Goal: Information Seeking & Learning: Learn about a topic

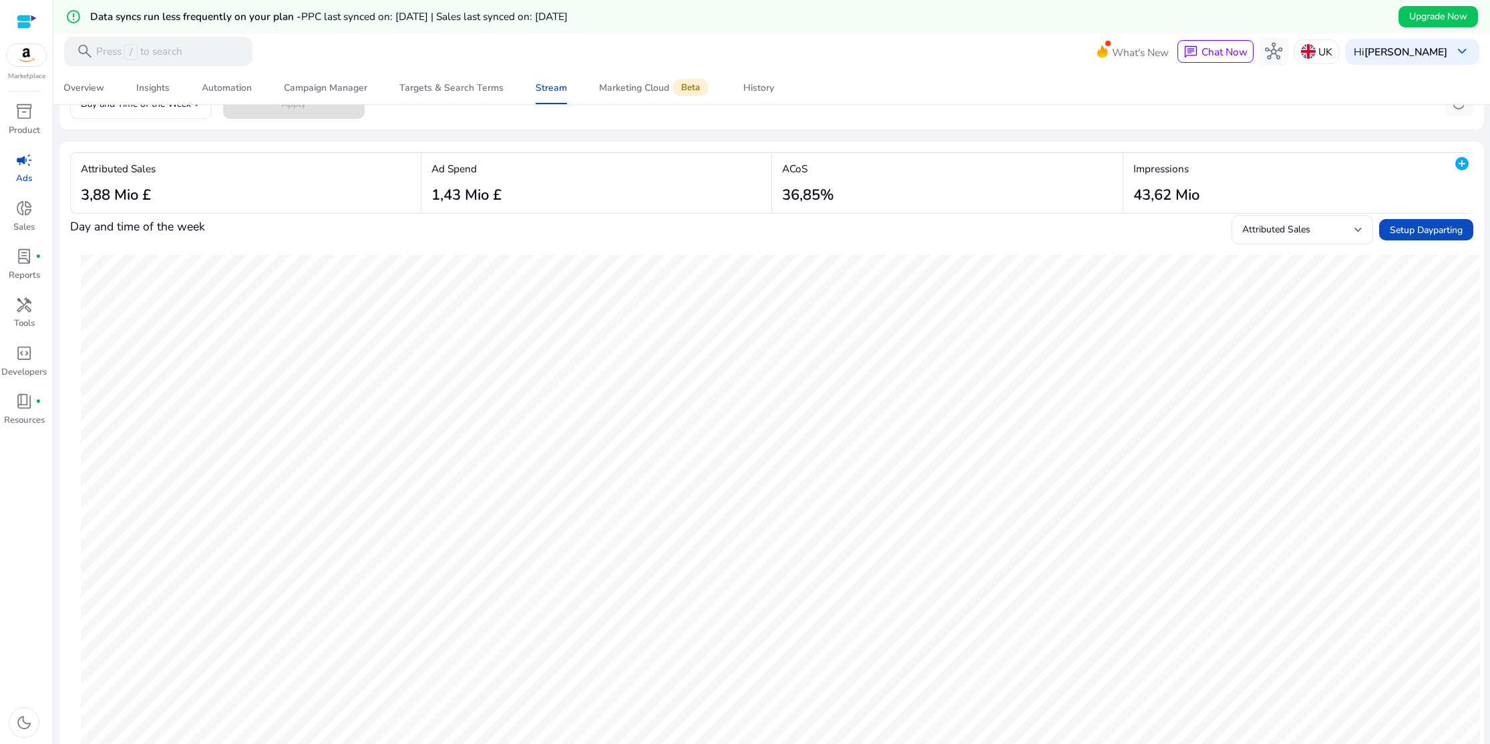
scroll to position [141, 0]
click at [763, 93] on div "History" at bounding box center [759, 88] width 31 height 9
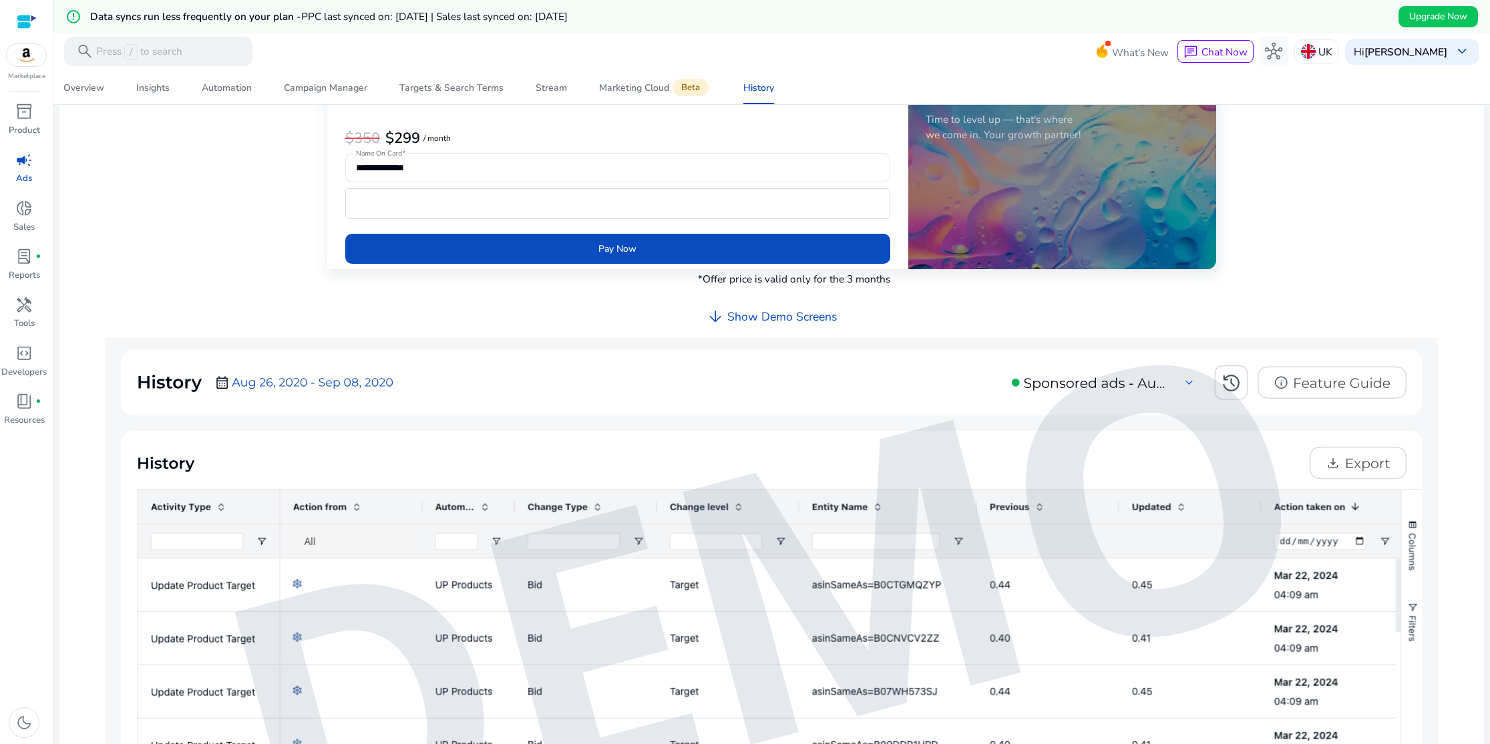
scroll to position [305, 0]
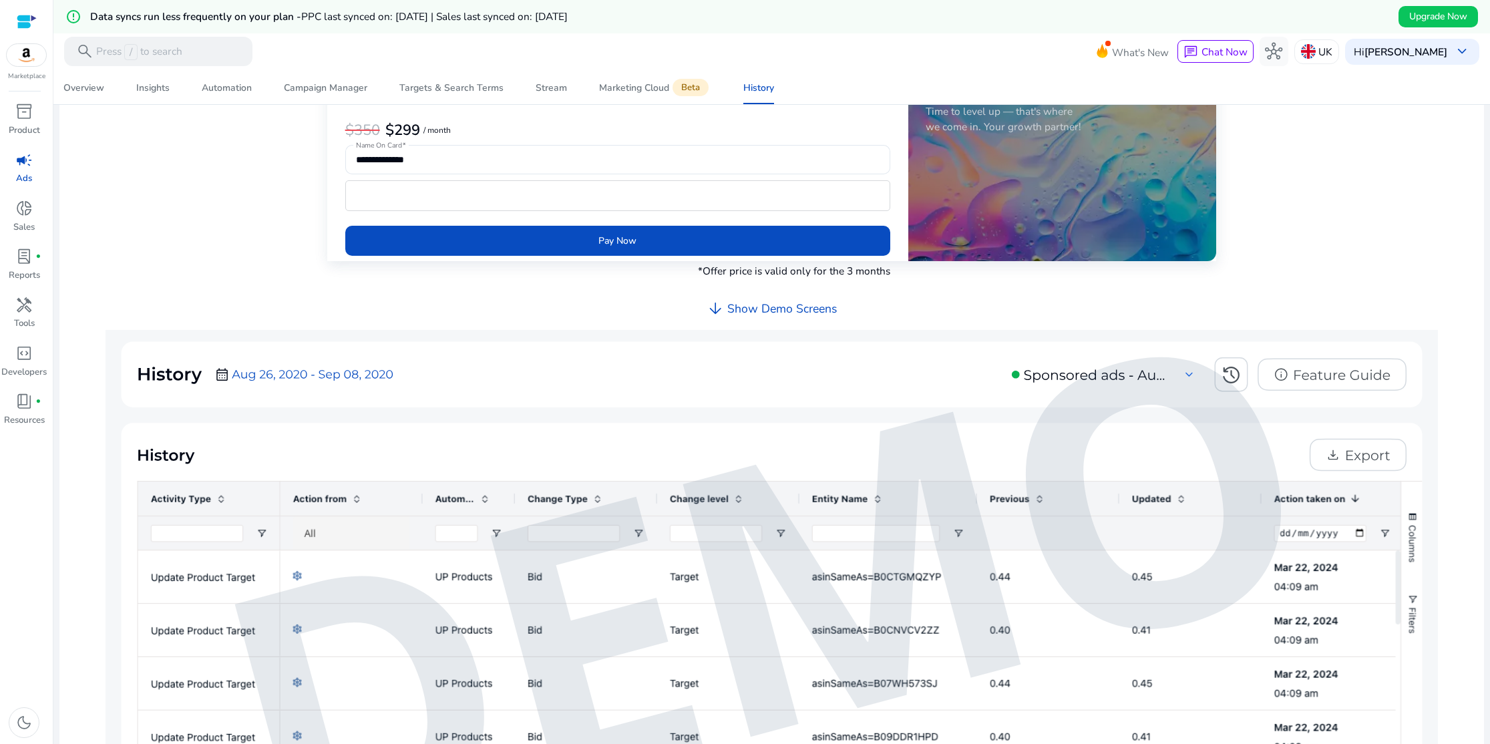
click at [783, 313] on h4 "Show Demo Screens" at bounding box center [783, 309] width 110 height 14
click at [780, 310] on h4 "Show Demo Screens" at bounding box center [783, 309] width 110 height 14
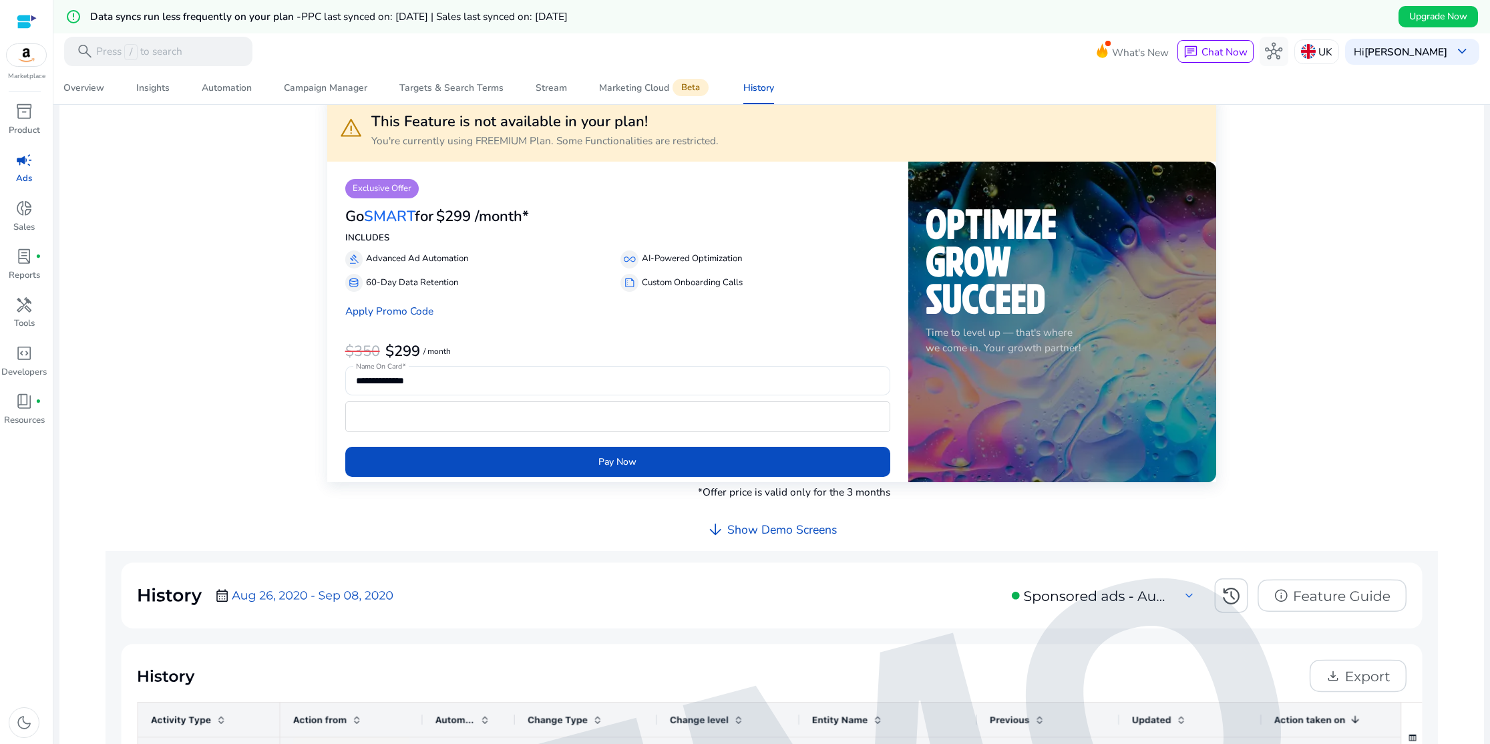
scroll to position [0, 0]
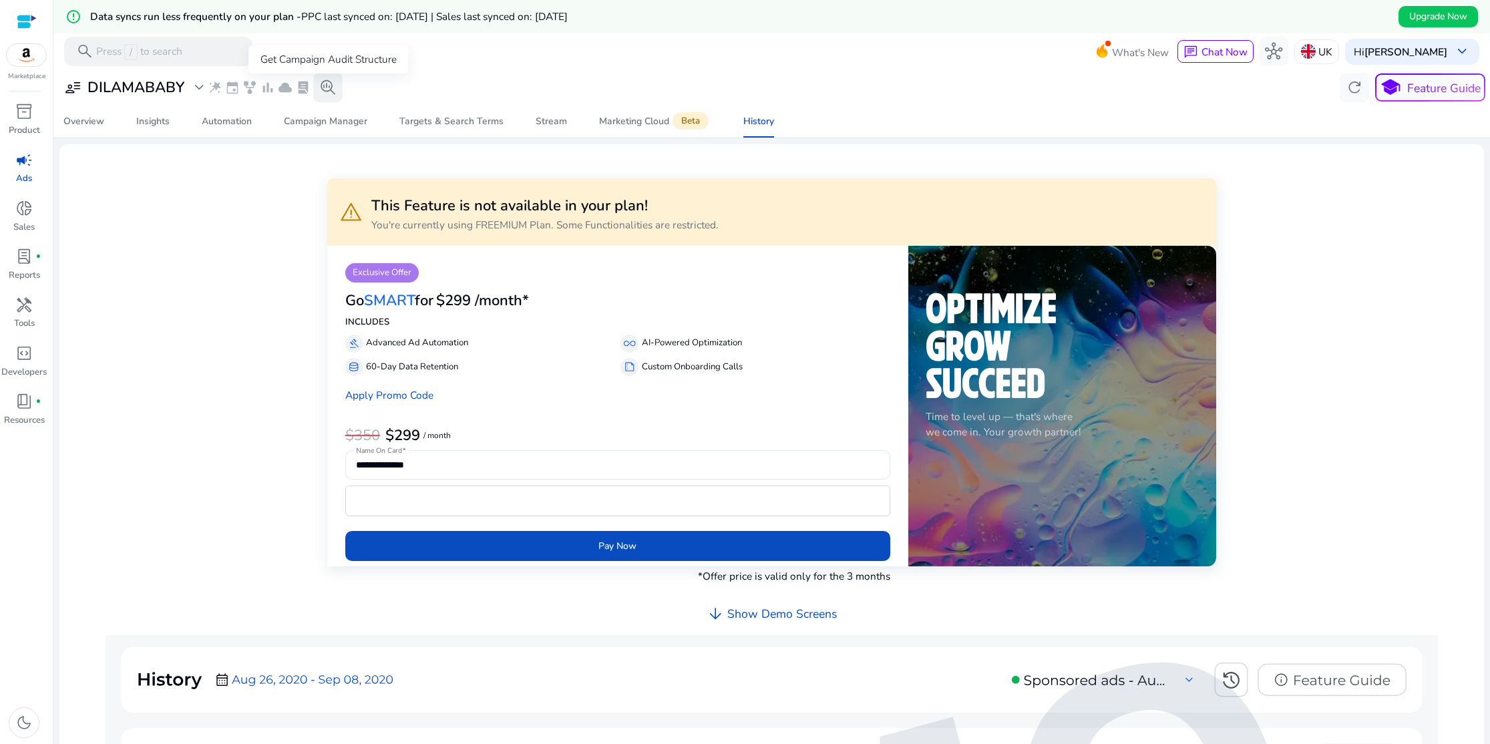
click at [323, 86] on span "search_insights" at bounding box center [327, 87] width 17 height 17
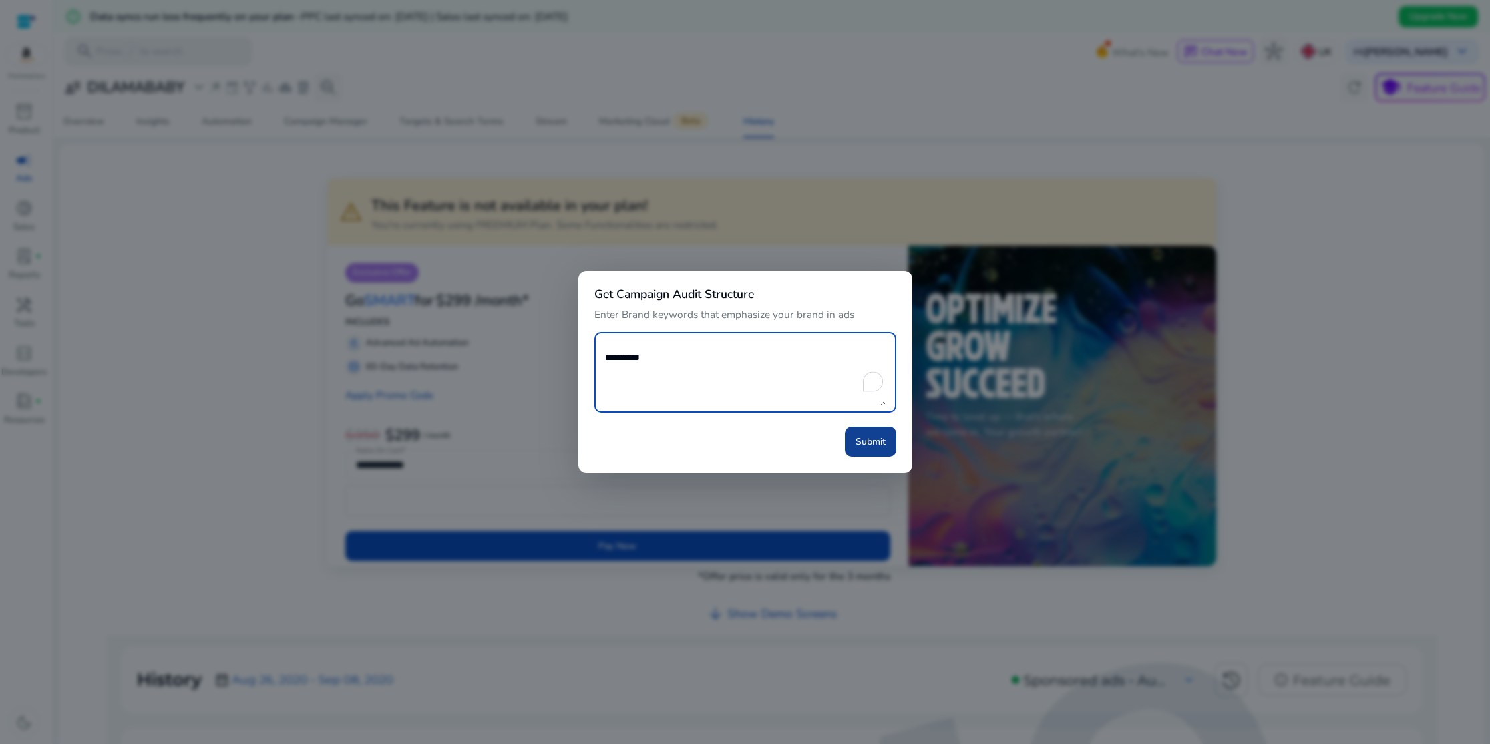
type textarea "**********"
click at [881, 444] on span "Submit" at bounding box center [871, 442] width 30 height 14
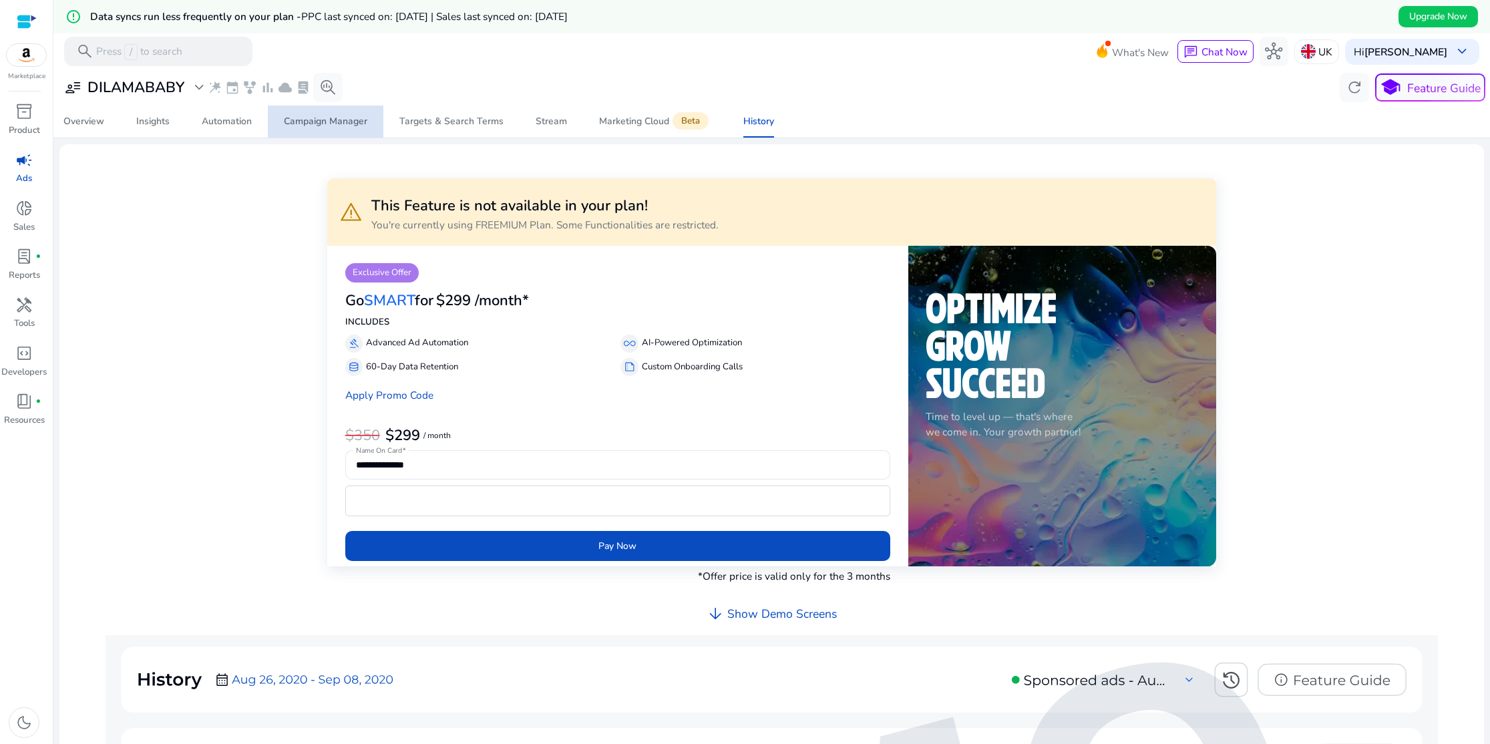
click at [345, 124] on div "Campaign Manager" at bounding box center [326, 121] width 84 height 9
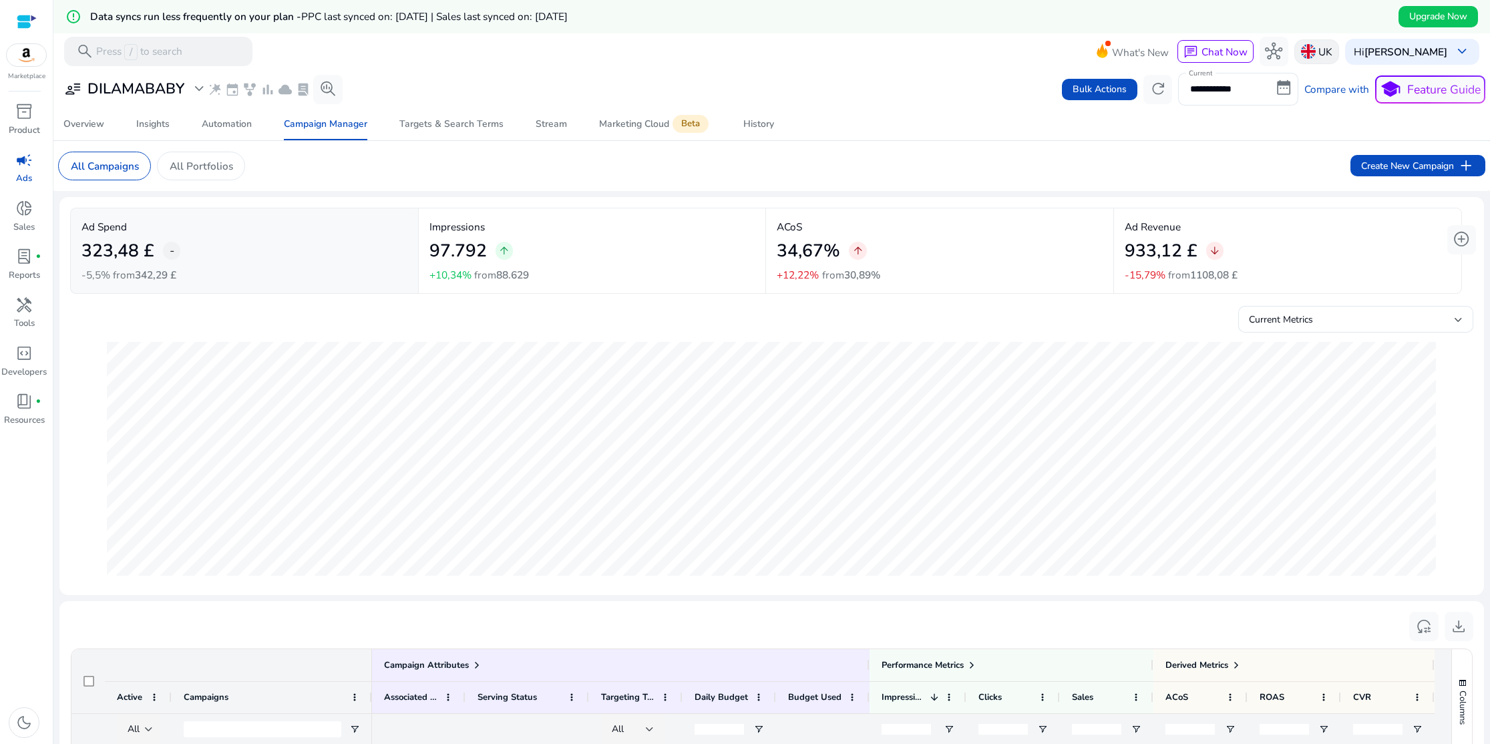
click at [1316, 52] on img at bounding box center [1308, 51] width 15 height 15
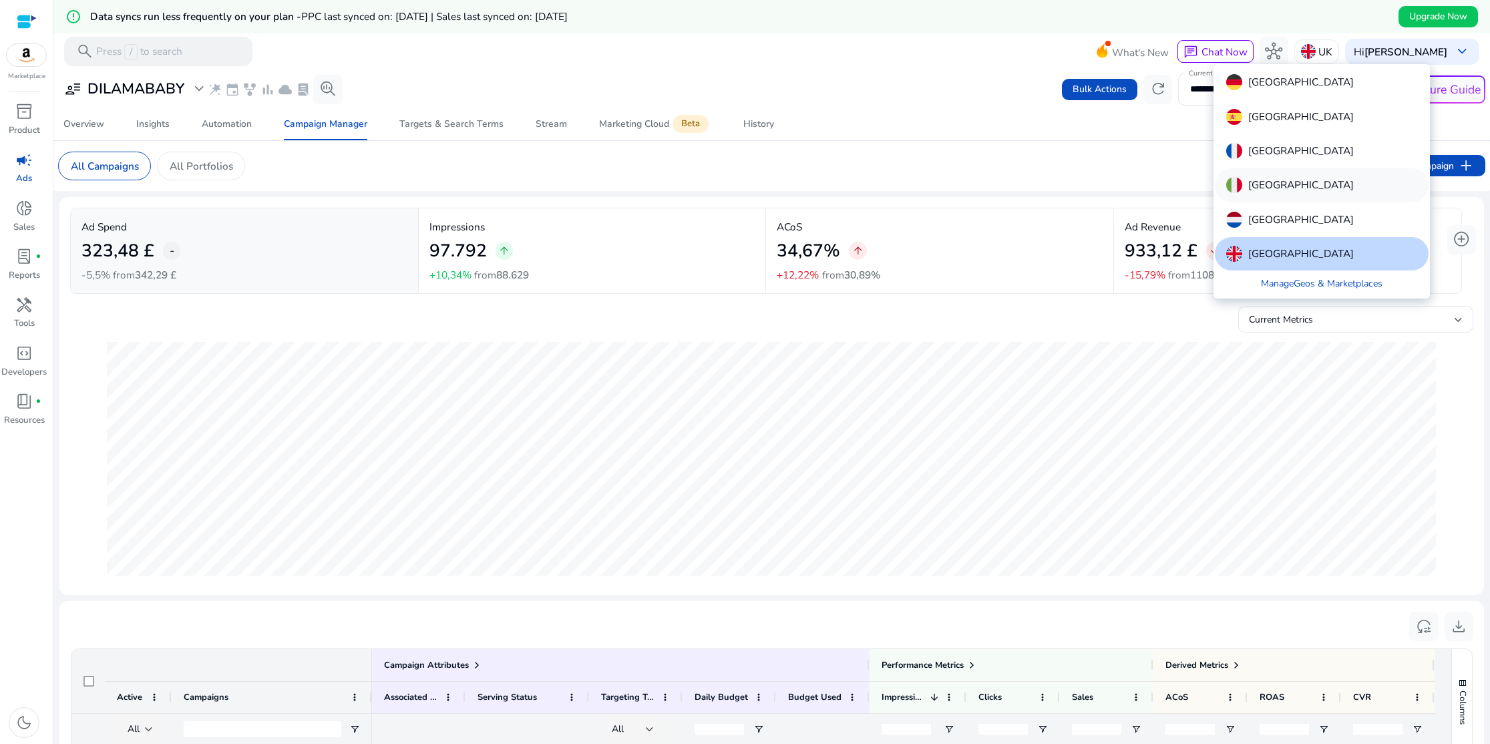
click at [1257, 184] on p "Italy" at bounding box center [1302, 185] width 106 height 16
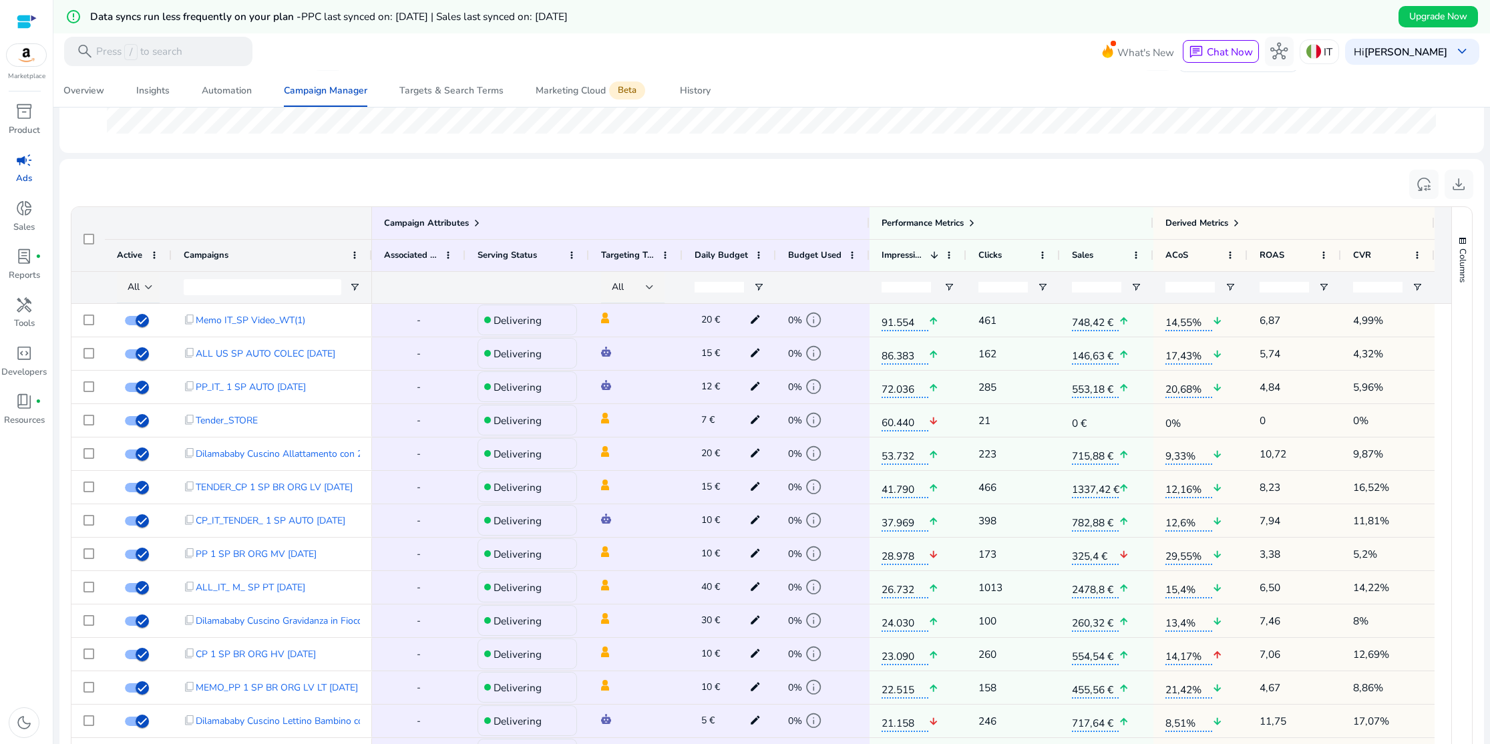
scroll to position [446, 0]
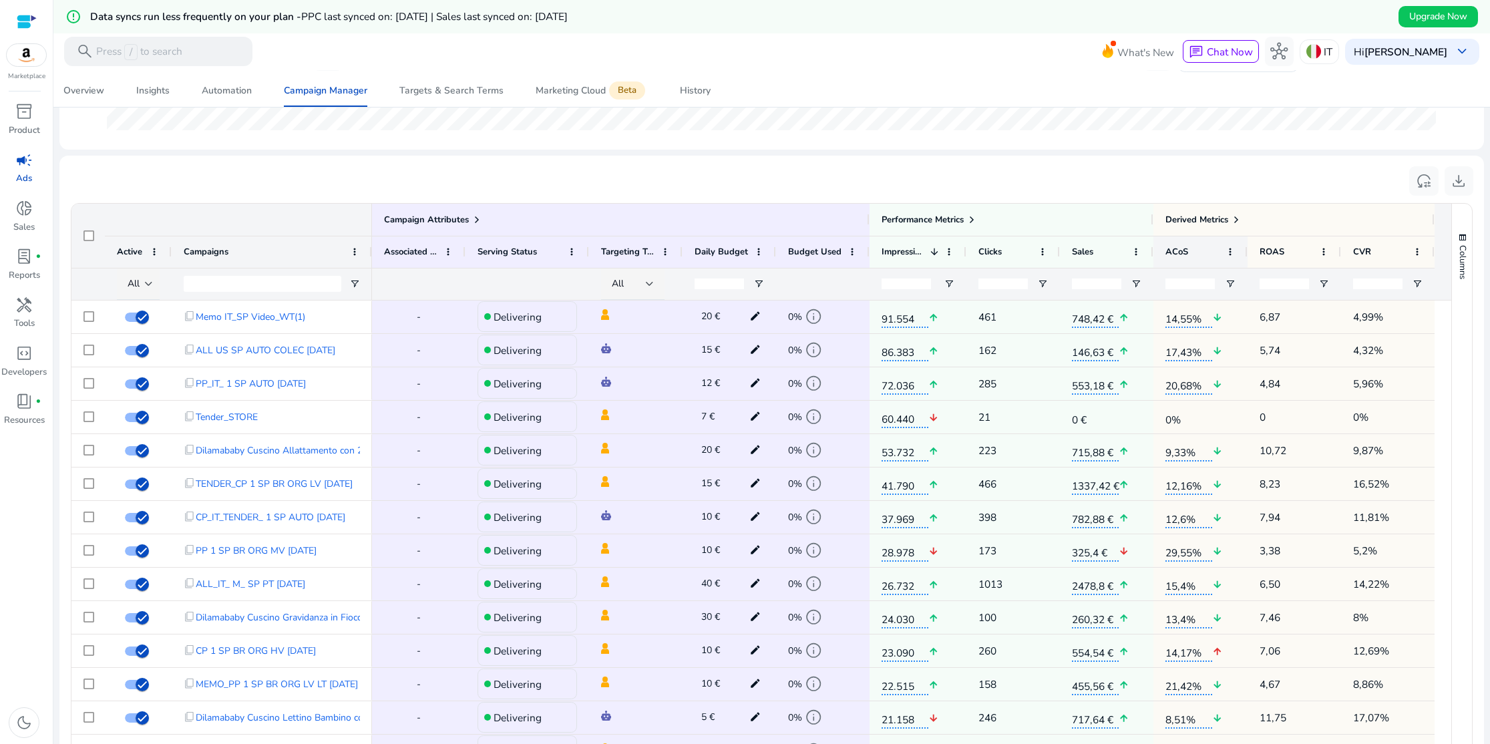
click at [1181, 253] on span "ACoS" at bounding box center [1177, 252] width 23 height 12
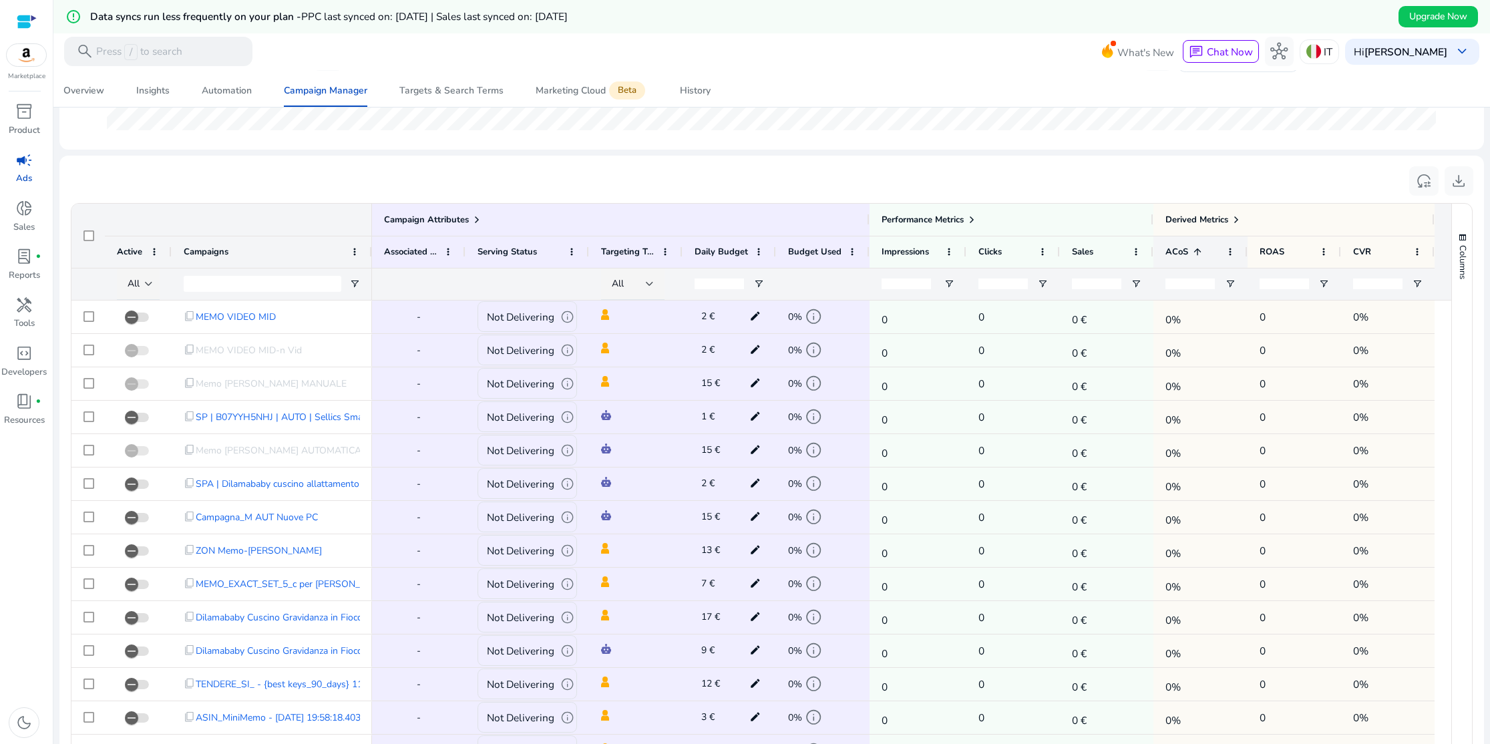
click at [1180, 253] on span "ACoS" at bounding box center [1177, 252] width 23 height 12
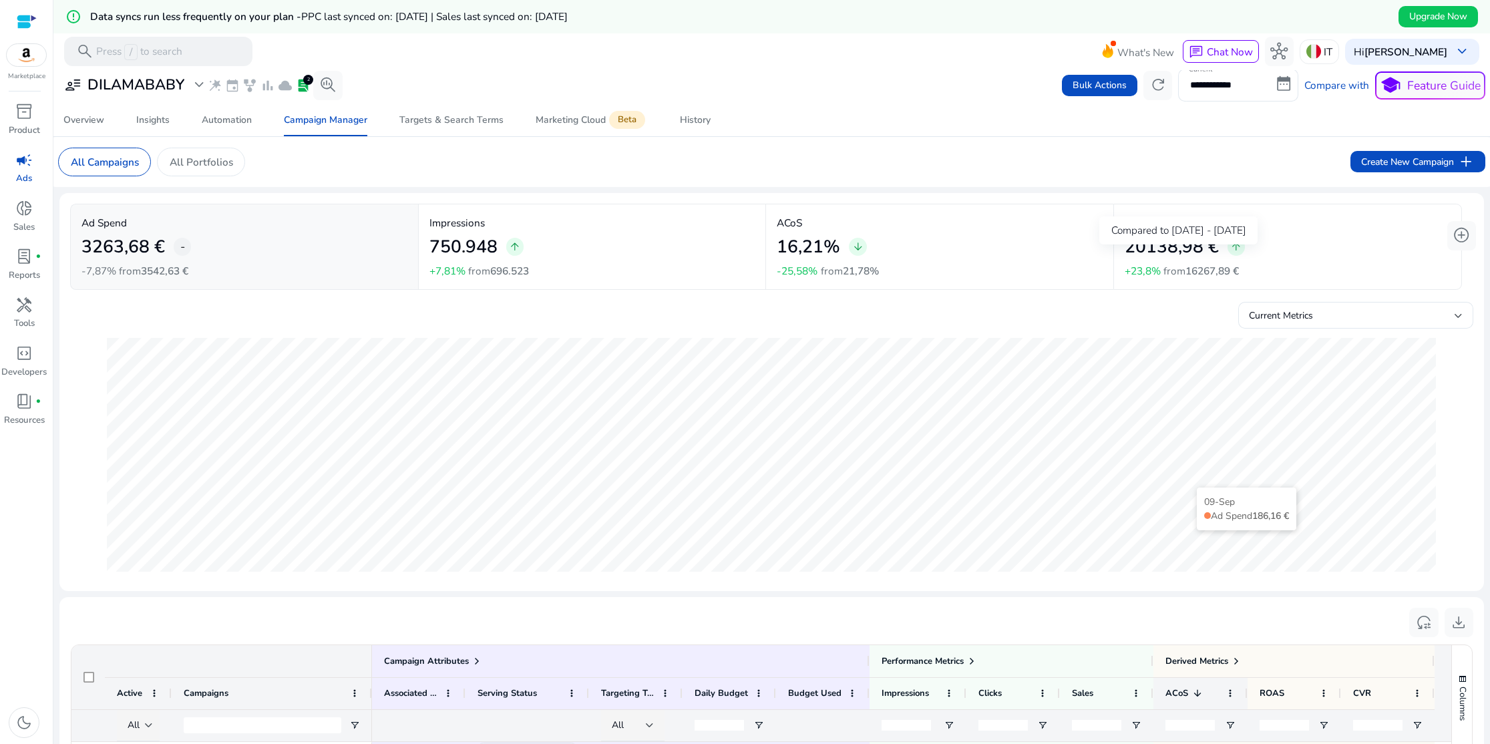
scroll to position [0, 0]
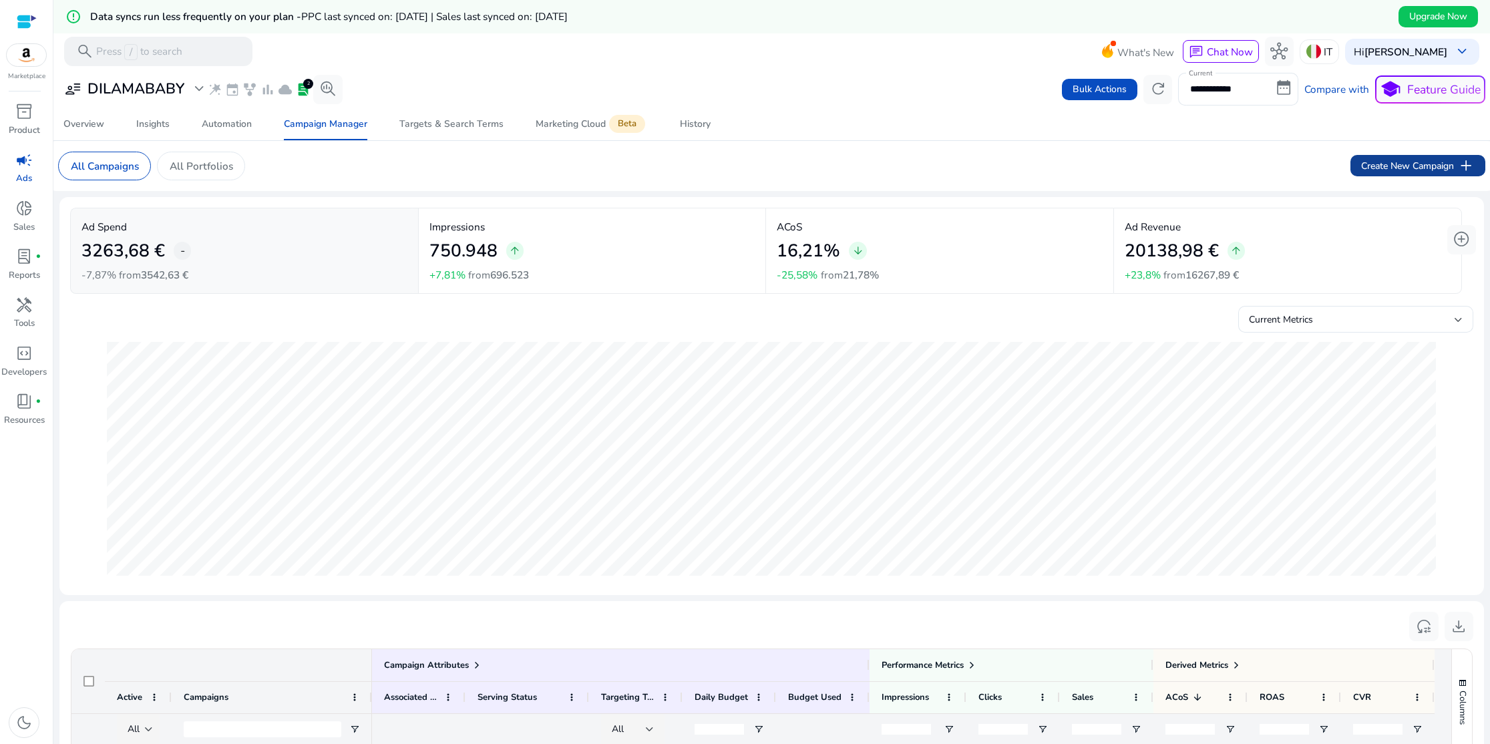
click at [1437, 169] on span "Create New Campaign add" at bounding box center [1418, 165] width 113 height 17
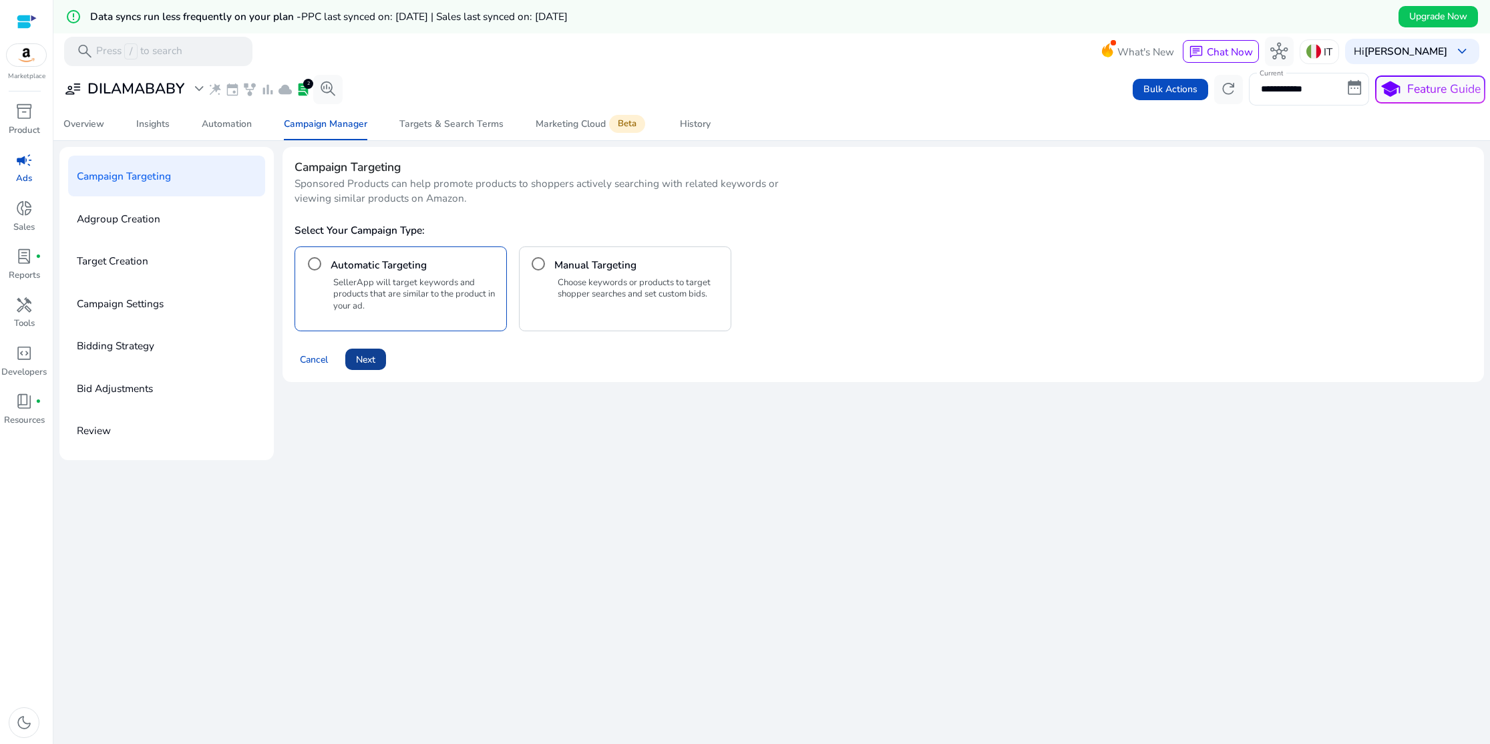
click at [363, 364] on span "Next" at bounding box center [365, 360] width 19 height 14
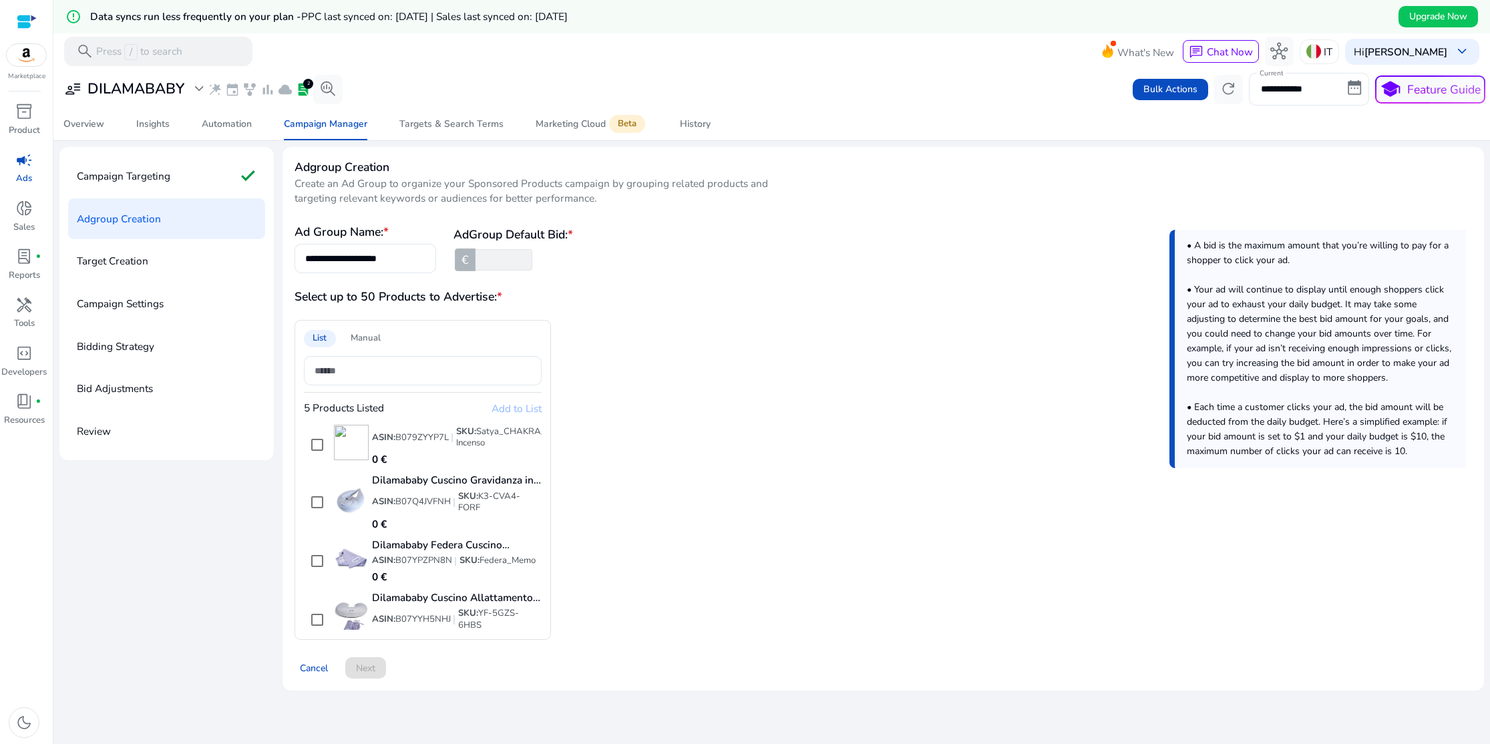
scroll to position [33, 0]
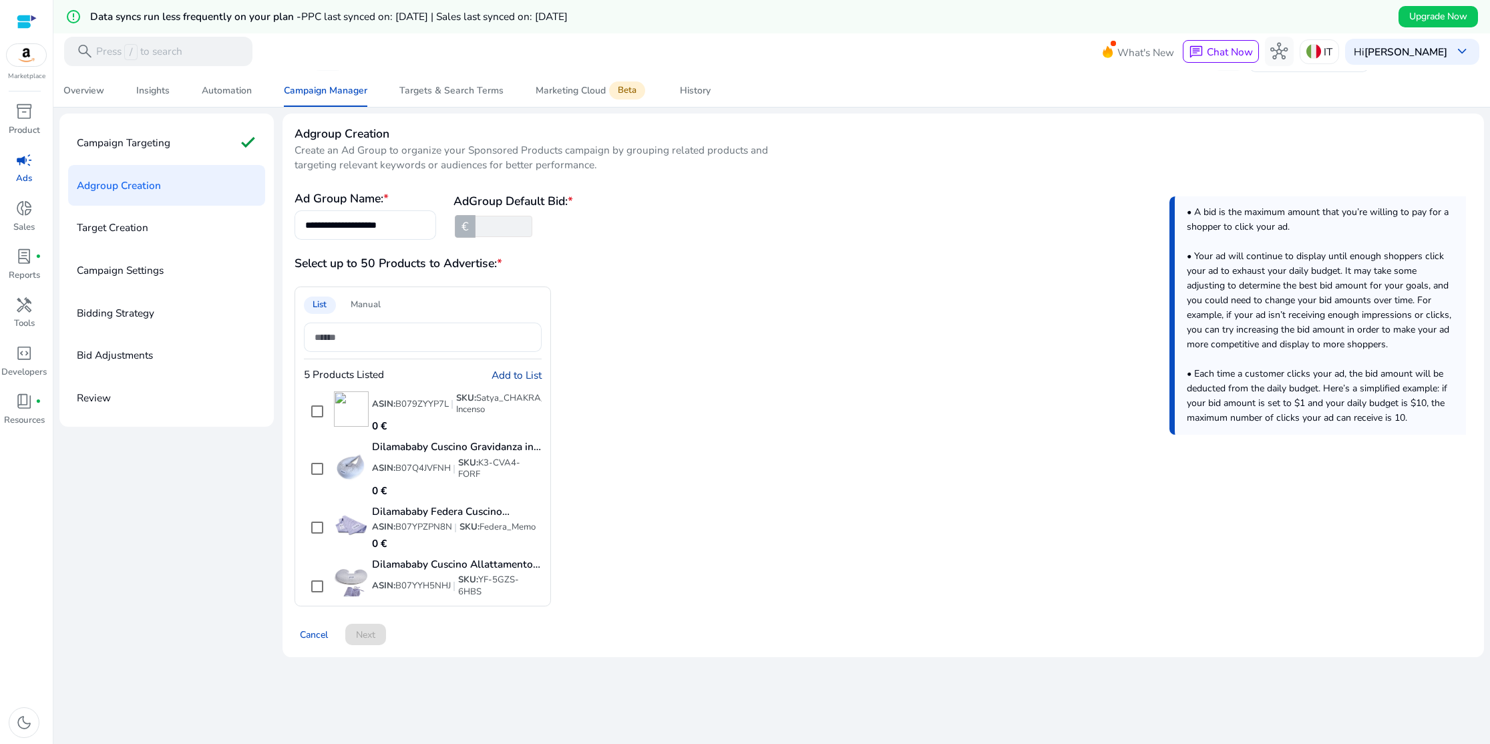
click at [381, 305] on div "Manual" at bounding box center [364, 305] width 47 height 17
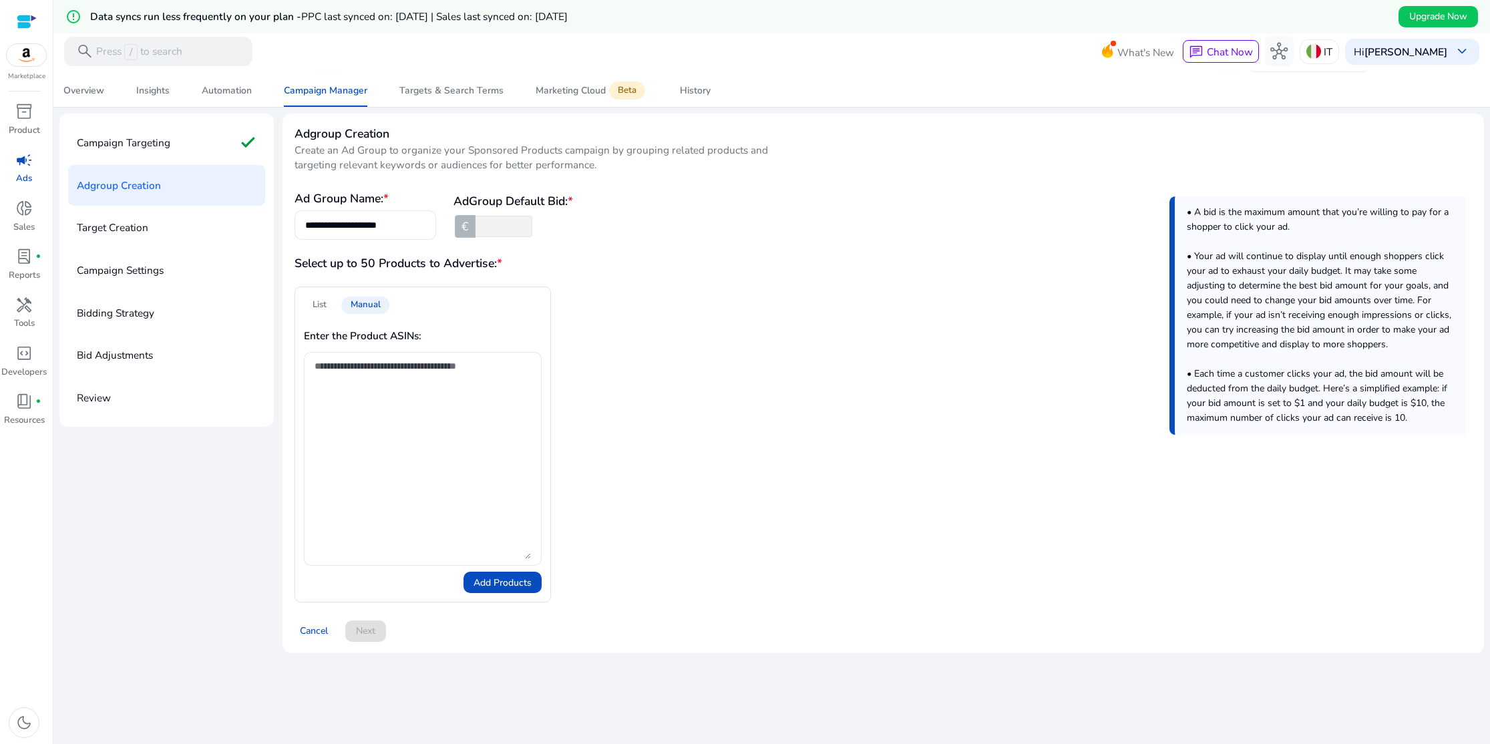
click at [325, 304] on div "List" at bounding box center [319, 305] width 31 height 17
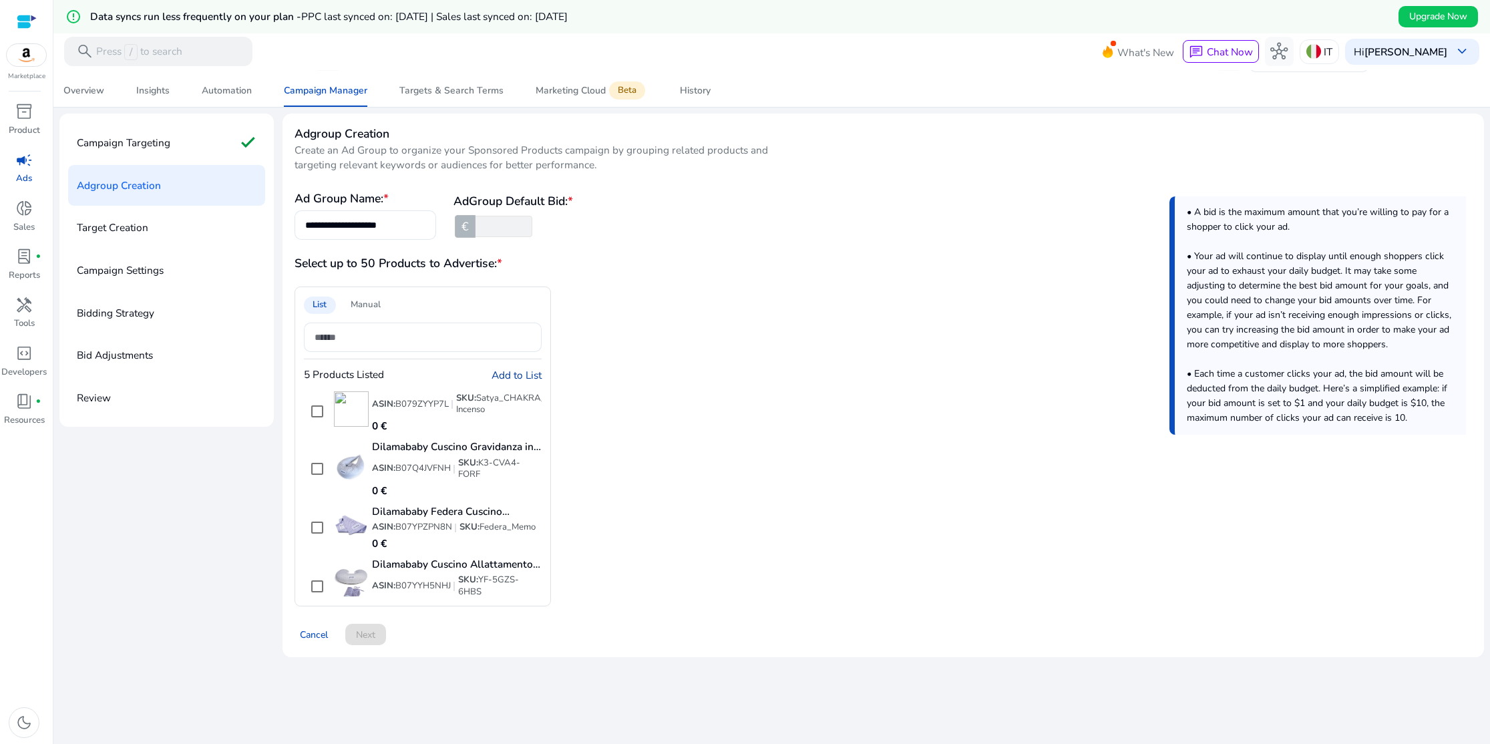
click at [516, 377] on span "Add to List" at bounding box center [517, 375] width 50 height 14
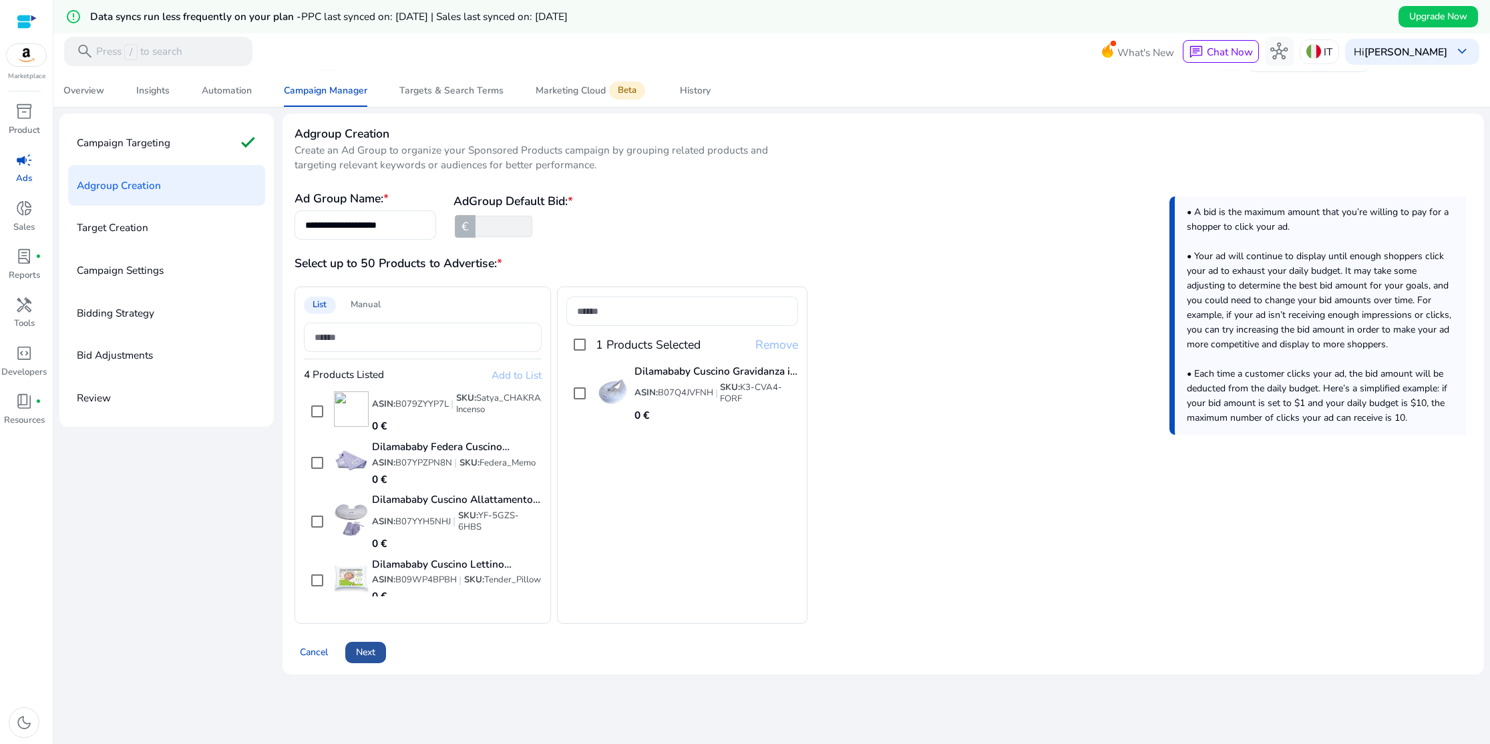
click at [365, 654] on span "Next" at bounding box center [365, 652] width 19 height 14
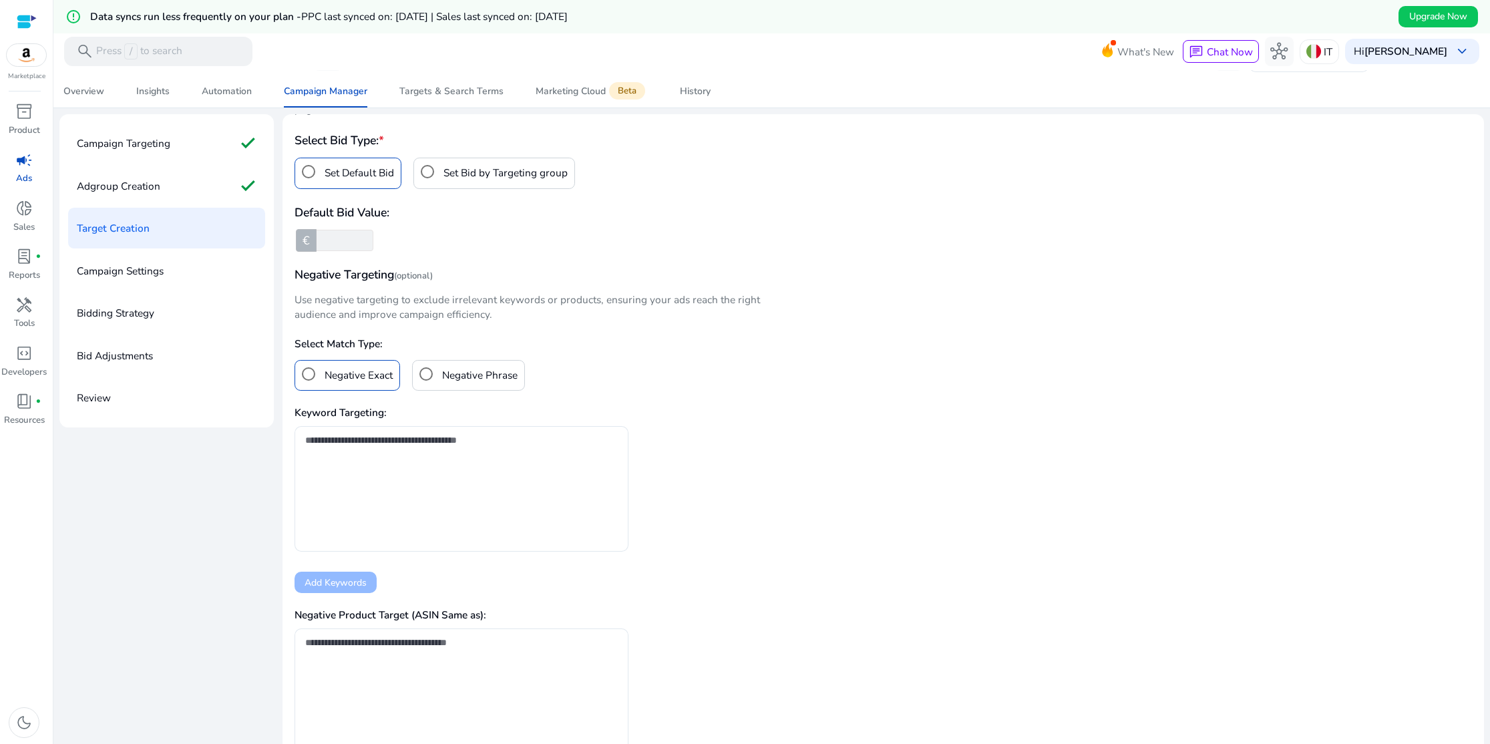
scroll to position [146, 0]
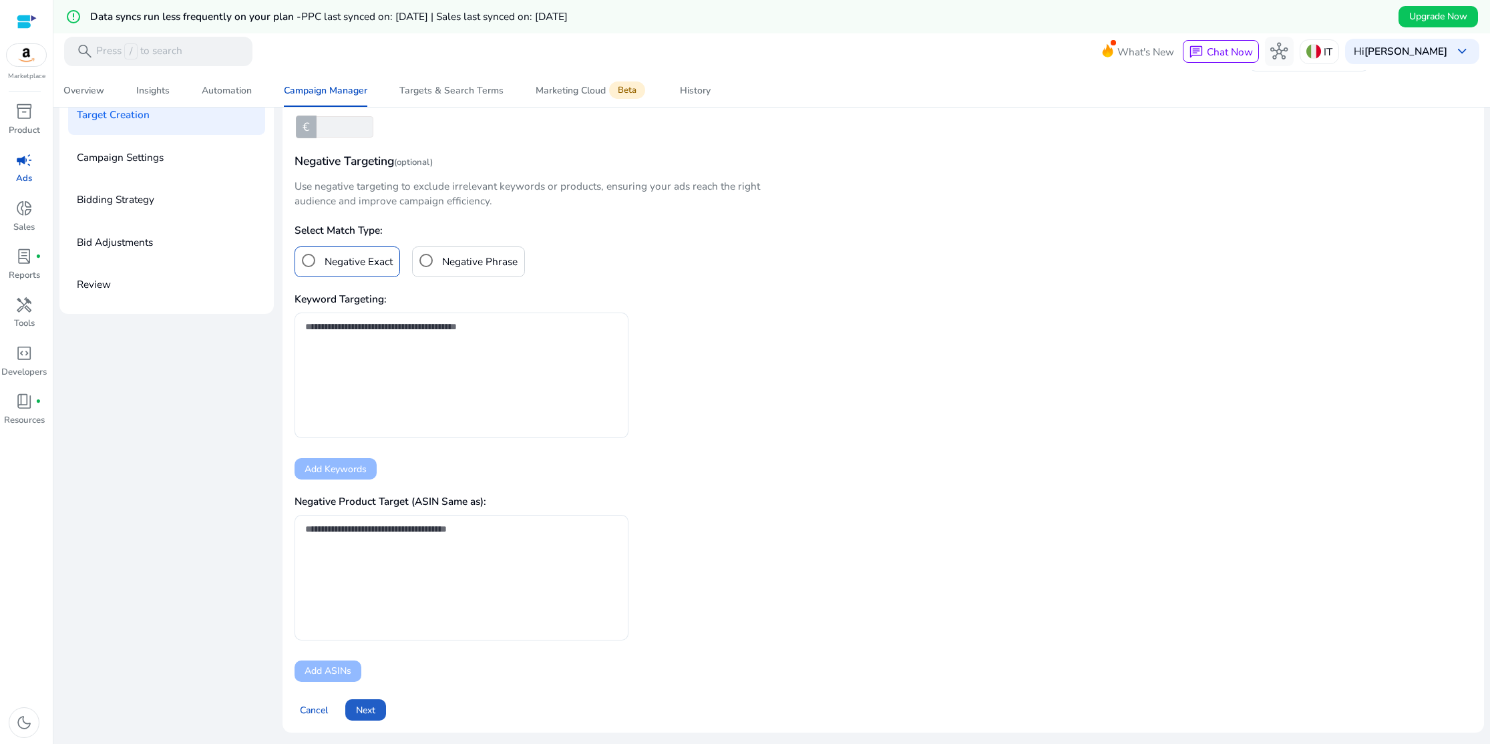
click at [370, 716] on span "Next" at bounding box center [365, 710] width 19 height 14
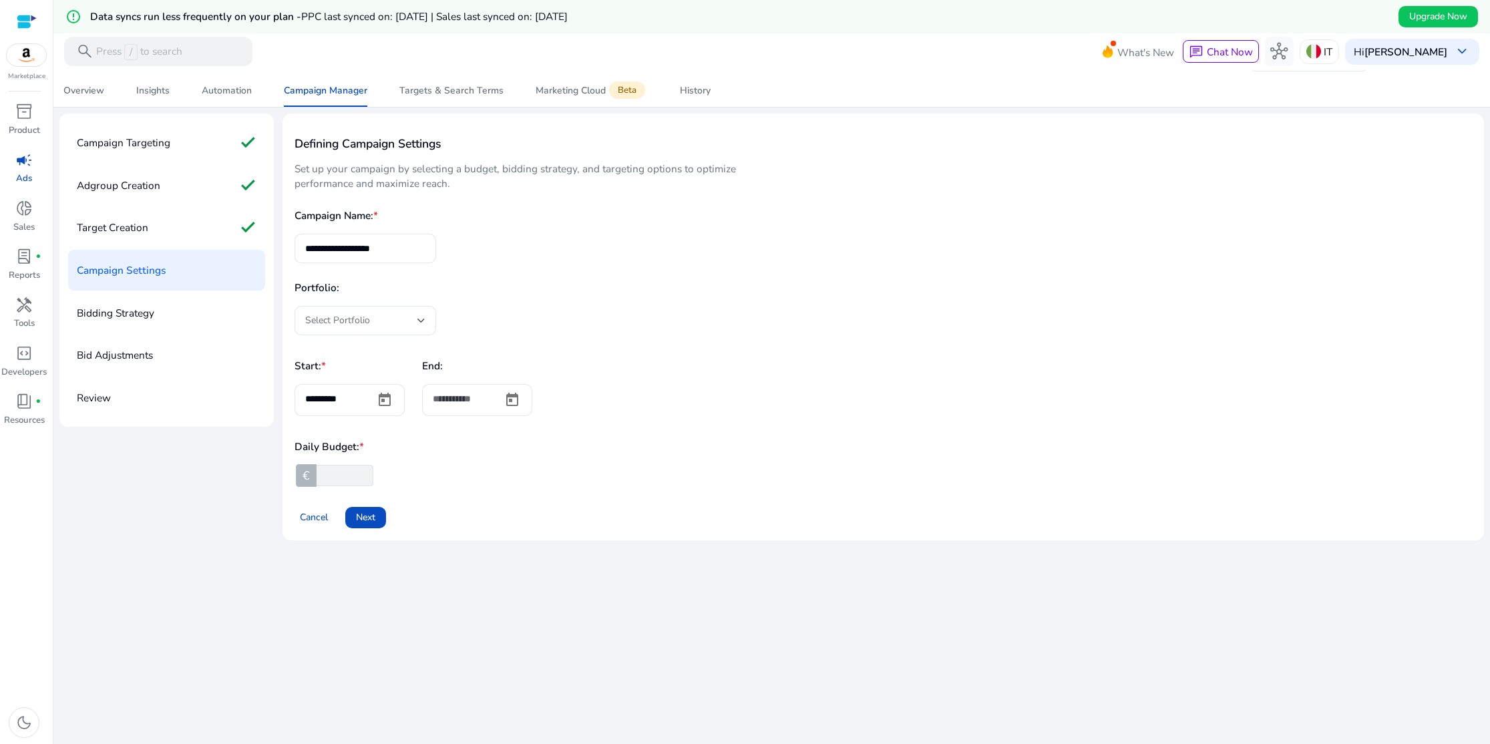
scroll to position [0, 0]
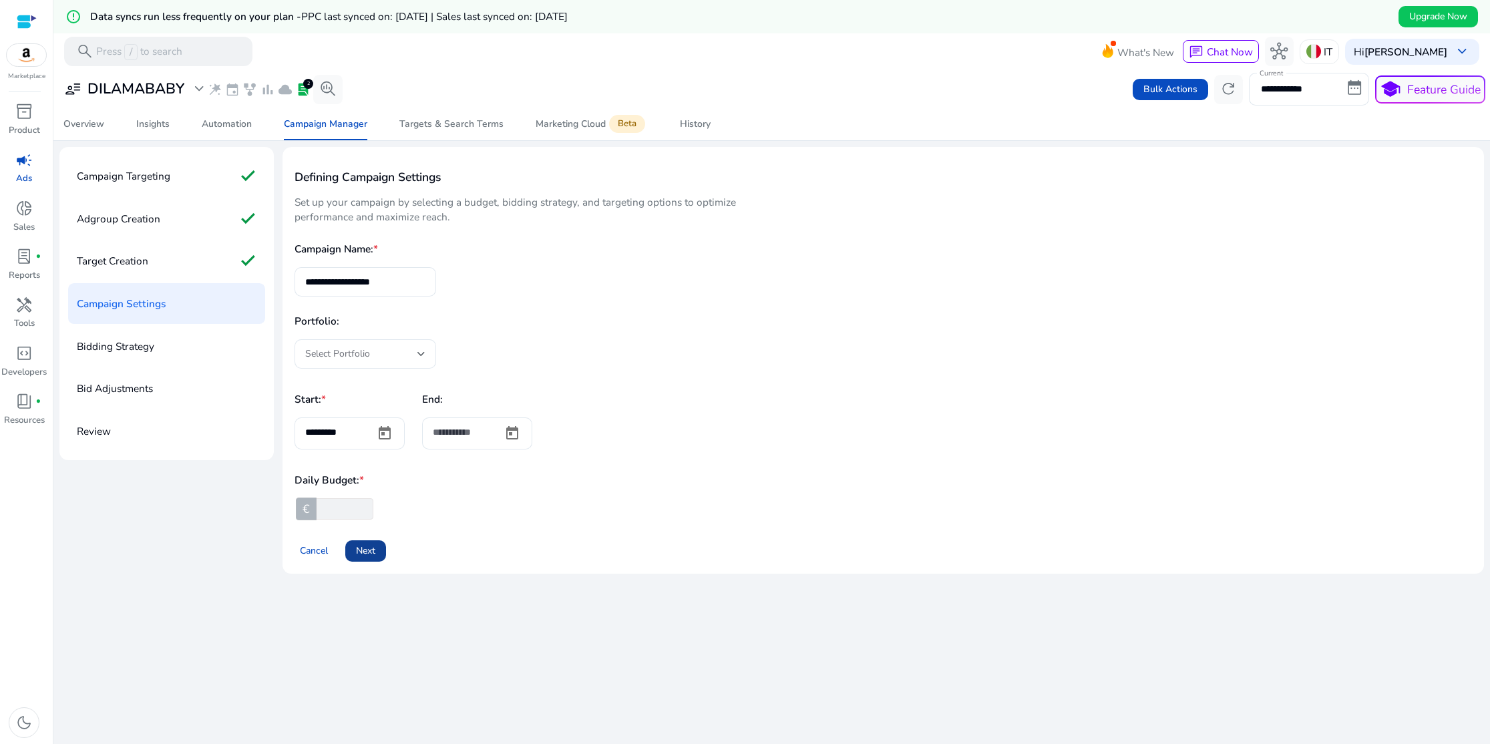
click at [375, 552] on span "Next" at bounding box center [365, 551] width 19 height 14
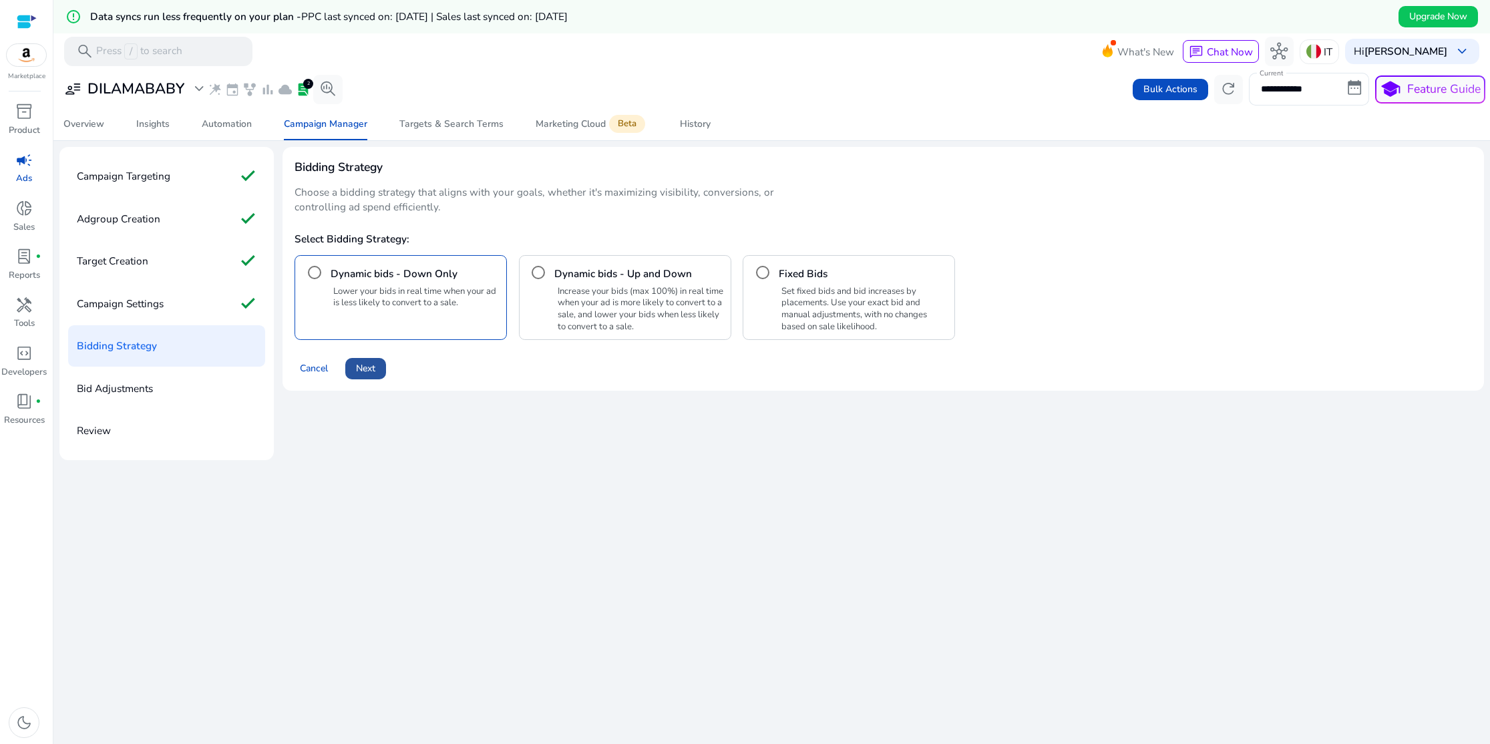
click at [373, 371] on span "Next" at bounding box center [365, 368] width 19 height 14
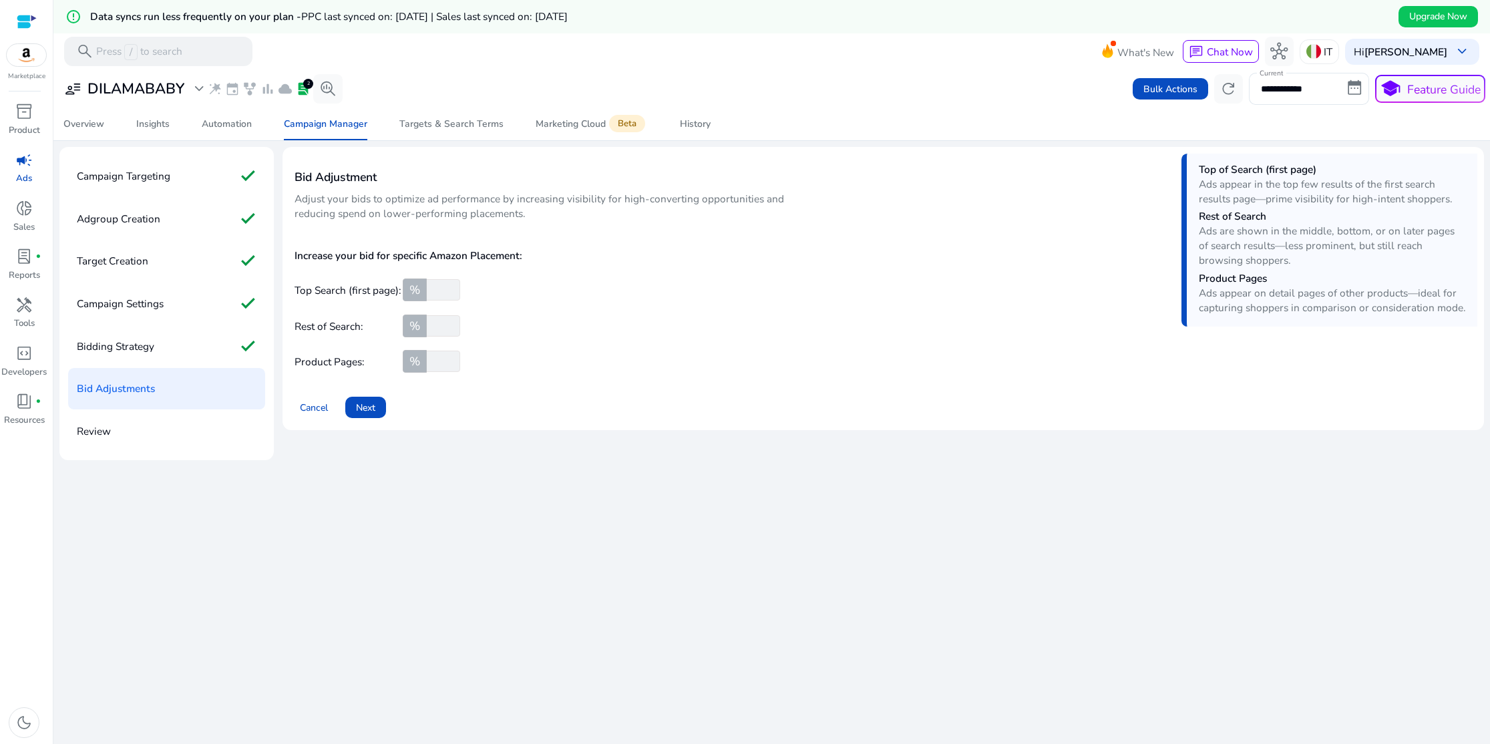
click at [453, 285] on input "*" at bounding box center [442, 289] width 36 height 21
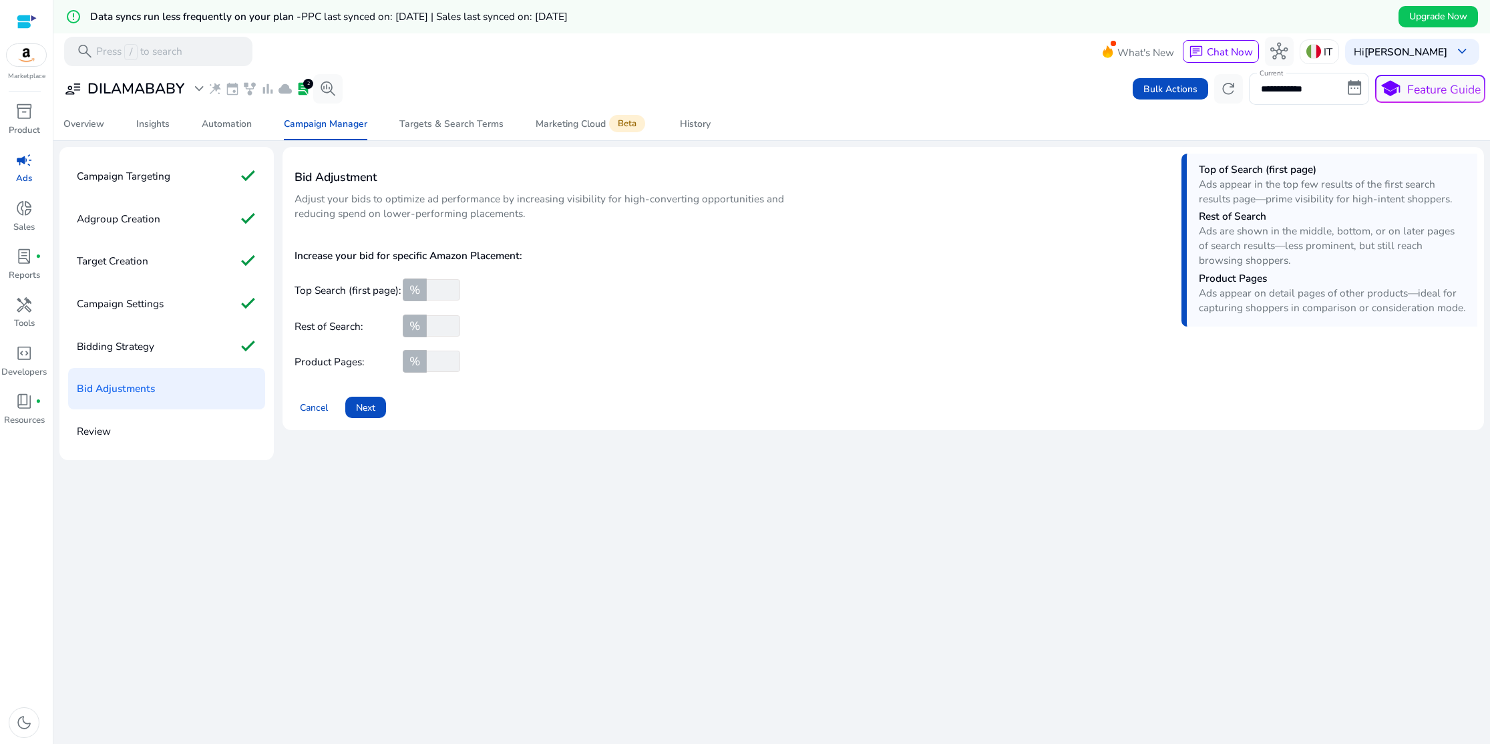
click at [453, 285] on input "*" at bounding box center [442, 289] width 36 height 21
type input "**"
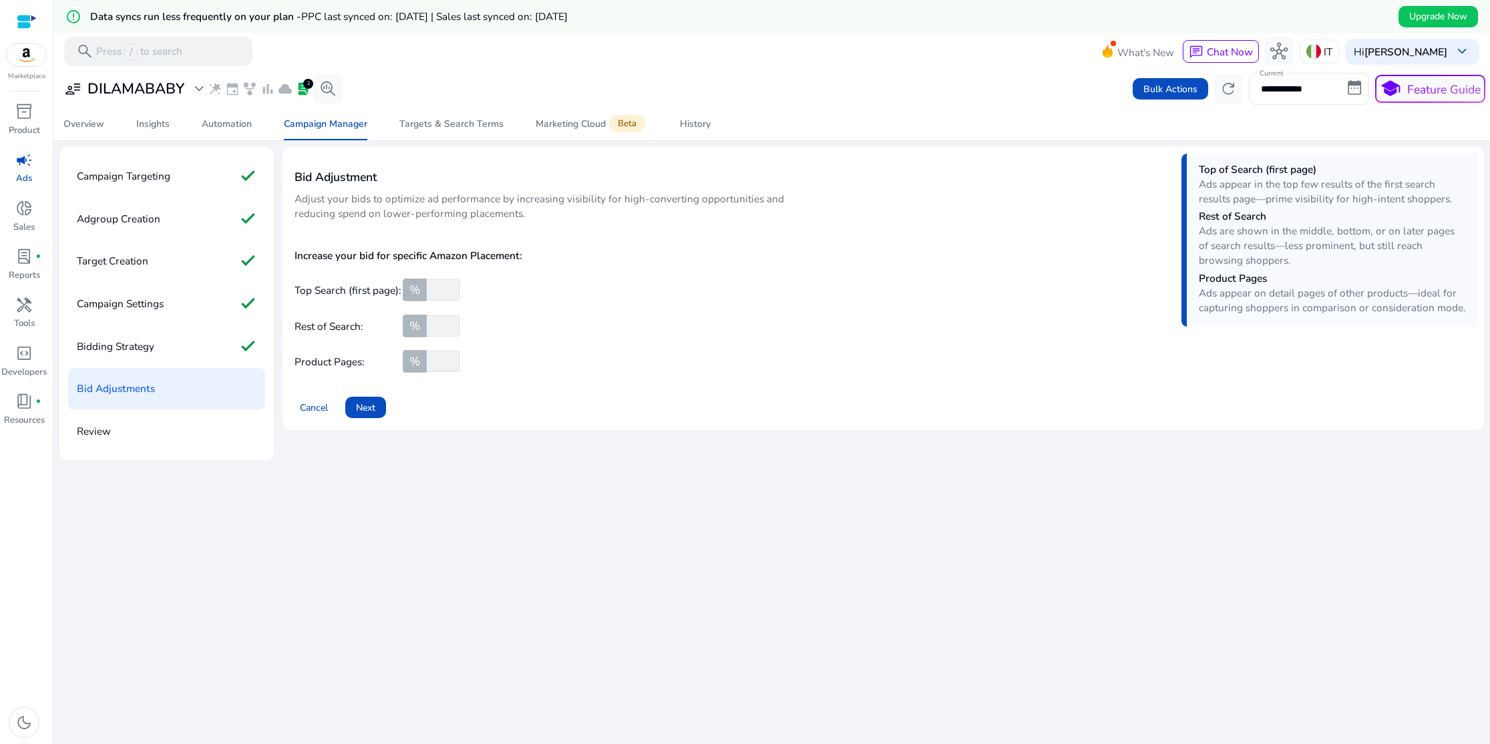
click at [453, 285] on input "**" at bounding box center [442, 289] width 36 height 21
click at [374, 406] on span "Next" at bounding box center [365, 408] width 19 height 14
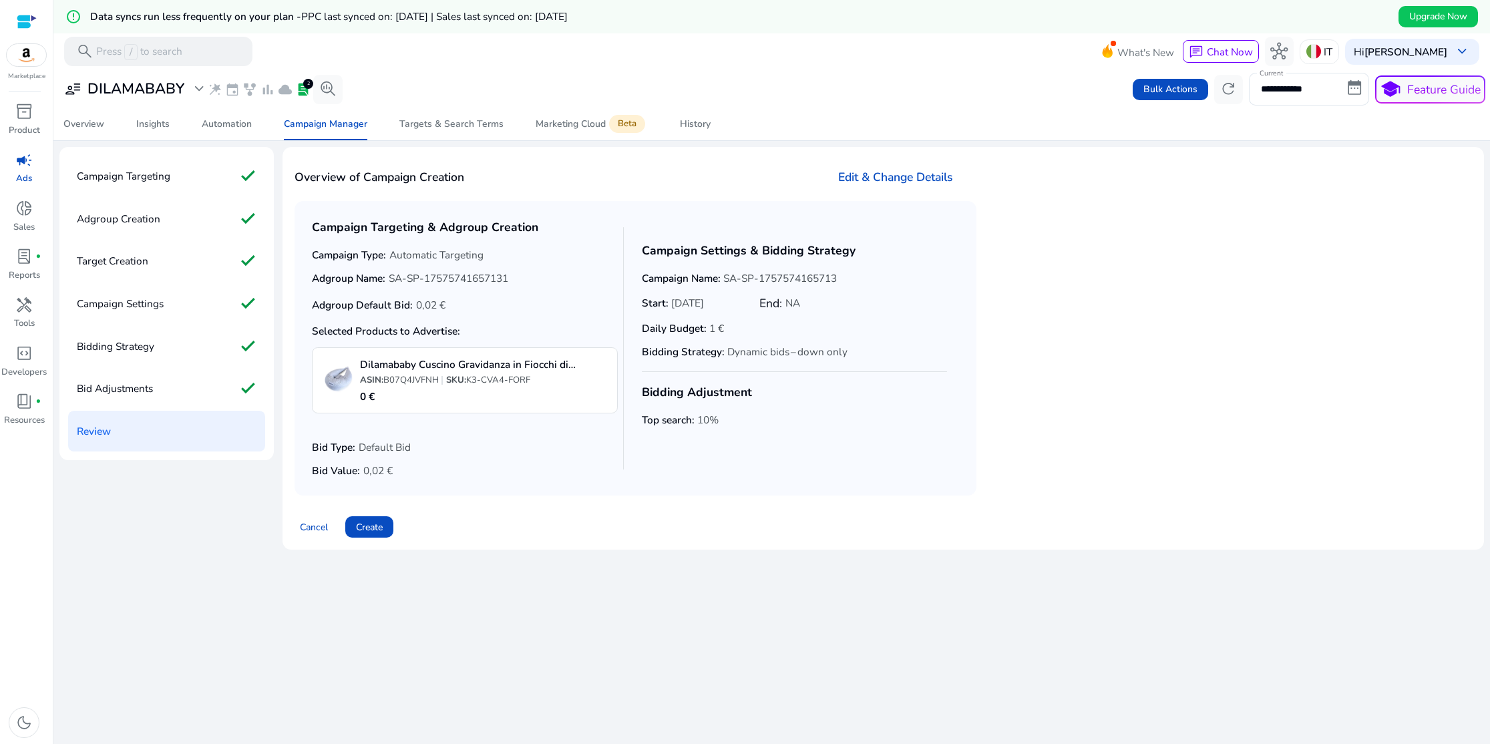
click at [905, 178] on h3 "Edit & Change Details" at bounding box center [895, 176] width 115 height 17
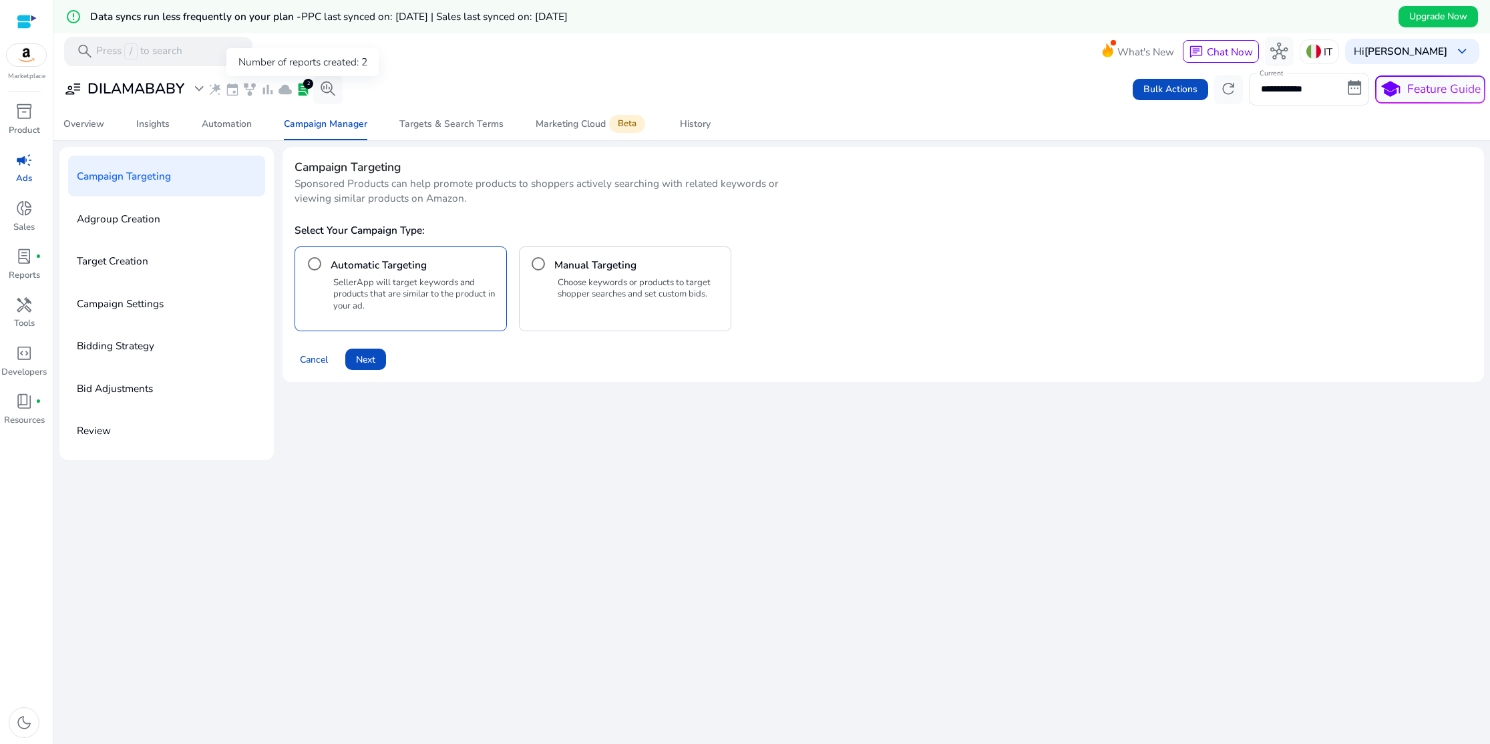
click at [303, 88] on span "lab_profile" at bounding box center [303, 89] width 15 height 15
click at [195, 84] on span "expand_more" at bounding box center [198, 88] width 17 height 17
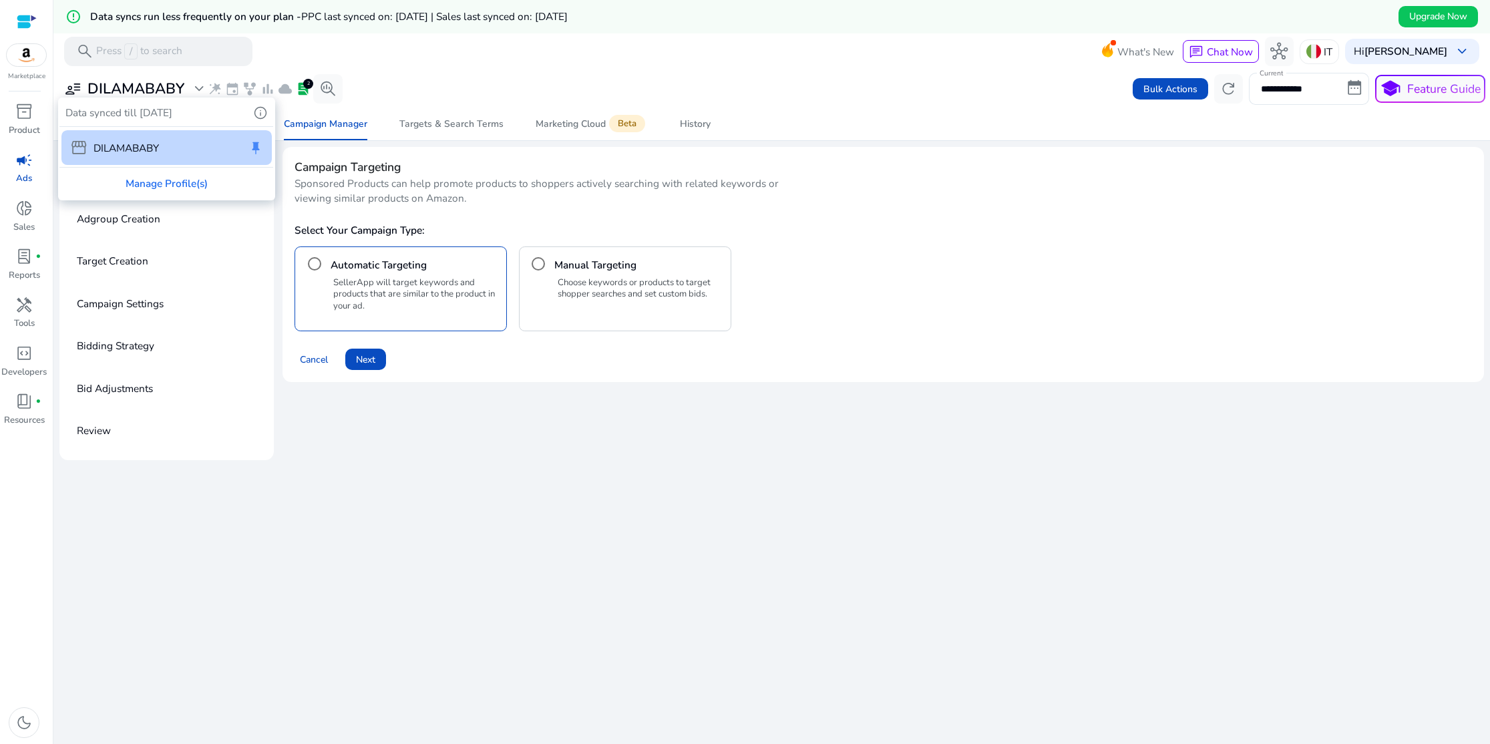
click at [196, 87] on div at bounding box center [745, 372] width 1490 height 744
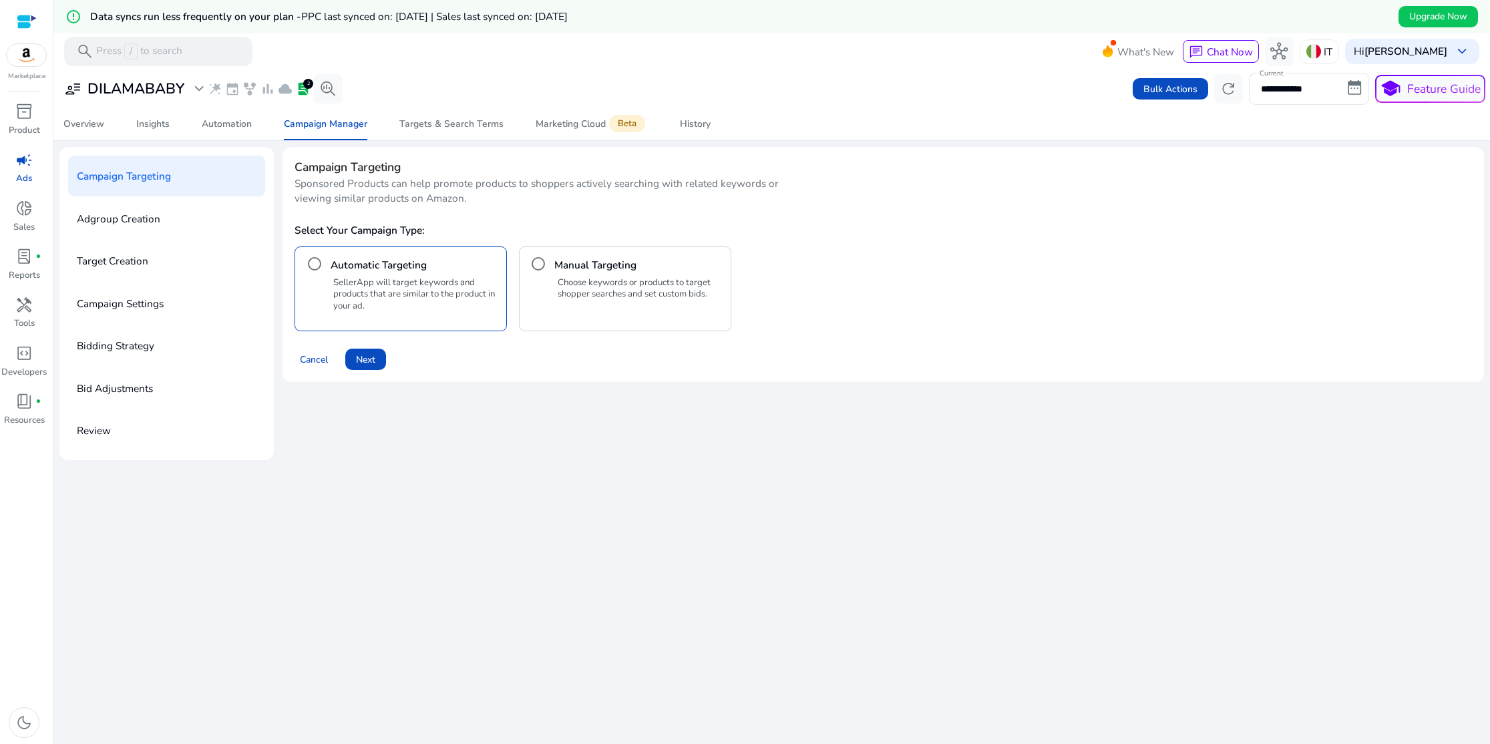
click at [215, 88] on span "wand_stars" at bounding box center [215, 89] width 15 height 15
click at [23, 307] on span "handyman" at bounding box center [23, 305] width 17 height 17
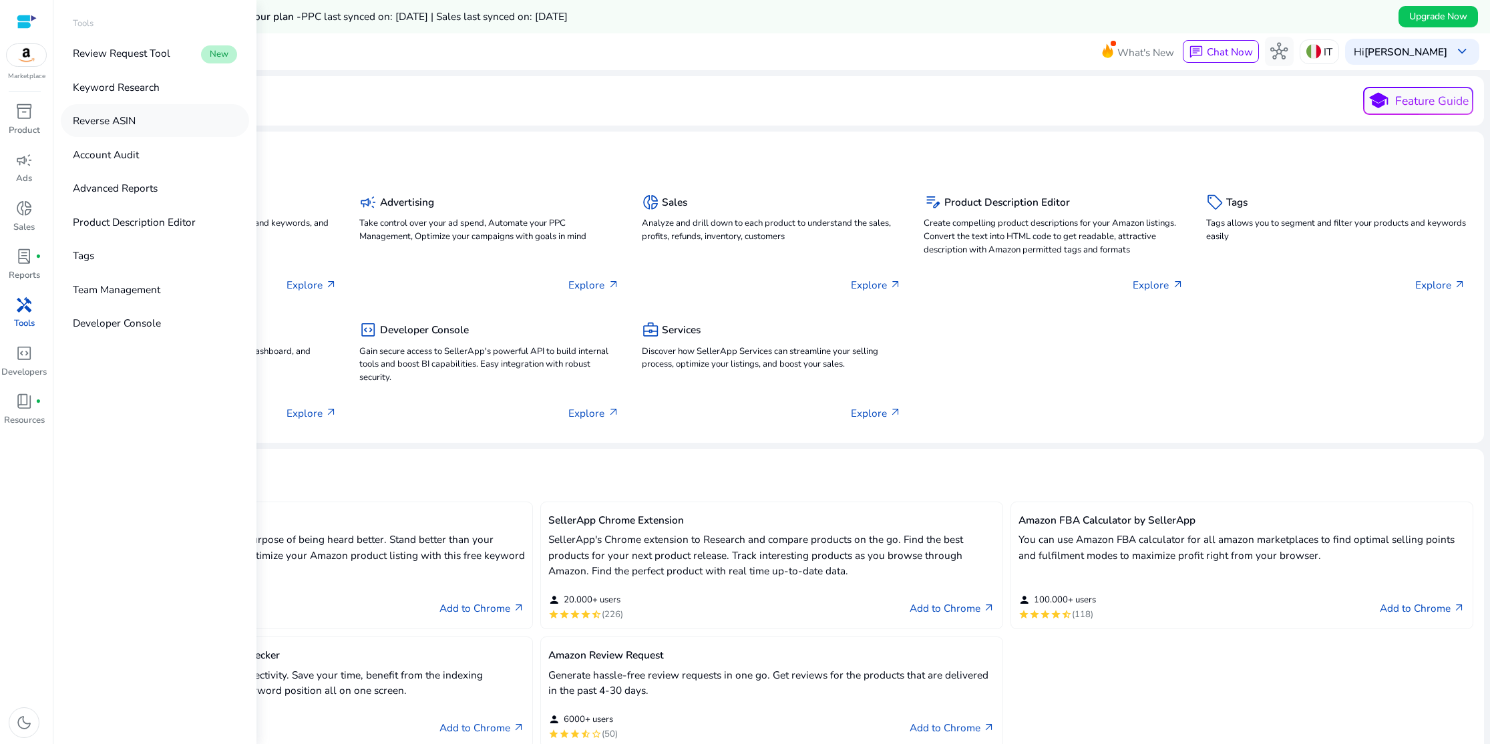
click at [116, 118] on p "Reverse ASIN" at bounding box center [104, 120] width 63 height 15
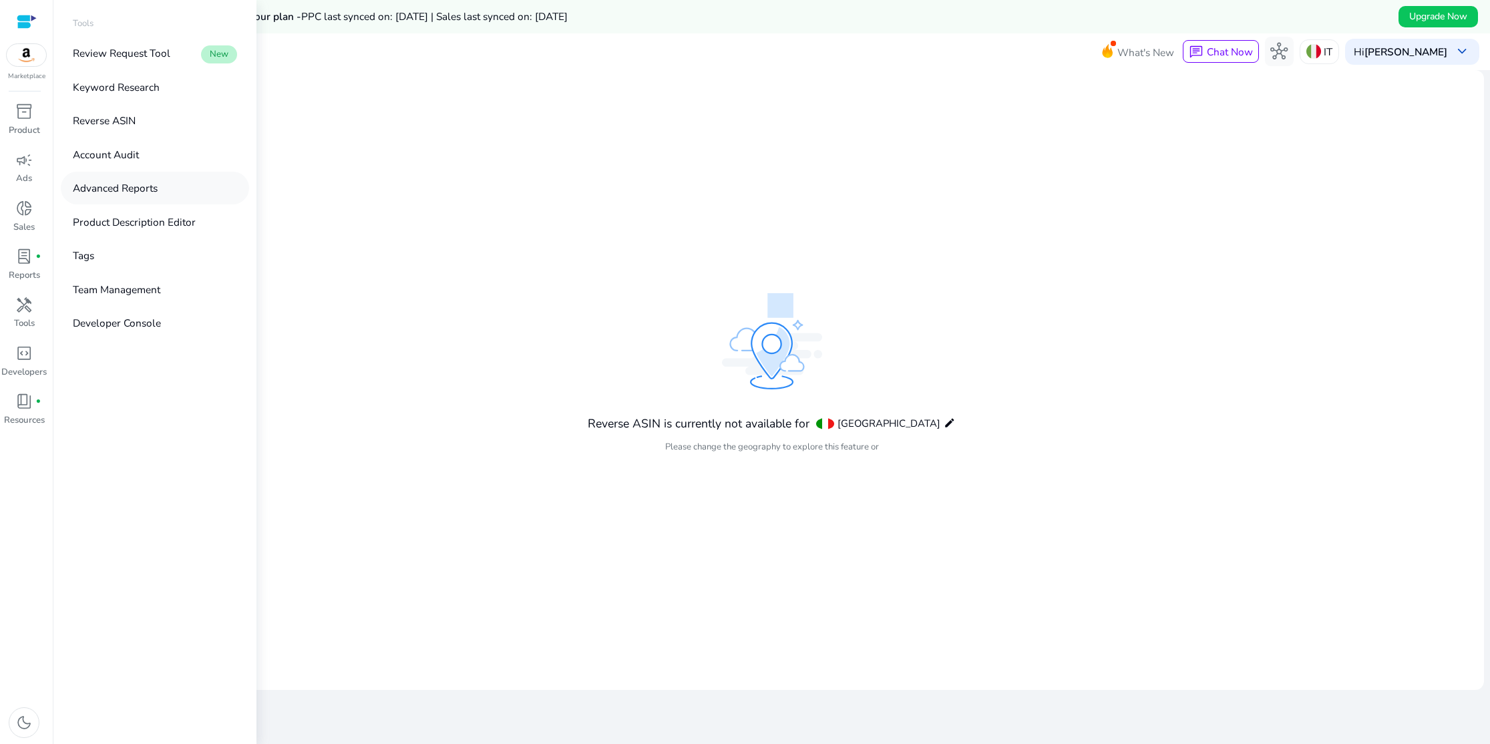
click at [106, 184] on p "Advanced Reports" at bounding box center [115, 187] width 85 height 15
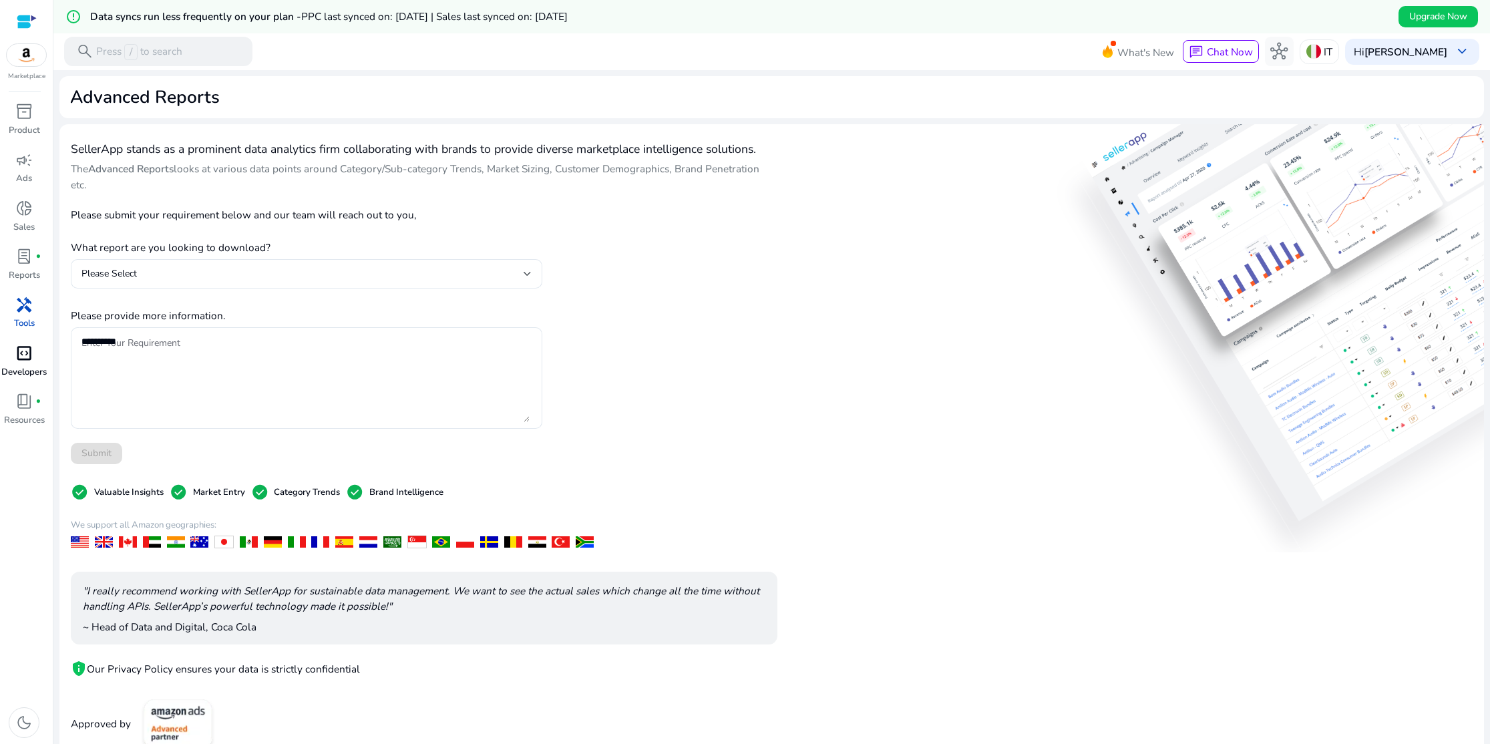
click at [25, 346] on span "code_blocks" at bounding box center [23, 353] width 17 height 17
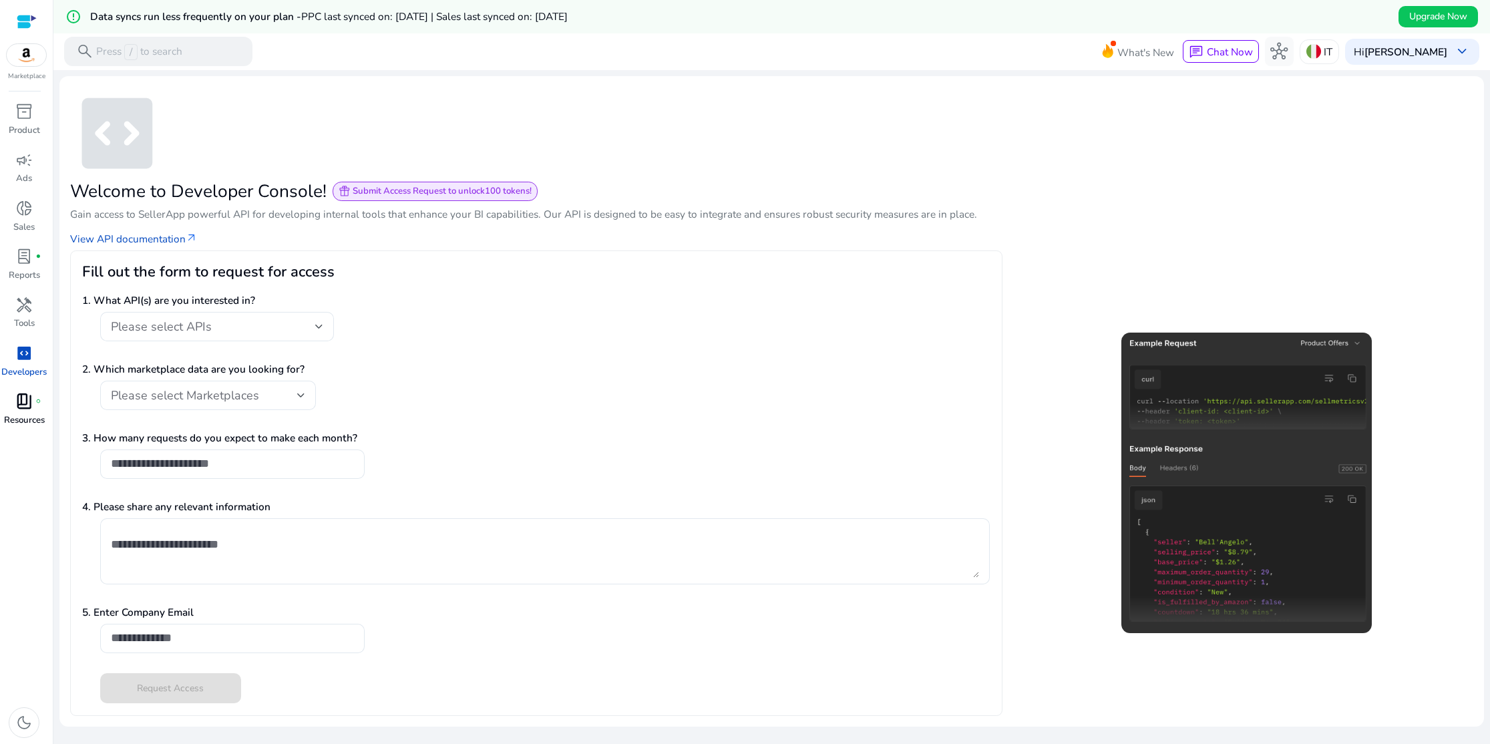
click at [25, 398] on span "book_4" at bounding box center [23, 401] width 17 height 17
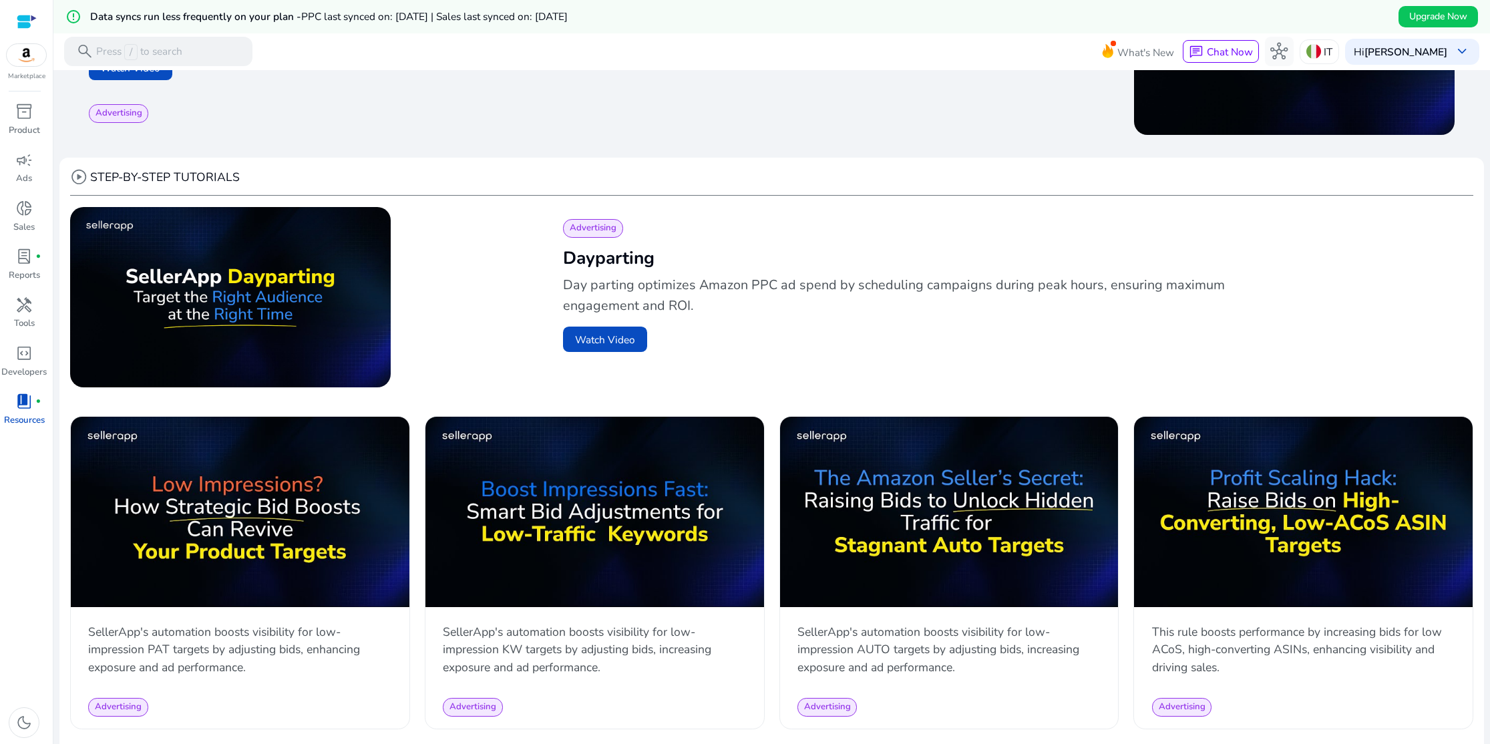
scroll to position [347, 0]
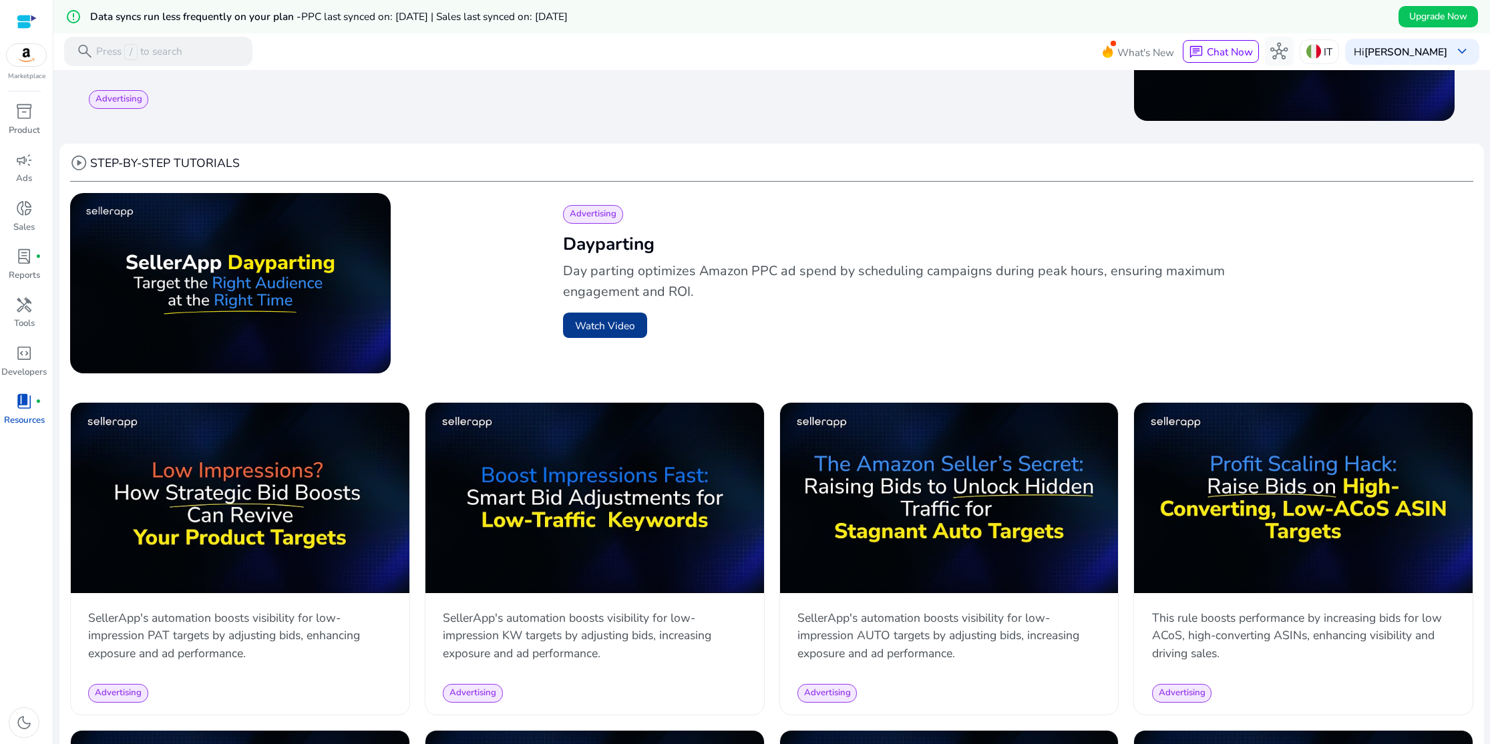
click at [610, 329] on button "Watch Video" at bounding box center [605, 326] width 84 height 26
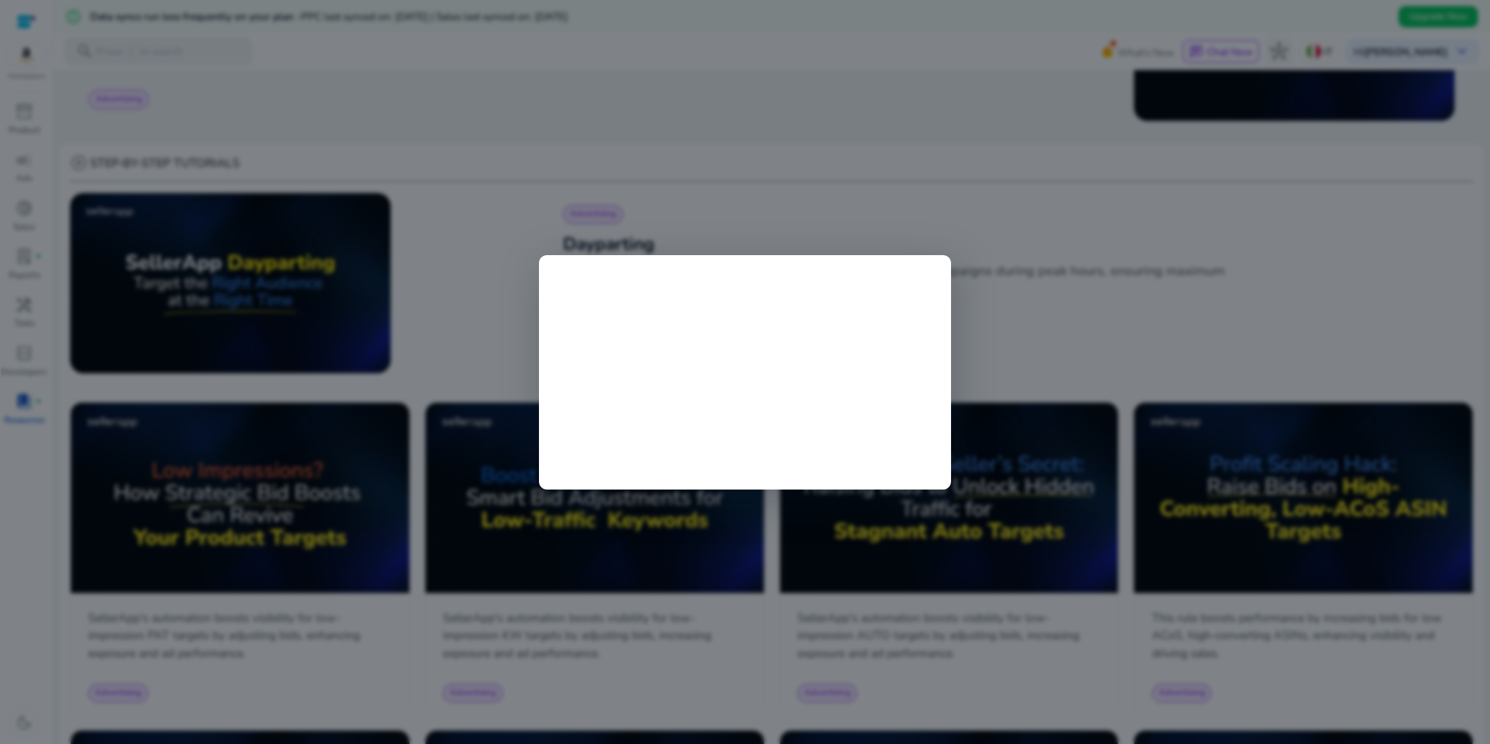
click at [1098, 355] on div at bounding box center [745, 372] width 1490 height 744
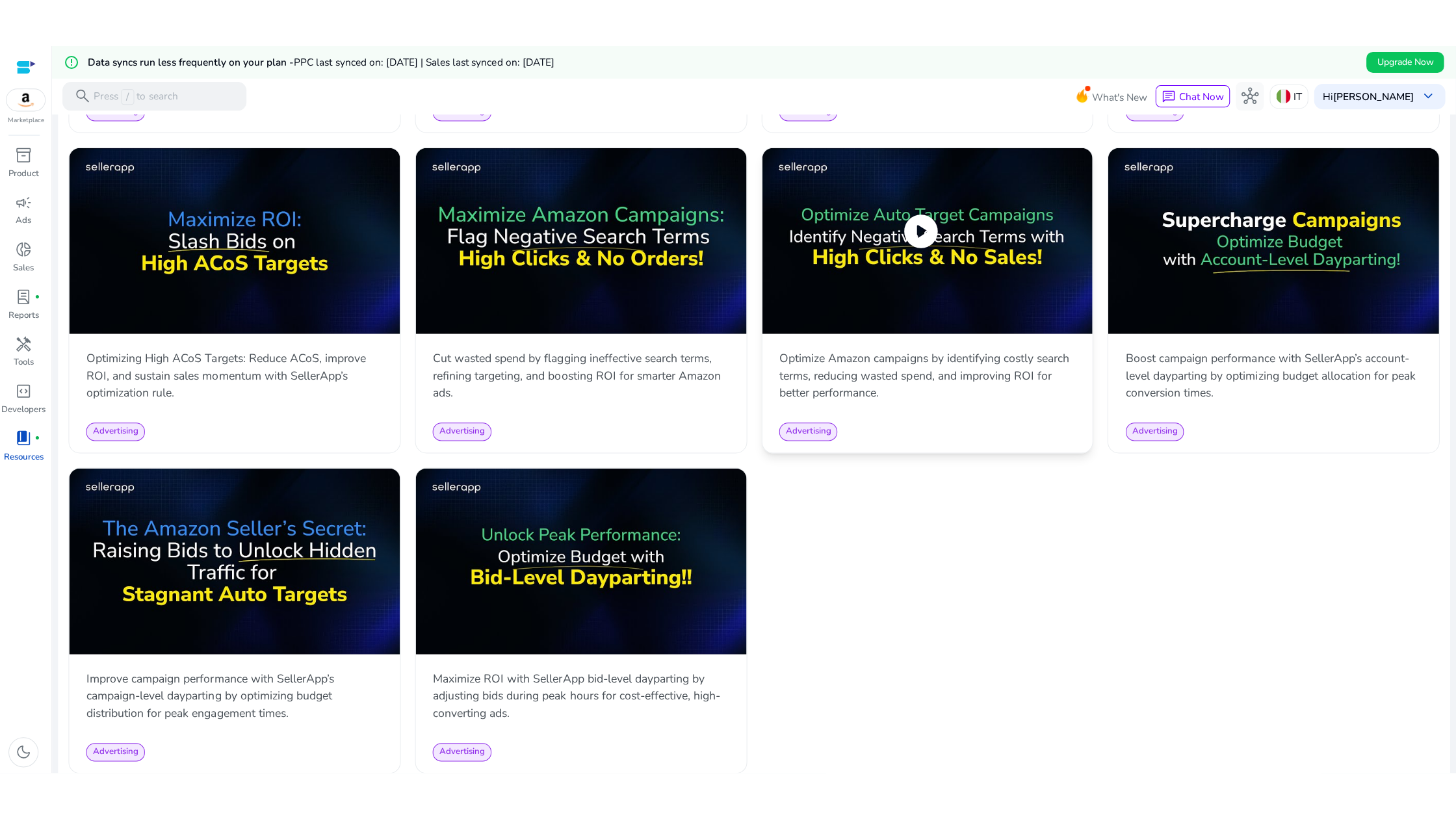
scroll to position [1285, 0]
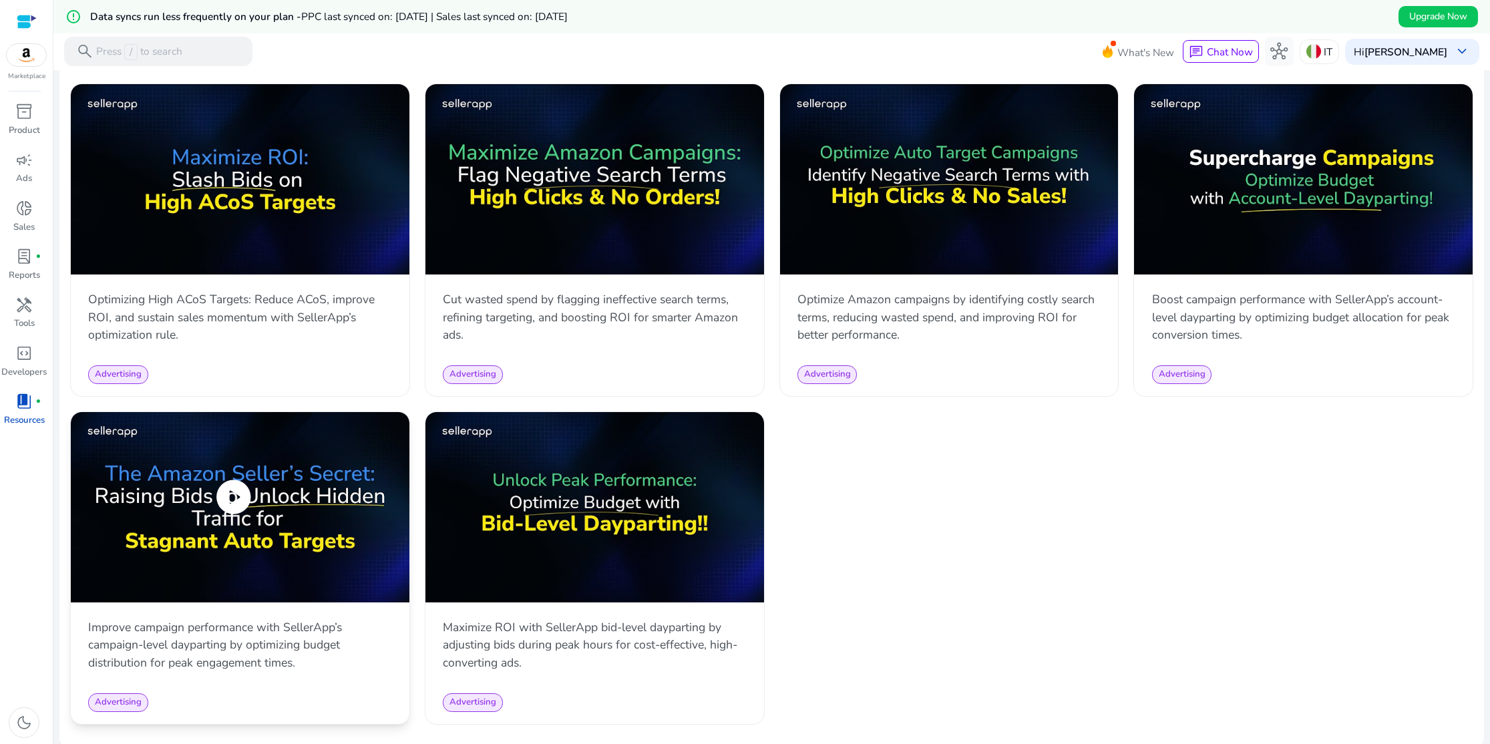
click at [295, 530] on img at bounding box center [240, 507] width 339 height 190
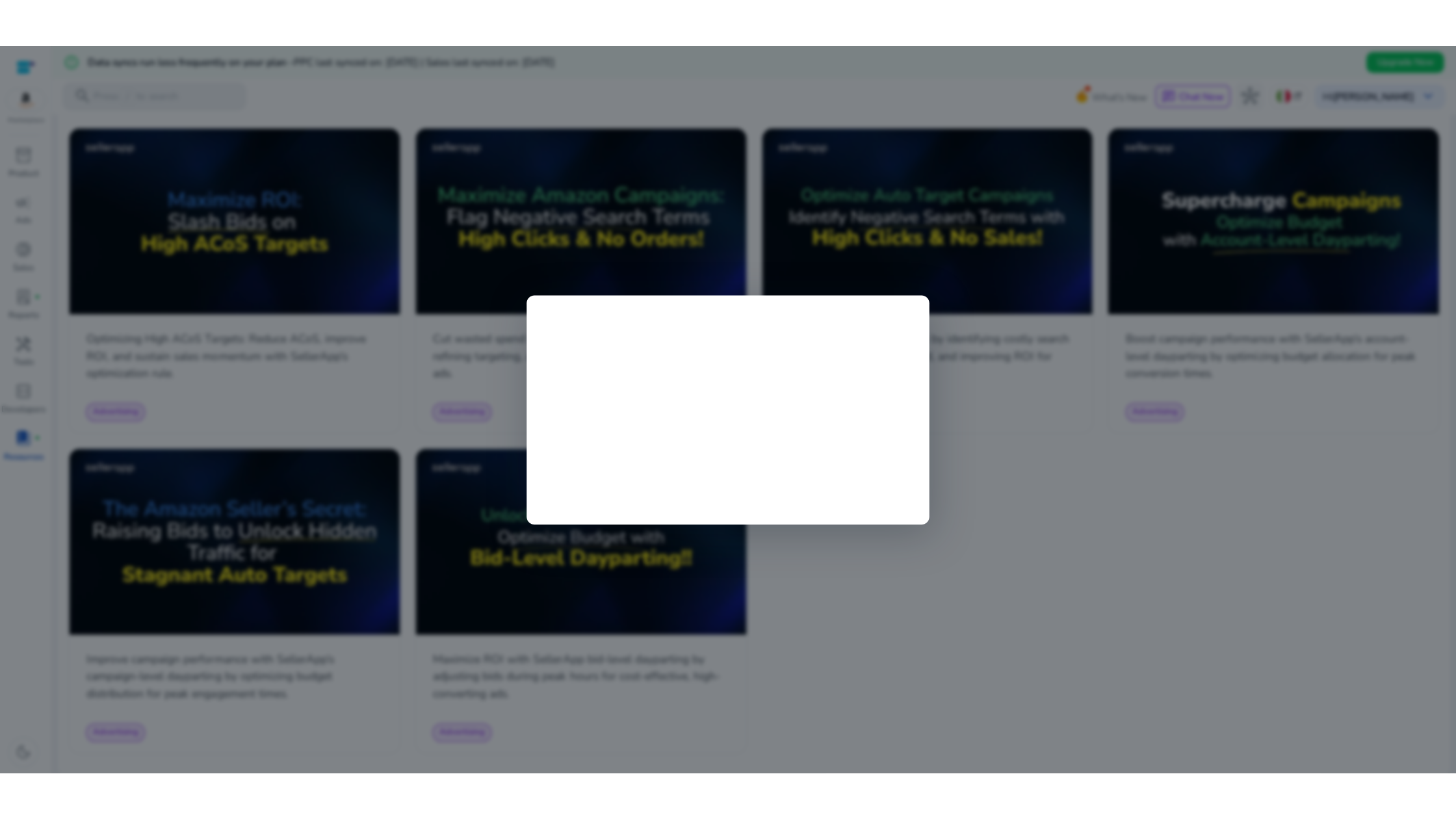
scroll to position [1193, 0]
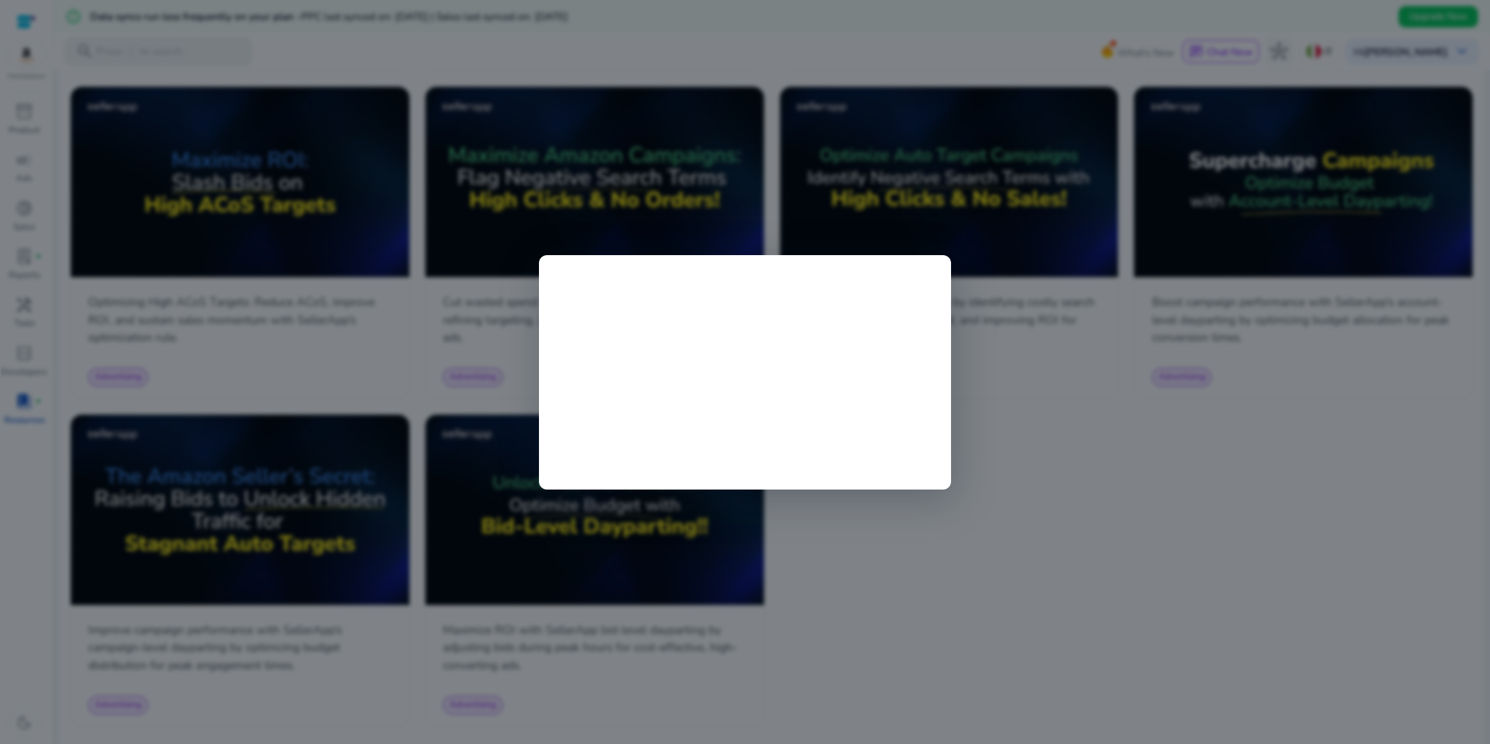
scroll to position [1321, 0]
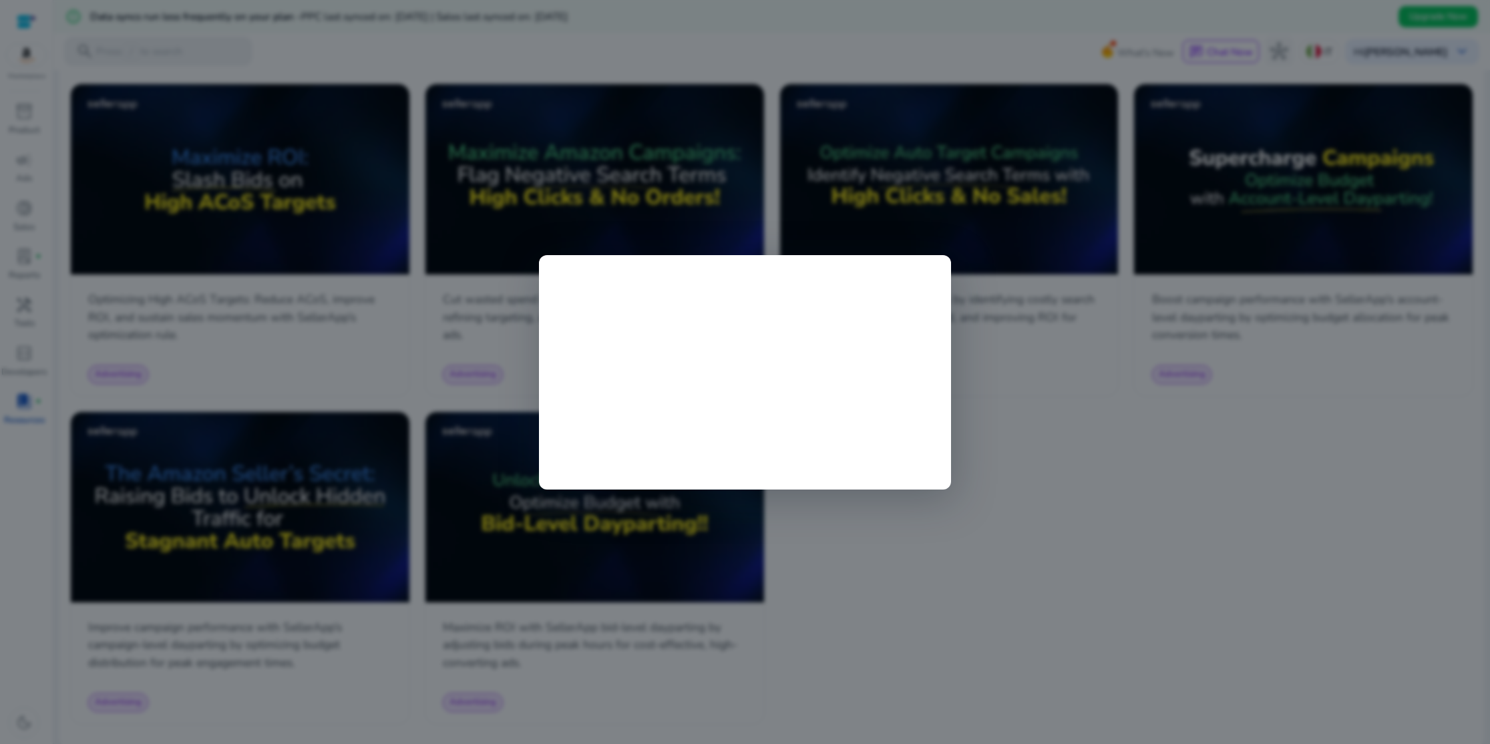
click at [1025, 458] on div at bounding box center [745, 372] width 1490 height 744
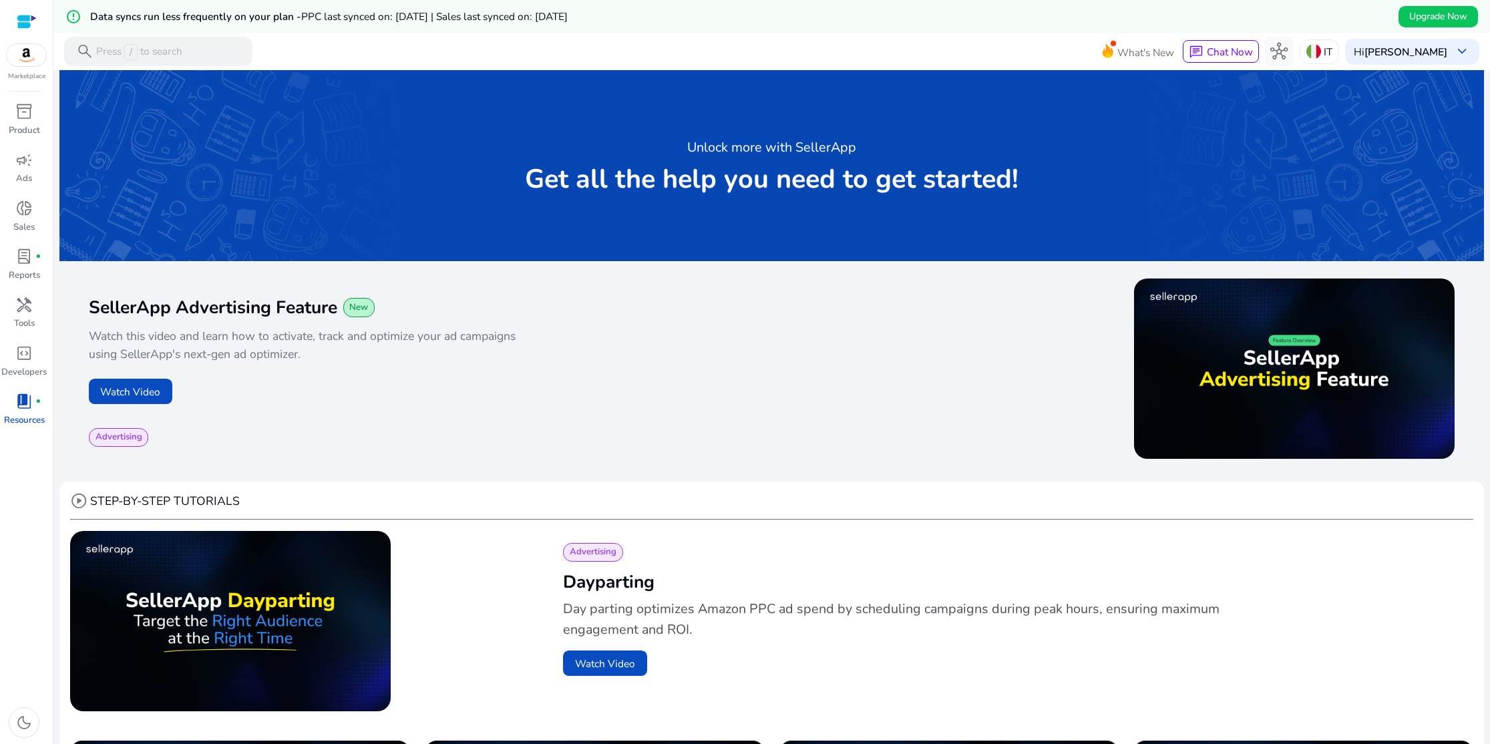
scroll to position [0, 0]
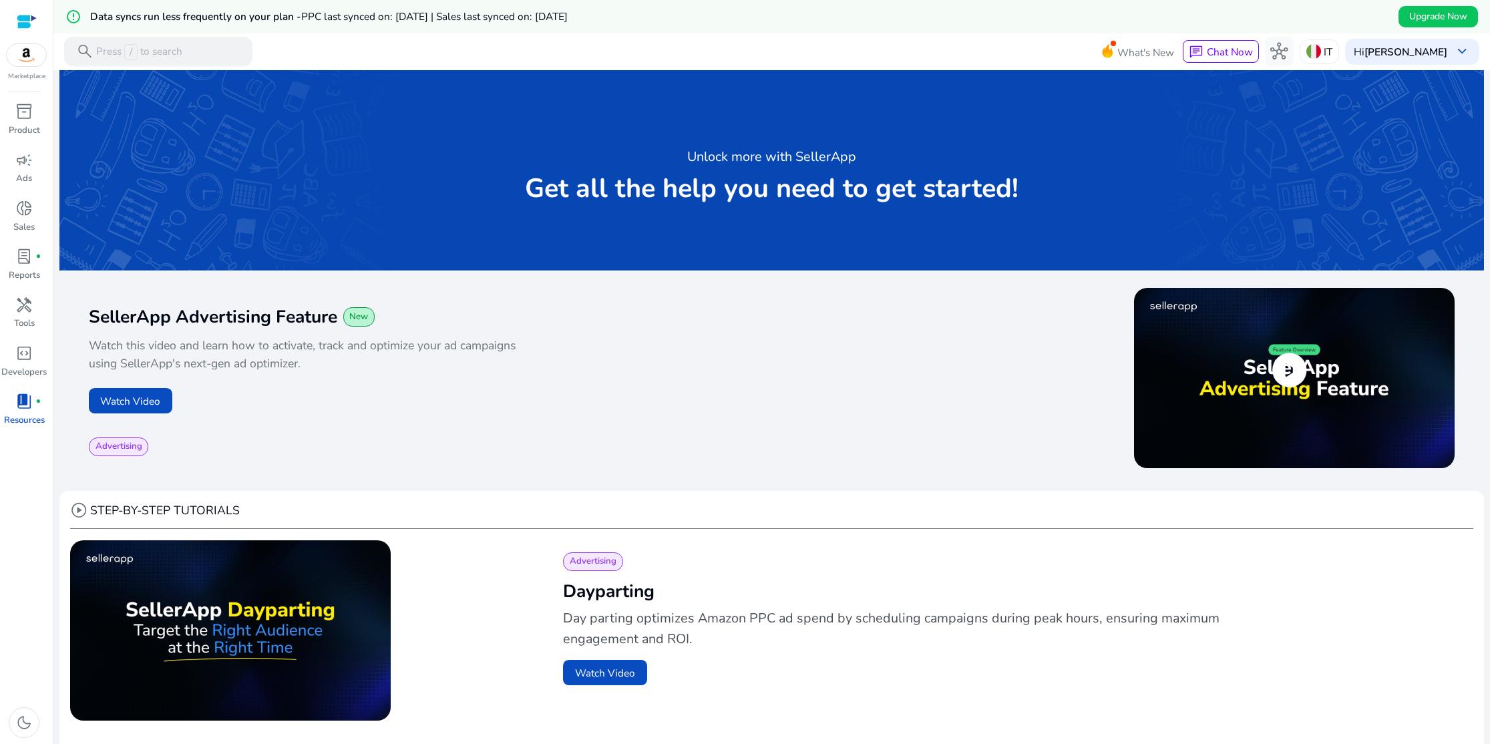
click at [1293, 377] on span "play_circle" at bounding box center [1289, 370] width 41 height 41
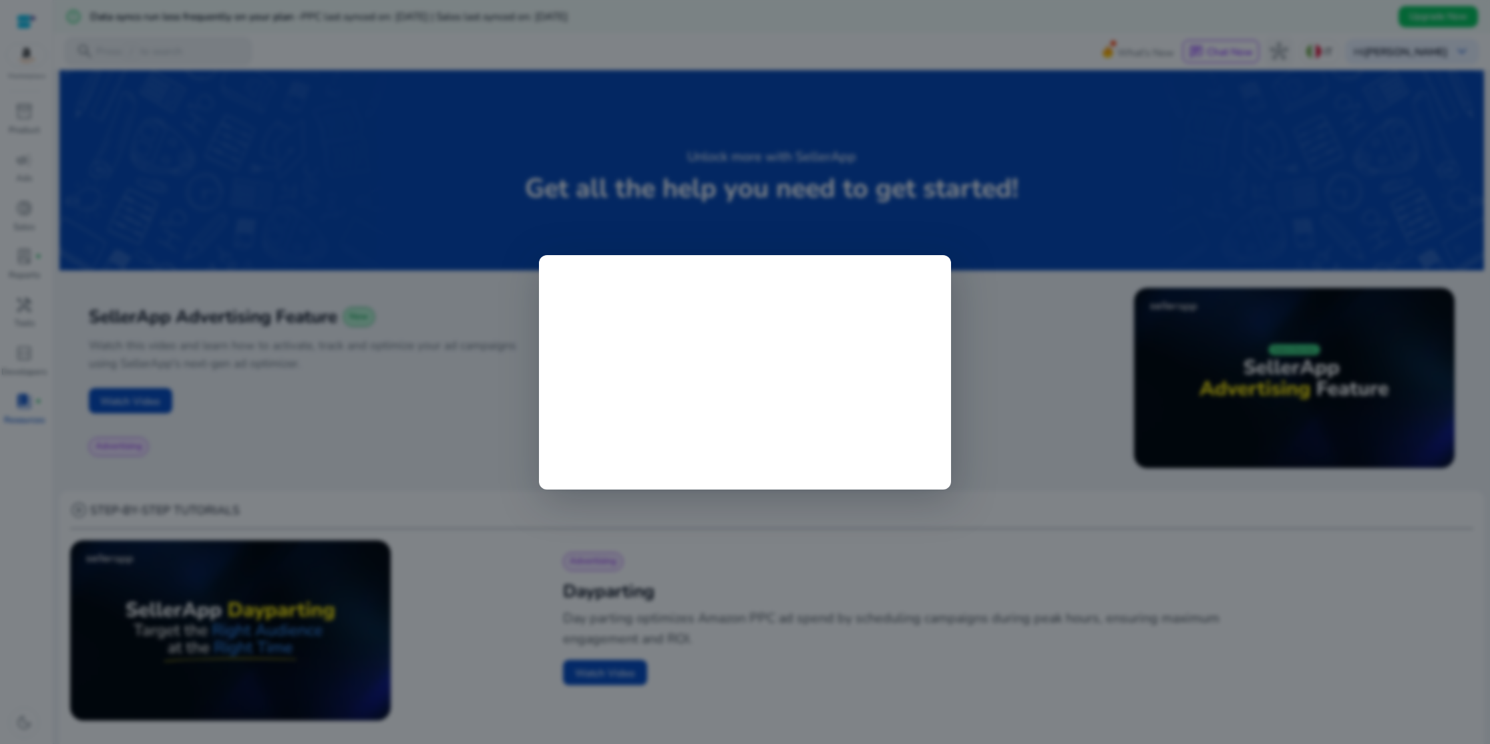
click at [432, 432] on div at bounding box center [745, 372] width 1490 height 744
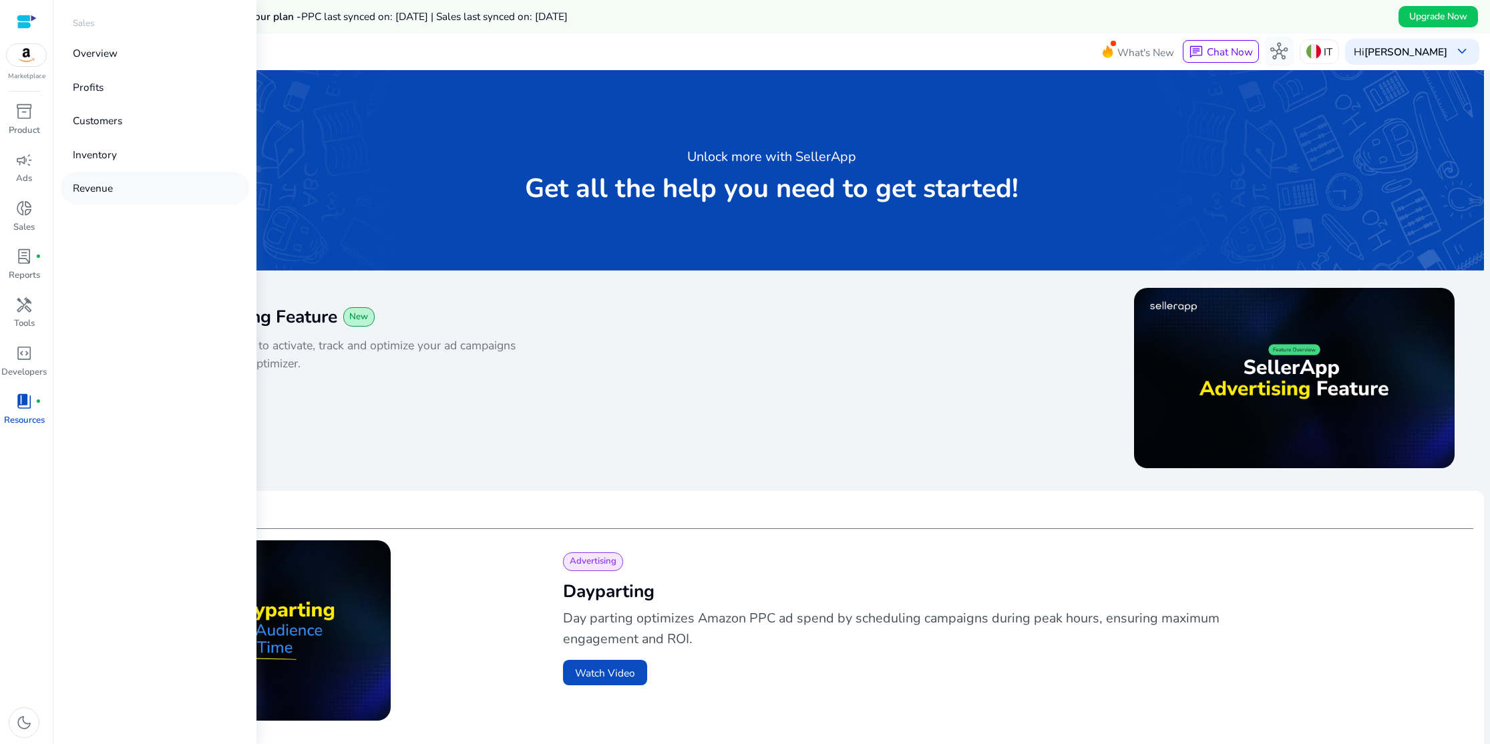
click at [77, 188] on p "Revenue" at bounding box center [93, 187] width 40 height 15
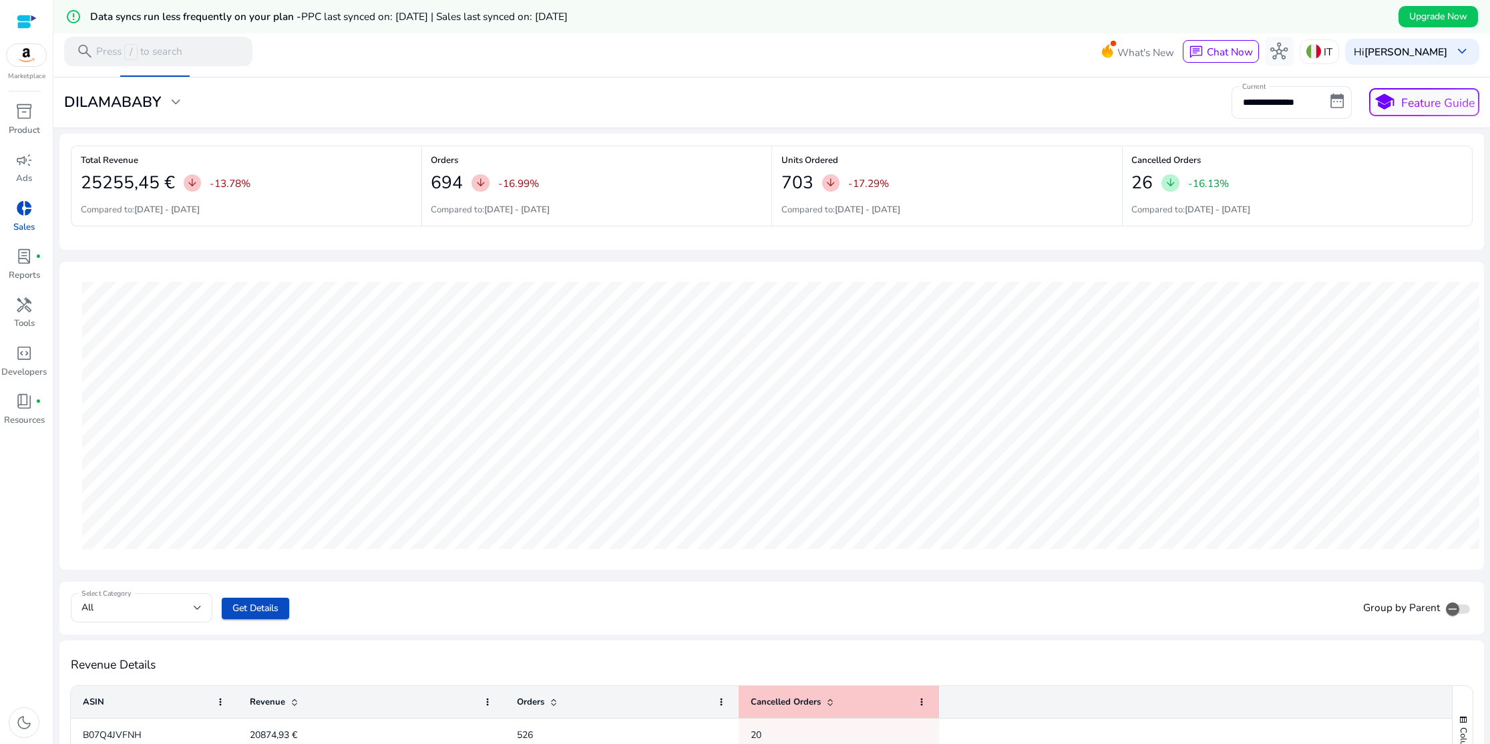
scroll to position [25, 0]
click at [1336, 99] on input "**********" at bounding box center [1292, 103] width 120 height 32
select select "*"
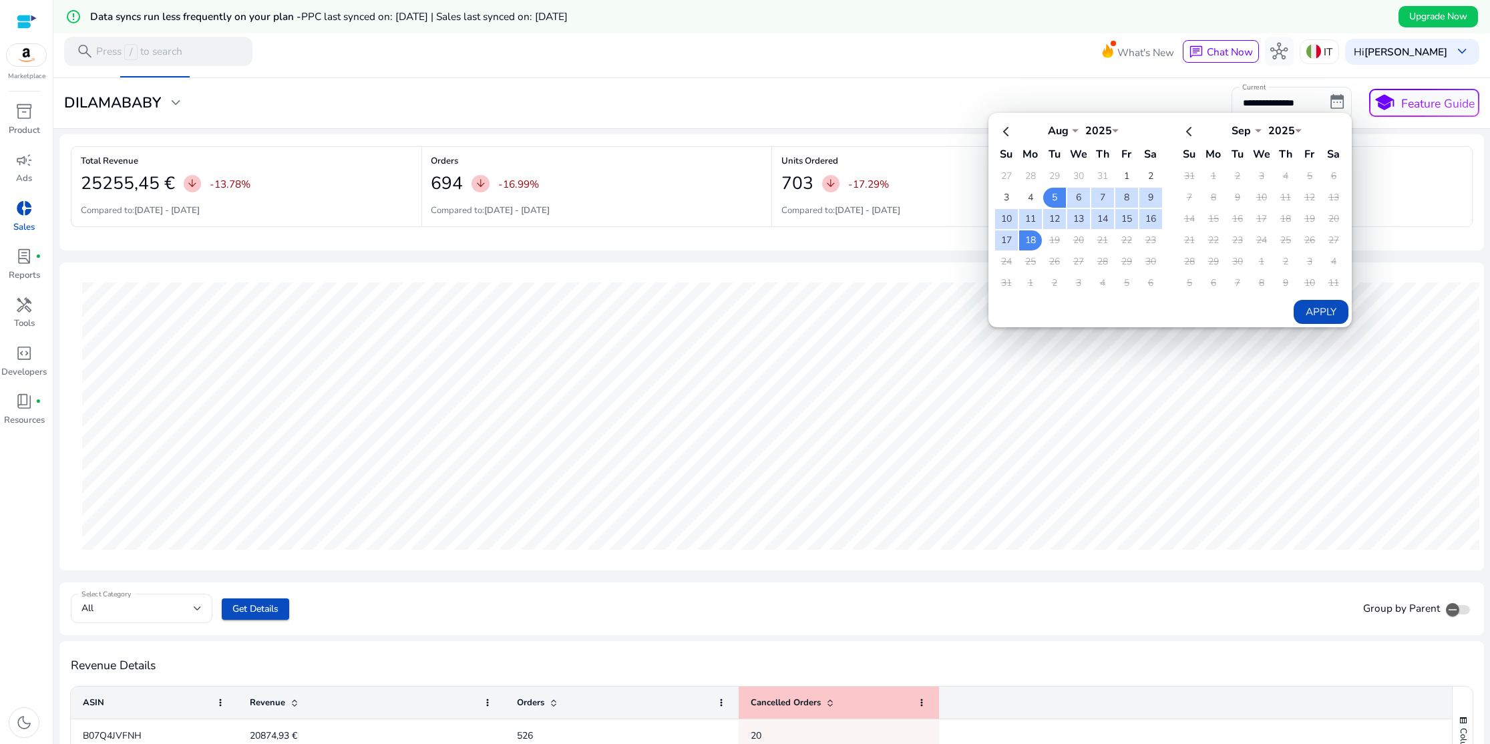
click at [1379, 140] on div "Total Revenue 25255,45 € arrow_downward -13.78% Compared to: 22-07-2025 - 04-08…" at bounding box center [771, 192] width 1425 height 116
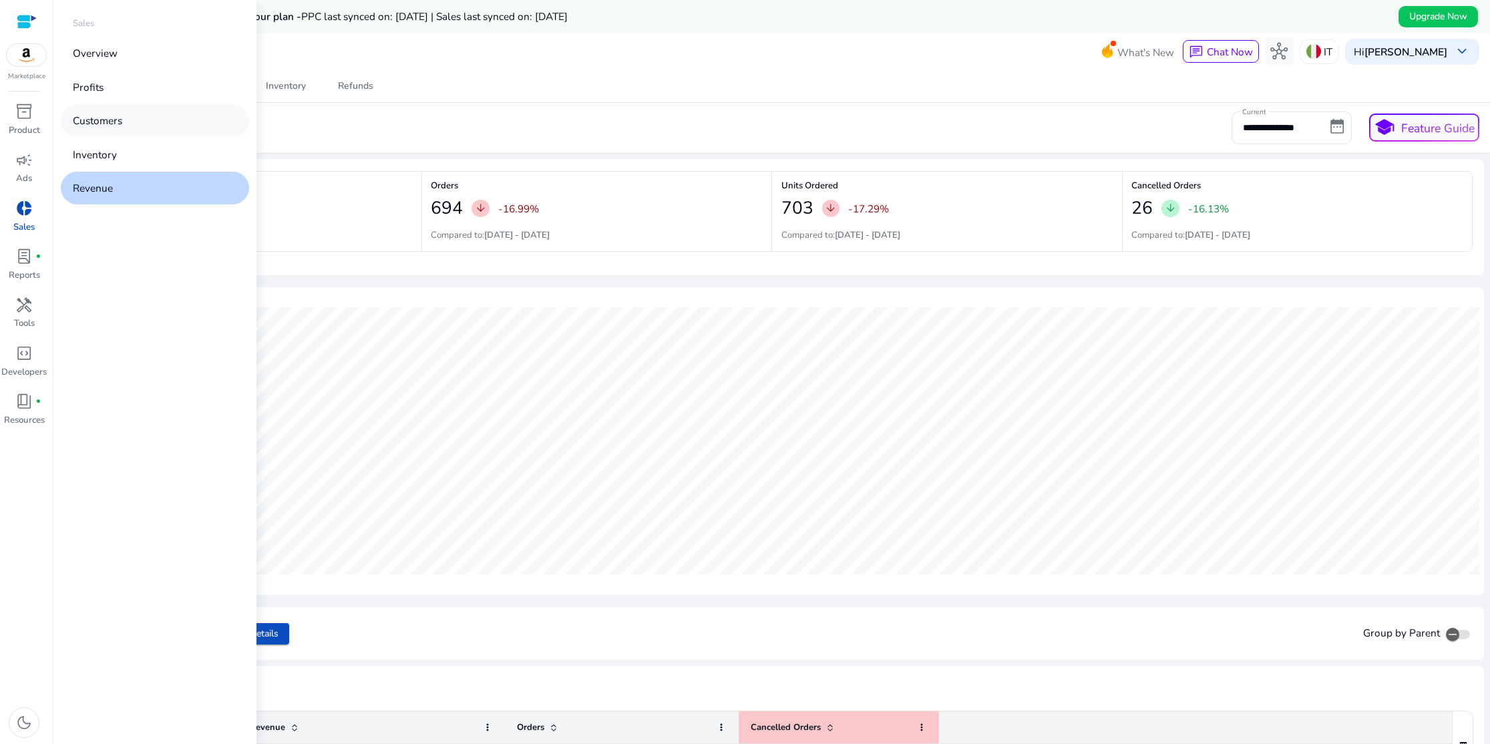
click at [122, 126] on p "Customers" at bounding box center [97, 120] width 49 height 15
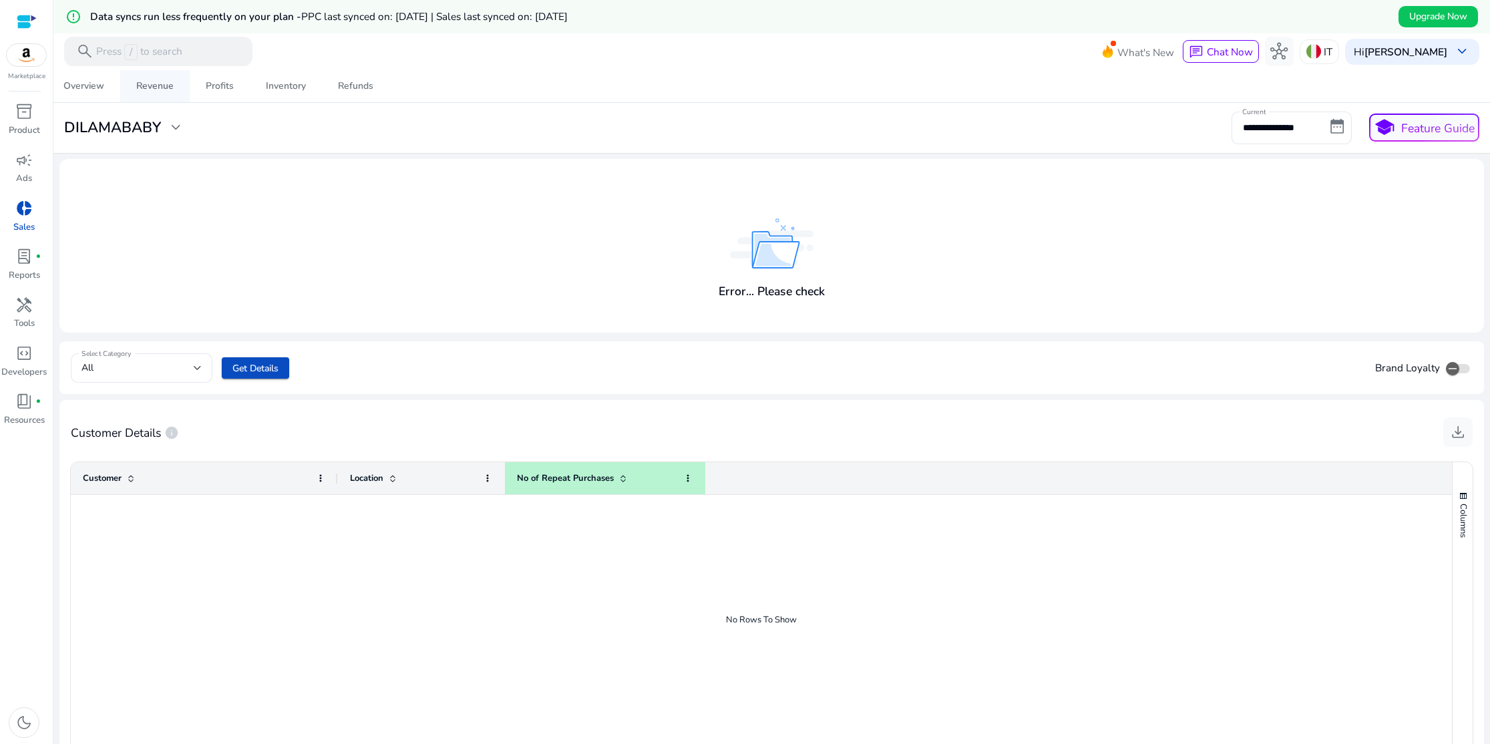
click at [165, 91] on div "Revenue" at bounding box center [154, 86] width 37 height 9
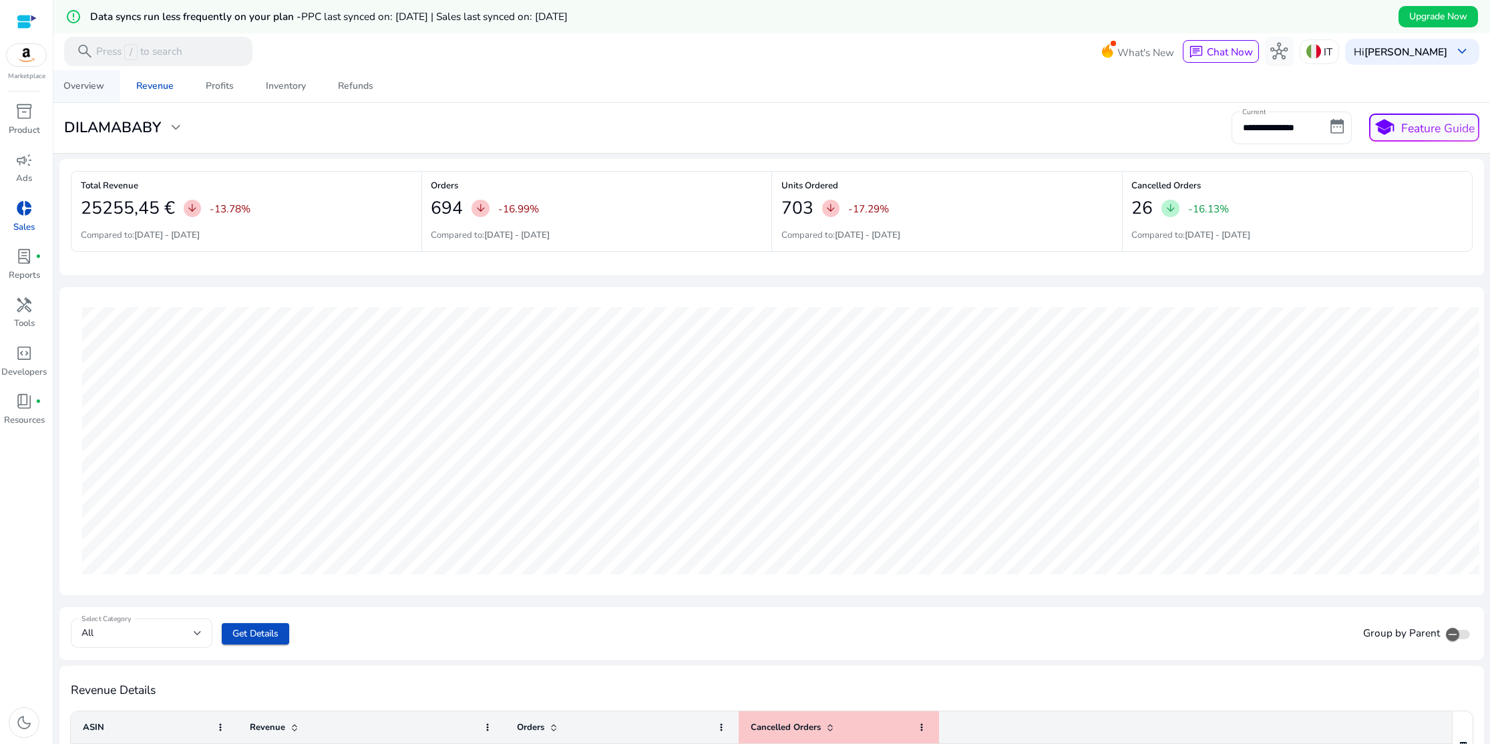
click at [87, 84] on div "Overview" at bounding box center [83, 86] width 41 height 9
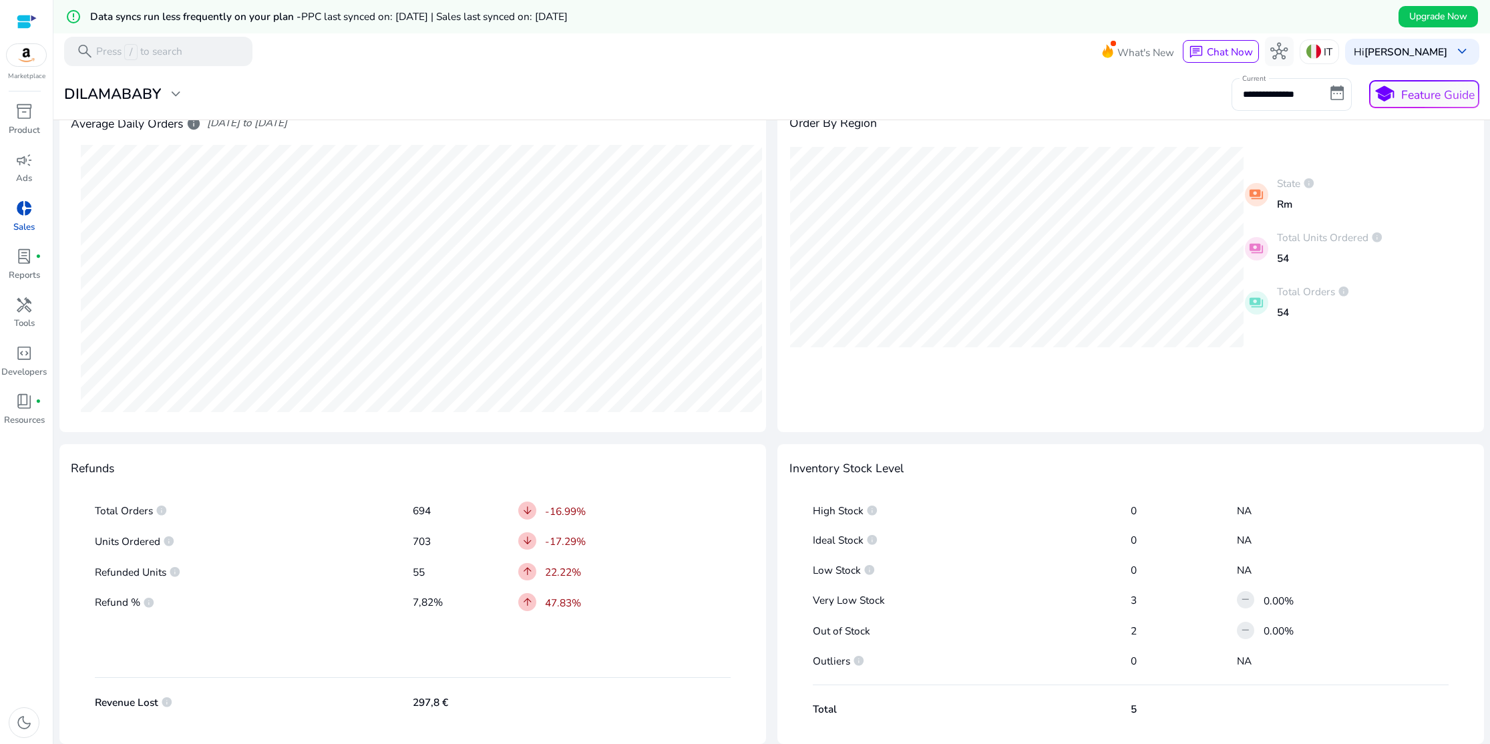
scroll to position [472, 0]
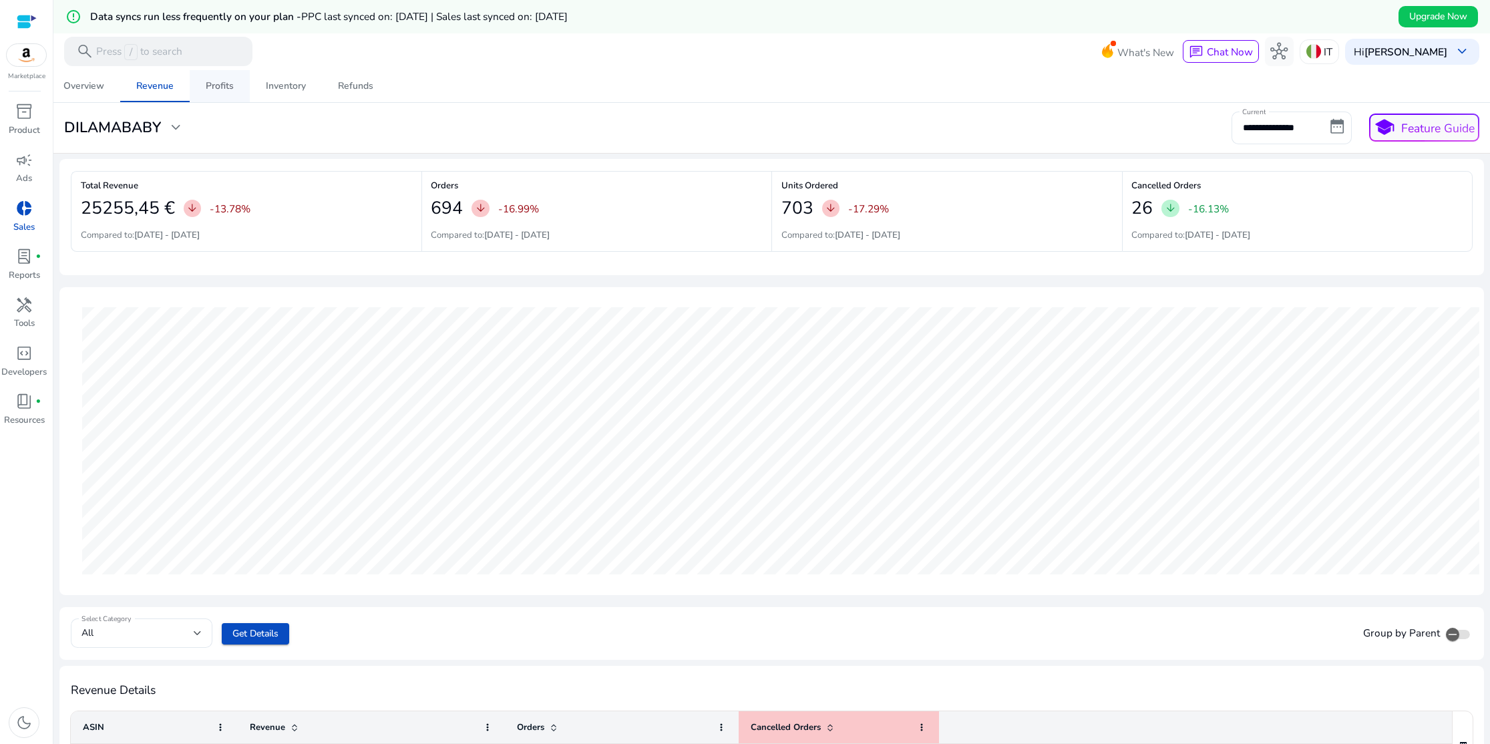
click at [230, 90] on div "Profits" at bounding box center [220, 86] width 28 height 9
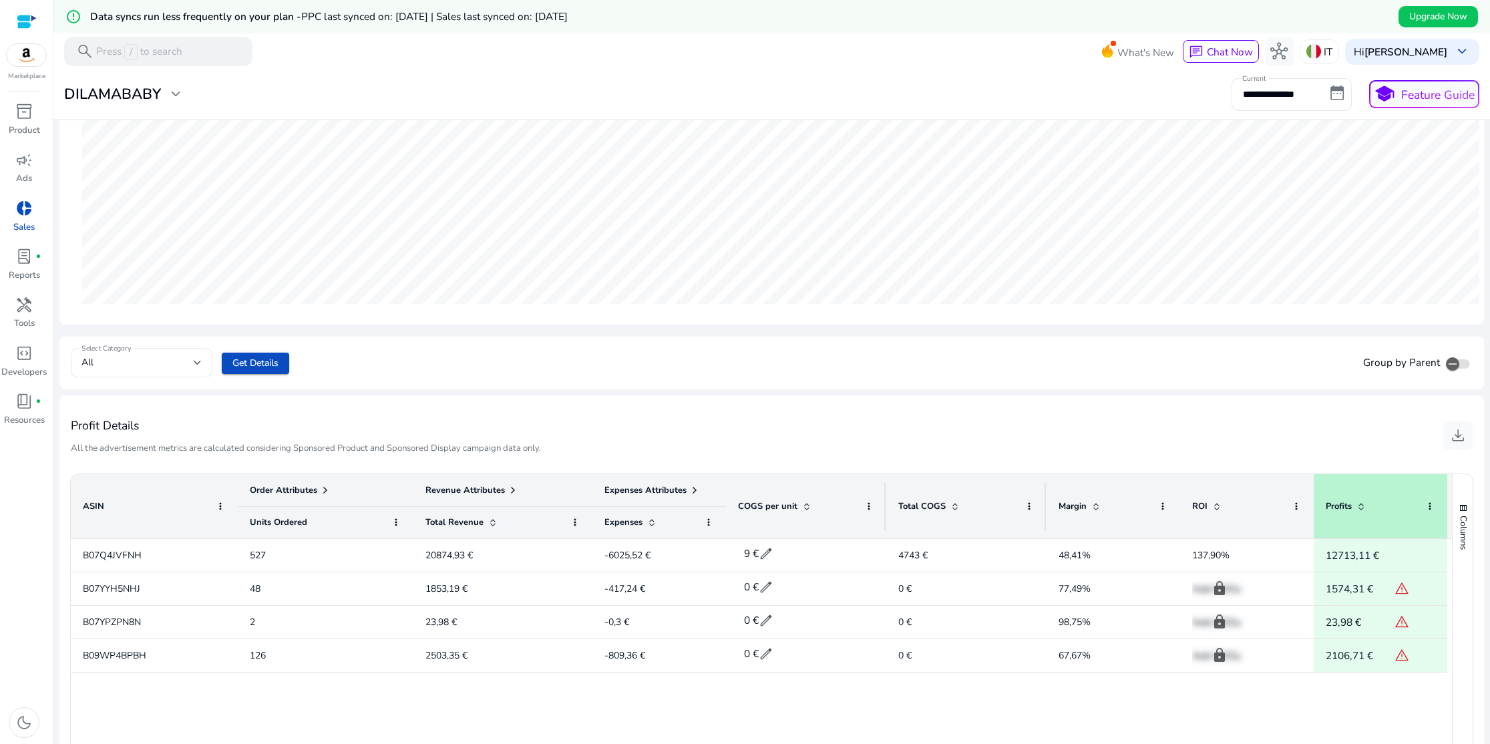
scroll to position [336, 0]
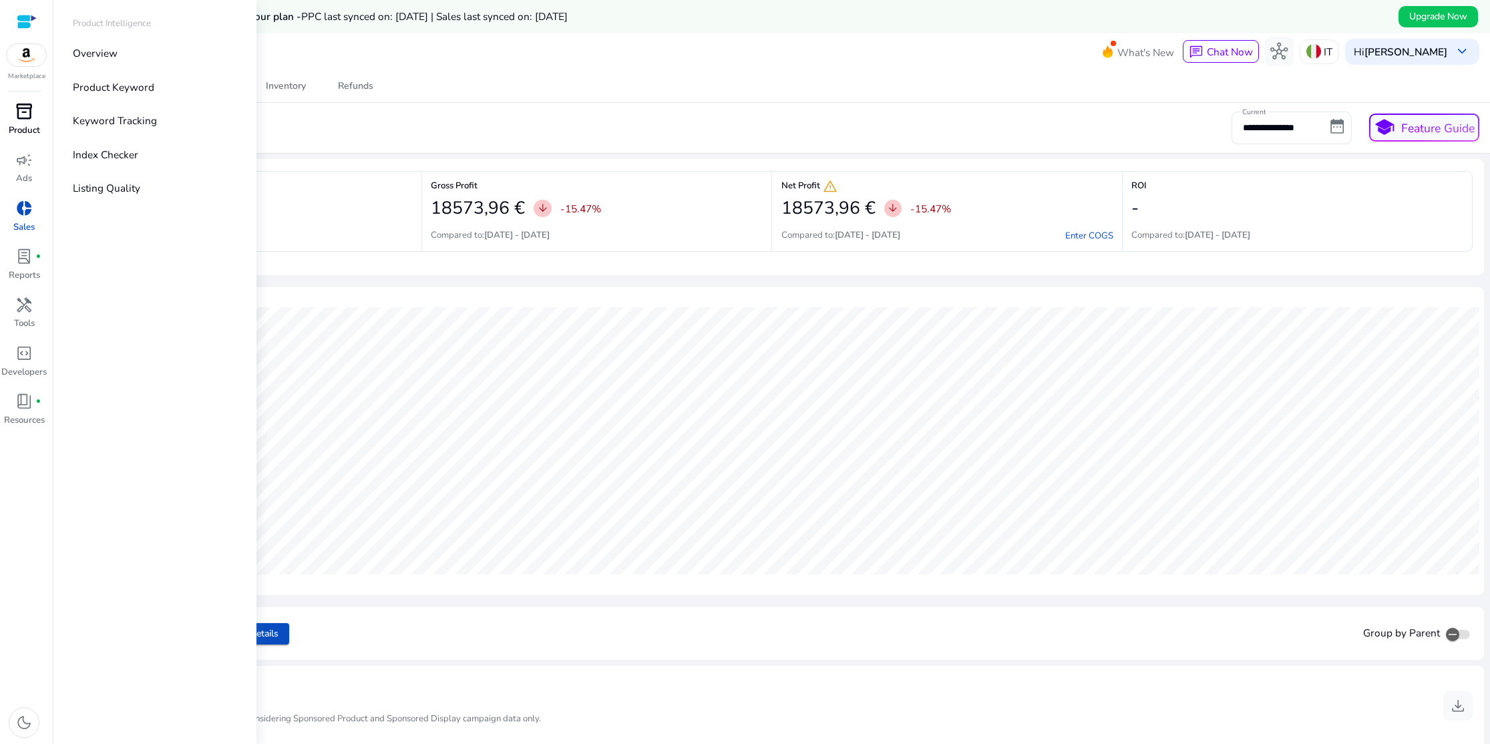
click at [22, 122] on div "inventory_2" at bounding box center [23, 111] width 41 height 23
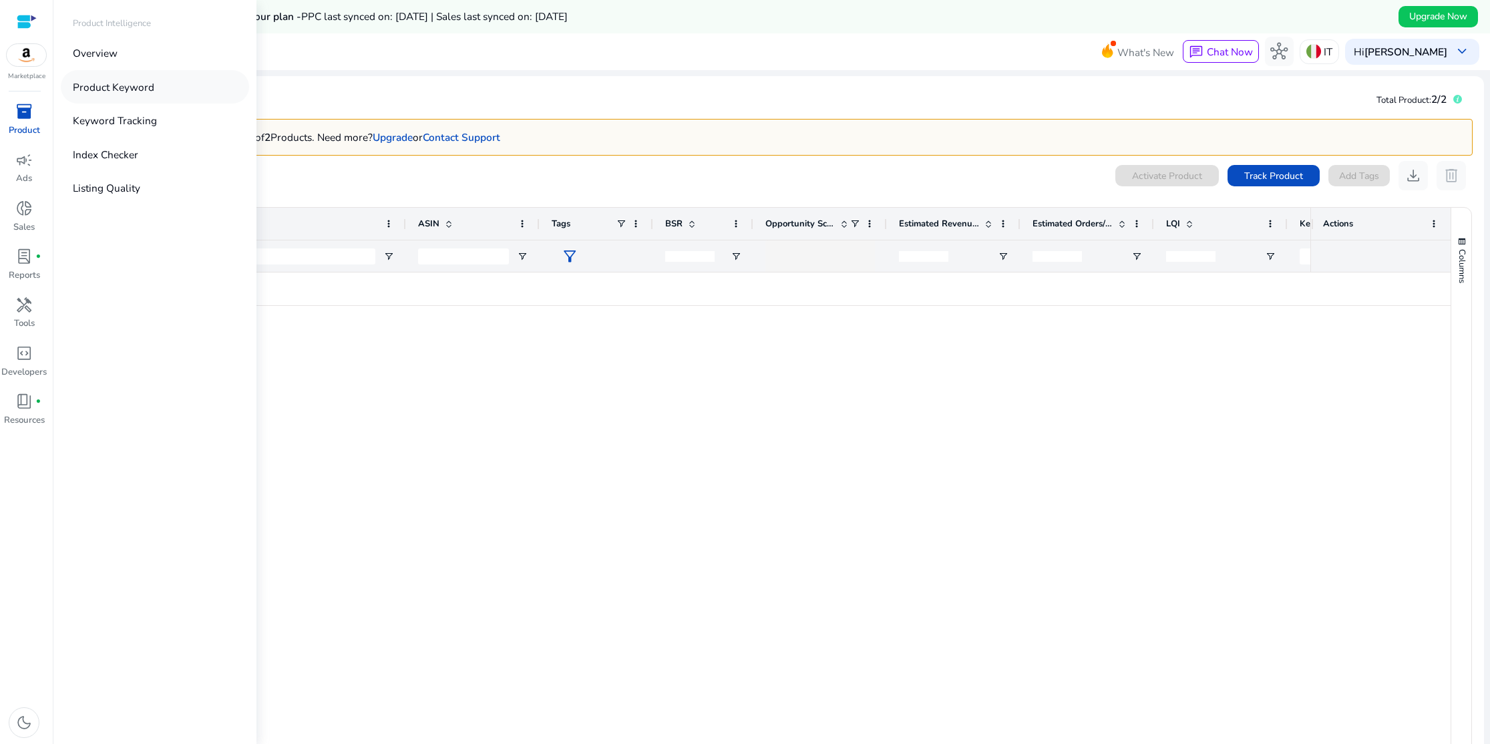
click at [104, 88] on p "Product Keyword" at bounding box center [114, 87] width 82 height 15
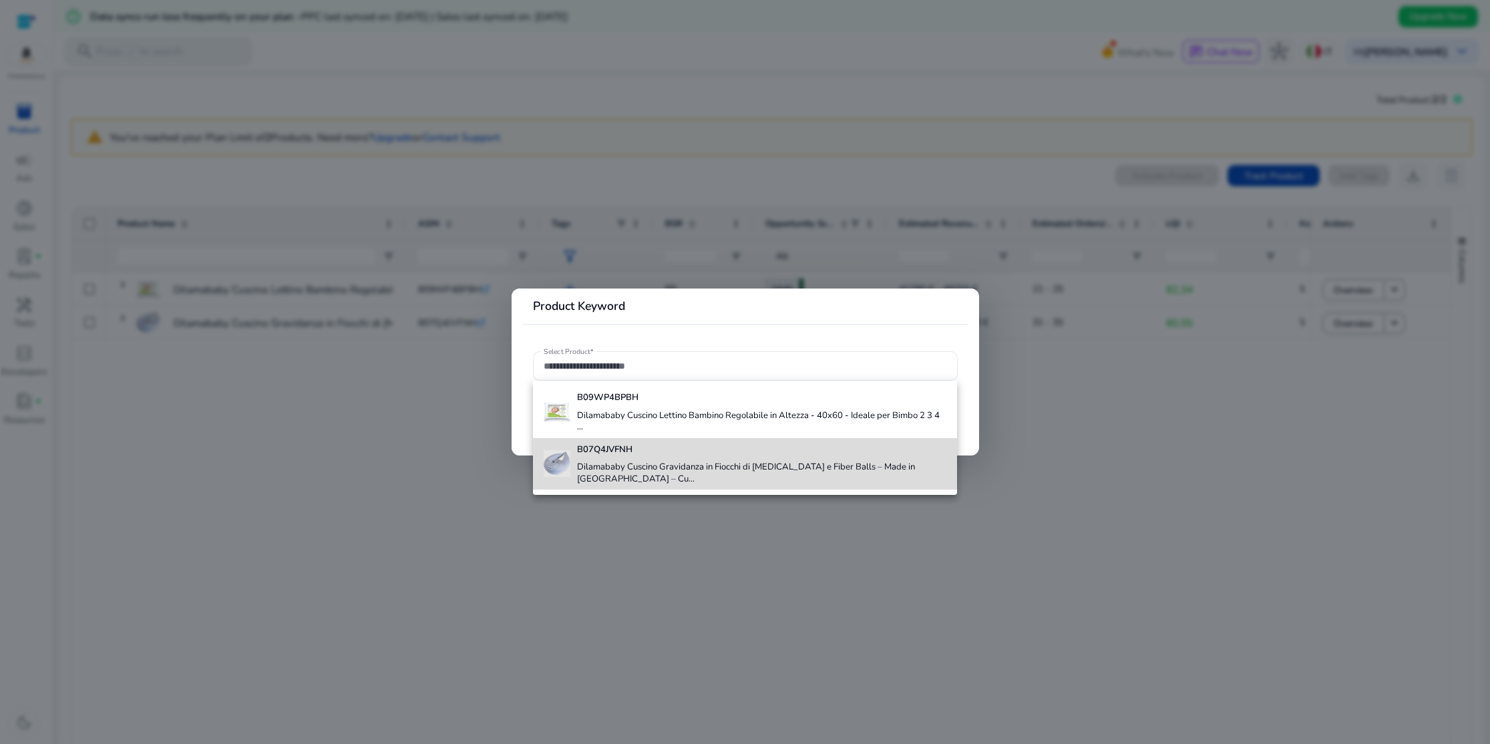
click at [671, 463] on h4 "Dilamababy Cuscino Gravidanza in Fiocchi di [MEDICAL_DATA] e Fiber Balls – Made…" at bounding box center [761, 473] width 369 height 23
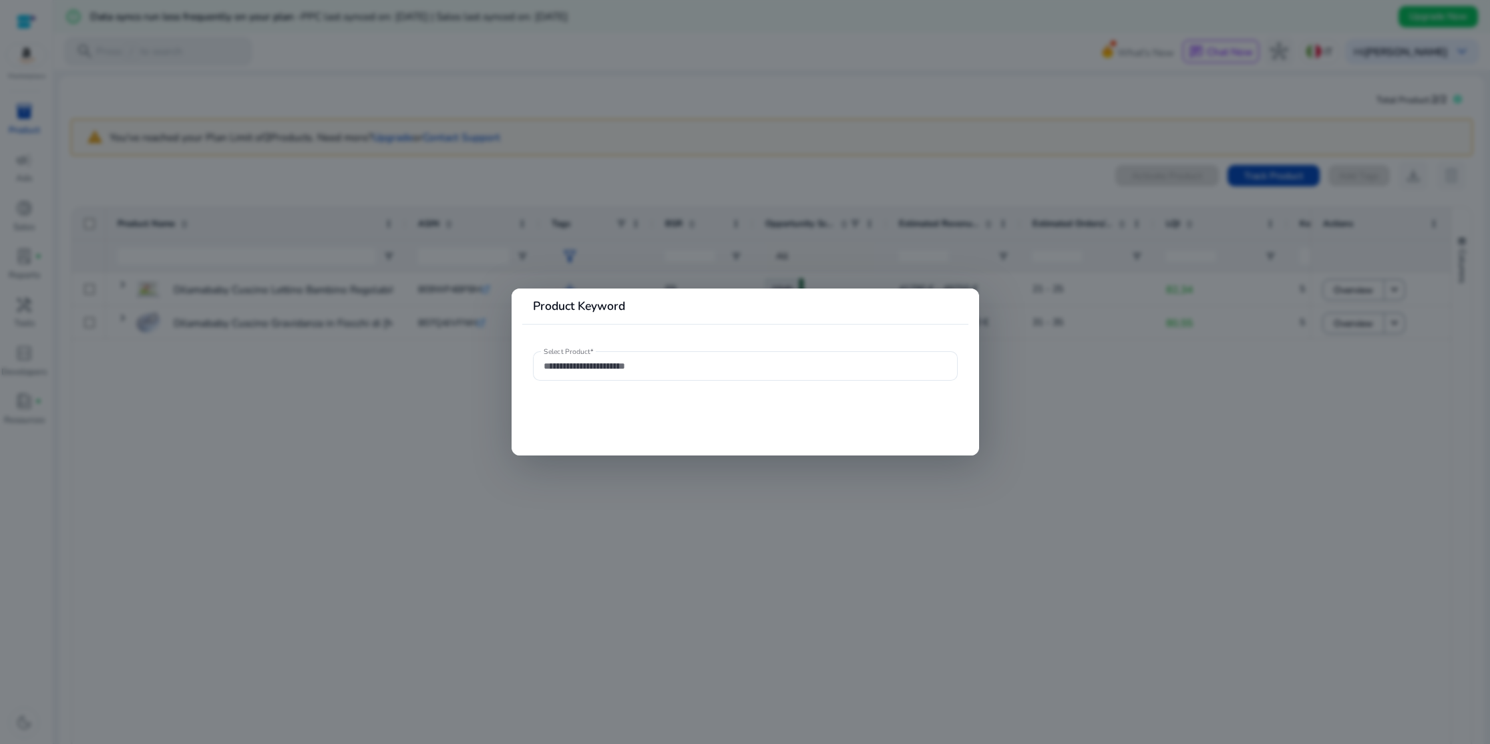
type input "**********"
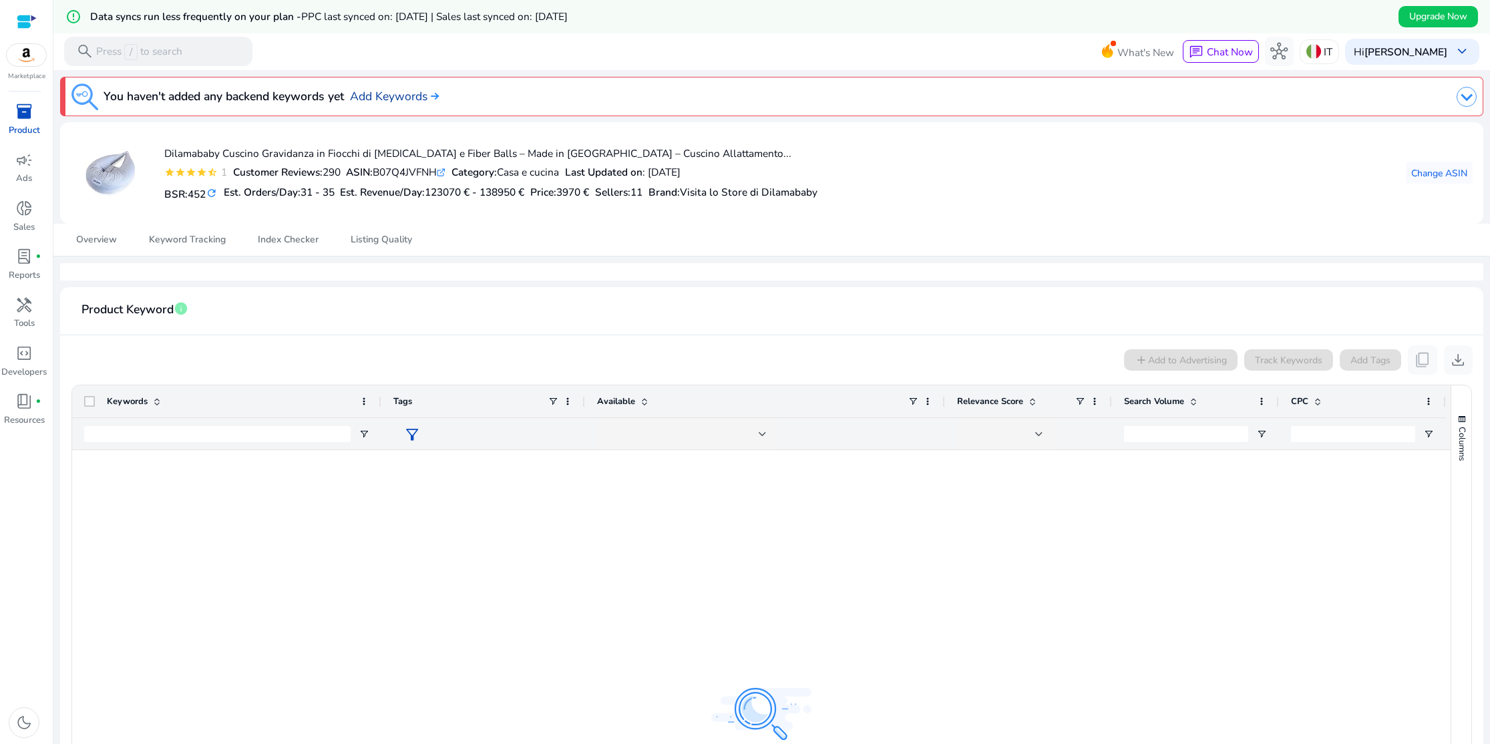
click at [390, 98] on link "Add Keywords" at bounding box center [394, 96] width 89 height 17
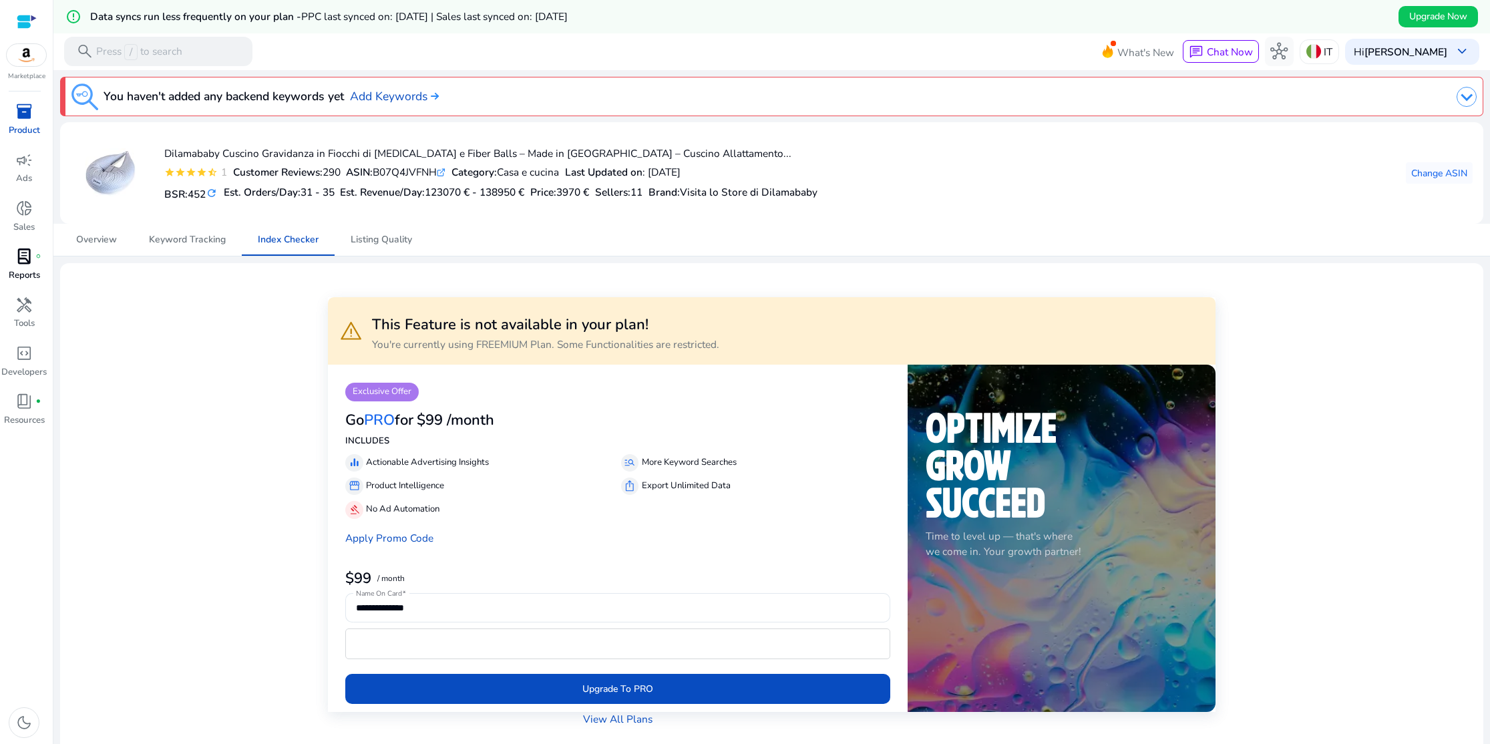
click at [25, 263] on span "lab_profile" at bounding box center [23, 256] width 17 height 17
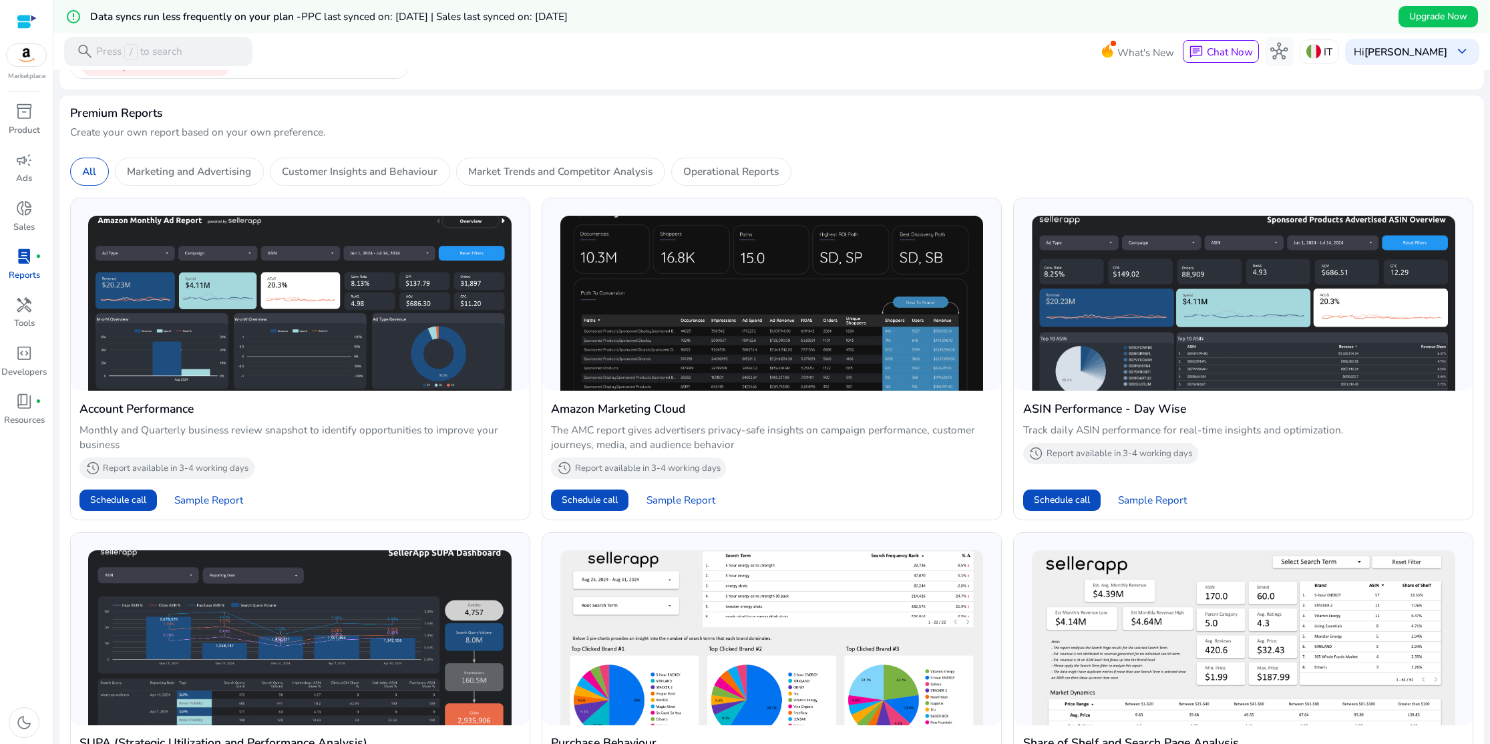
scroll to position [407, 0]
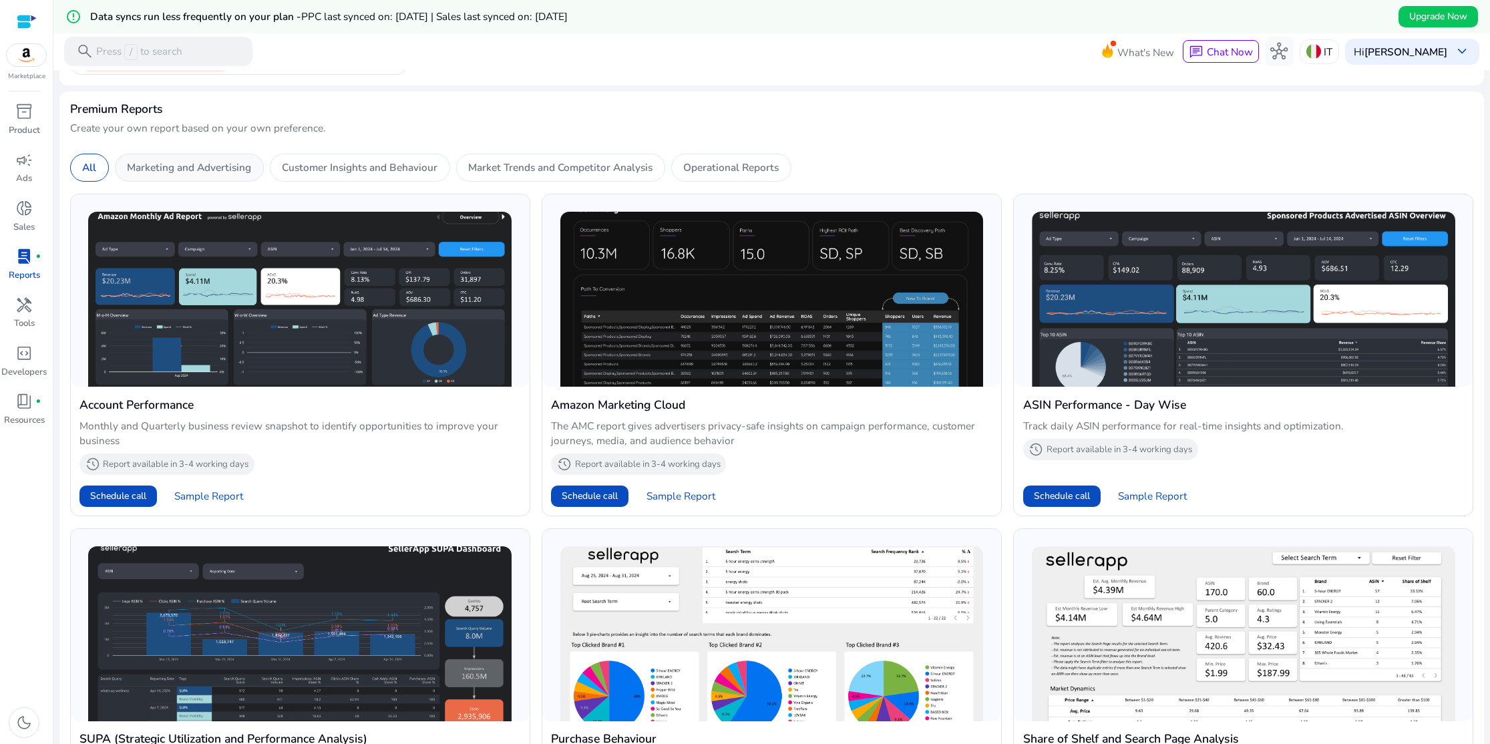
click at [230, 170] on p "Marketing and Advertising" at bounding box center [189, 167] width 124 height 15
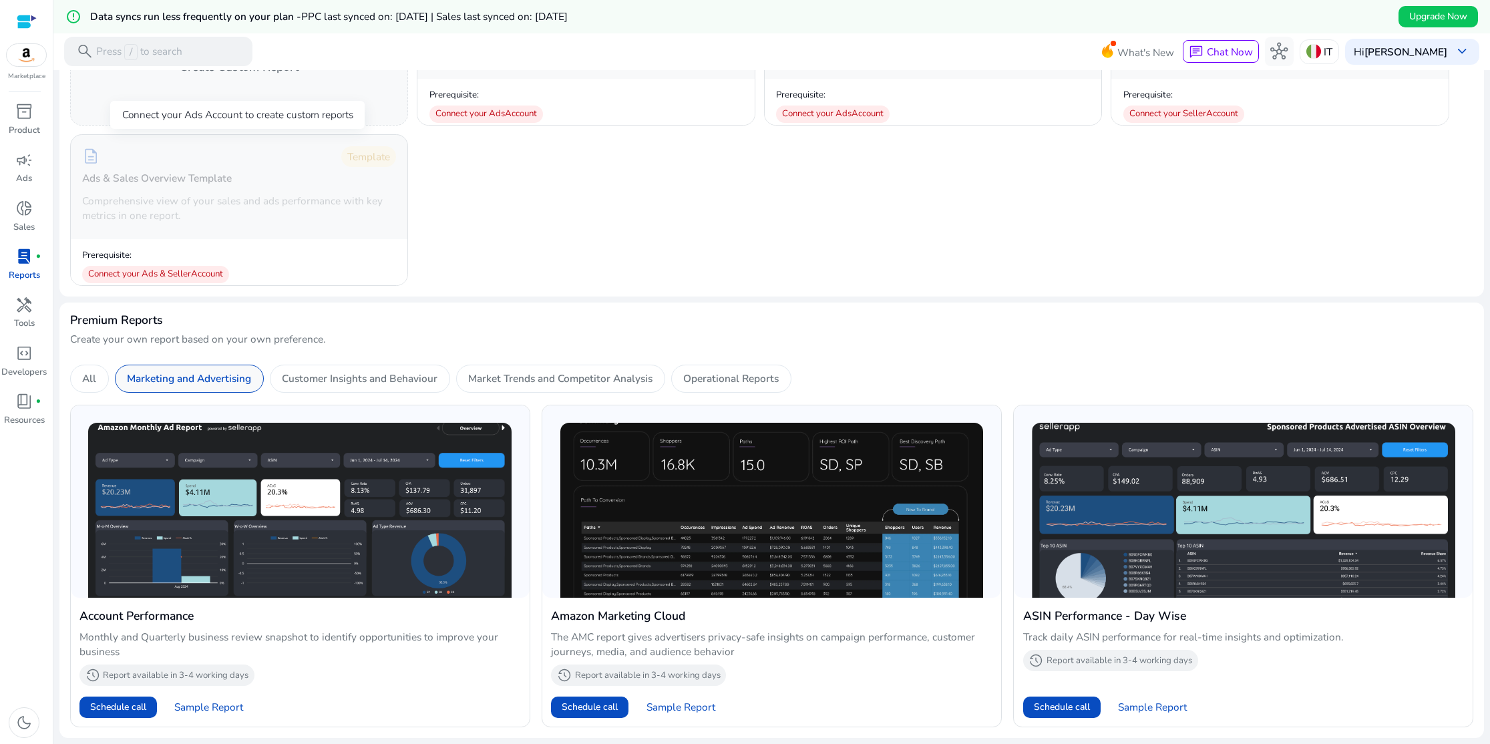
scroll to position [195, 0]
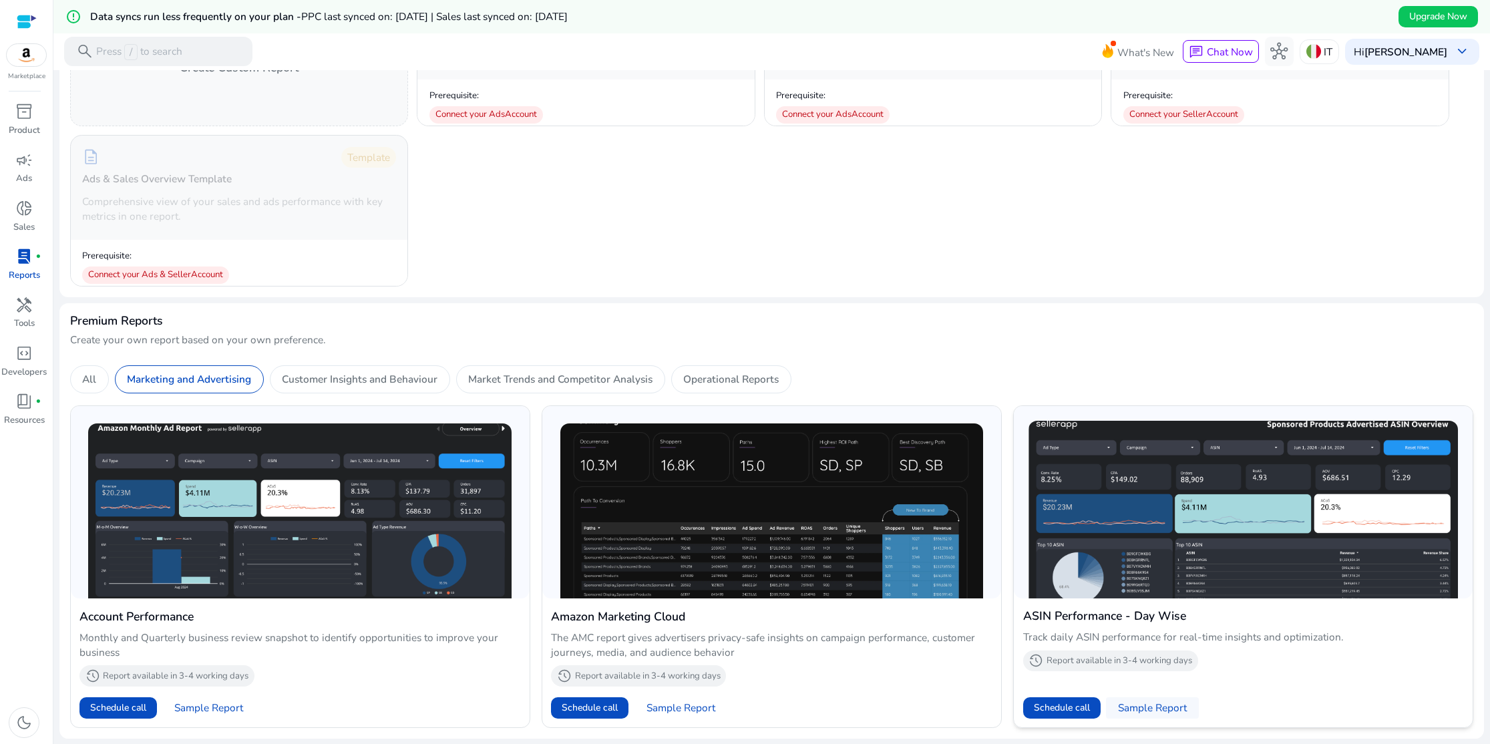
click at [1155, 702] on span "Sample Report" at bounding box center [1152, 708] width 69 height 15
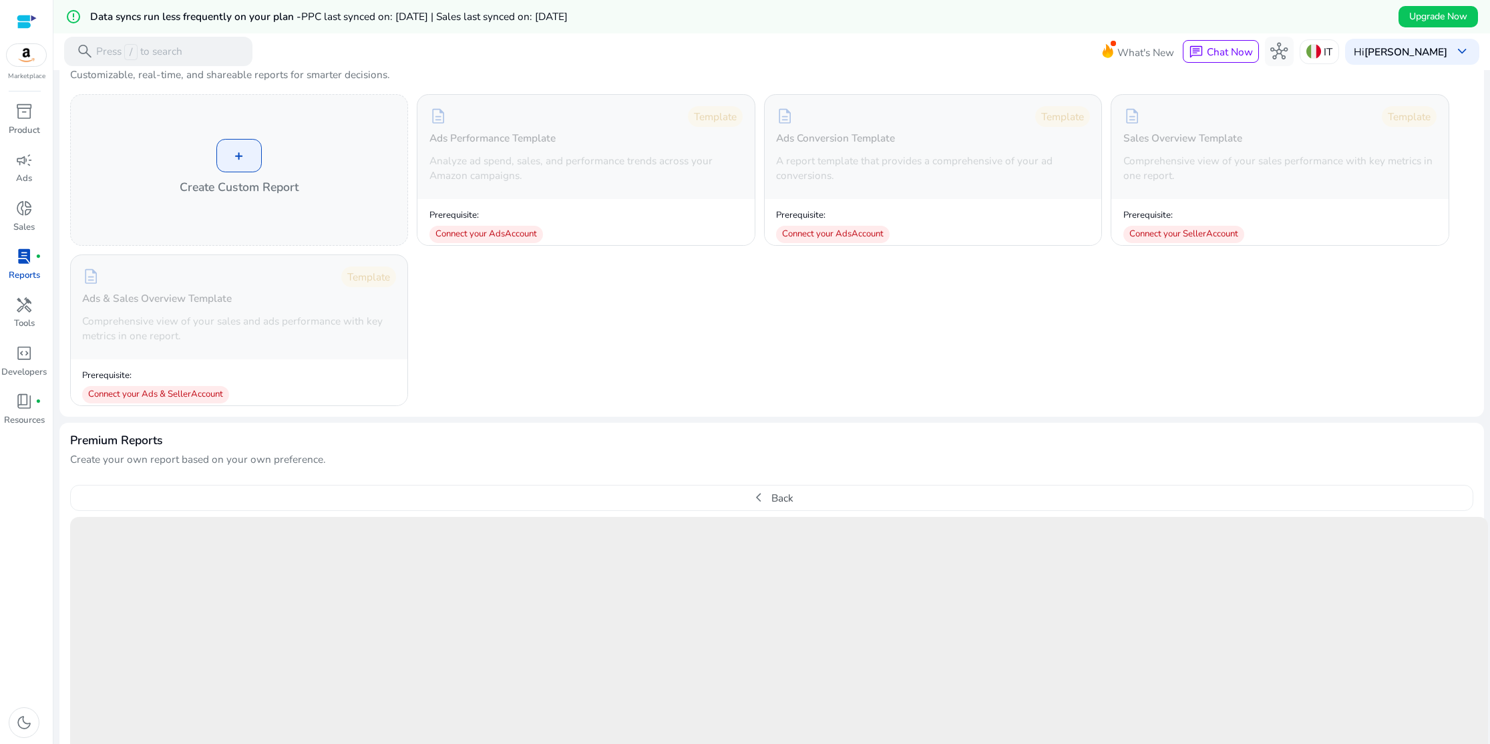
scroll to position [70, 0]
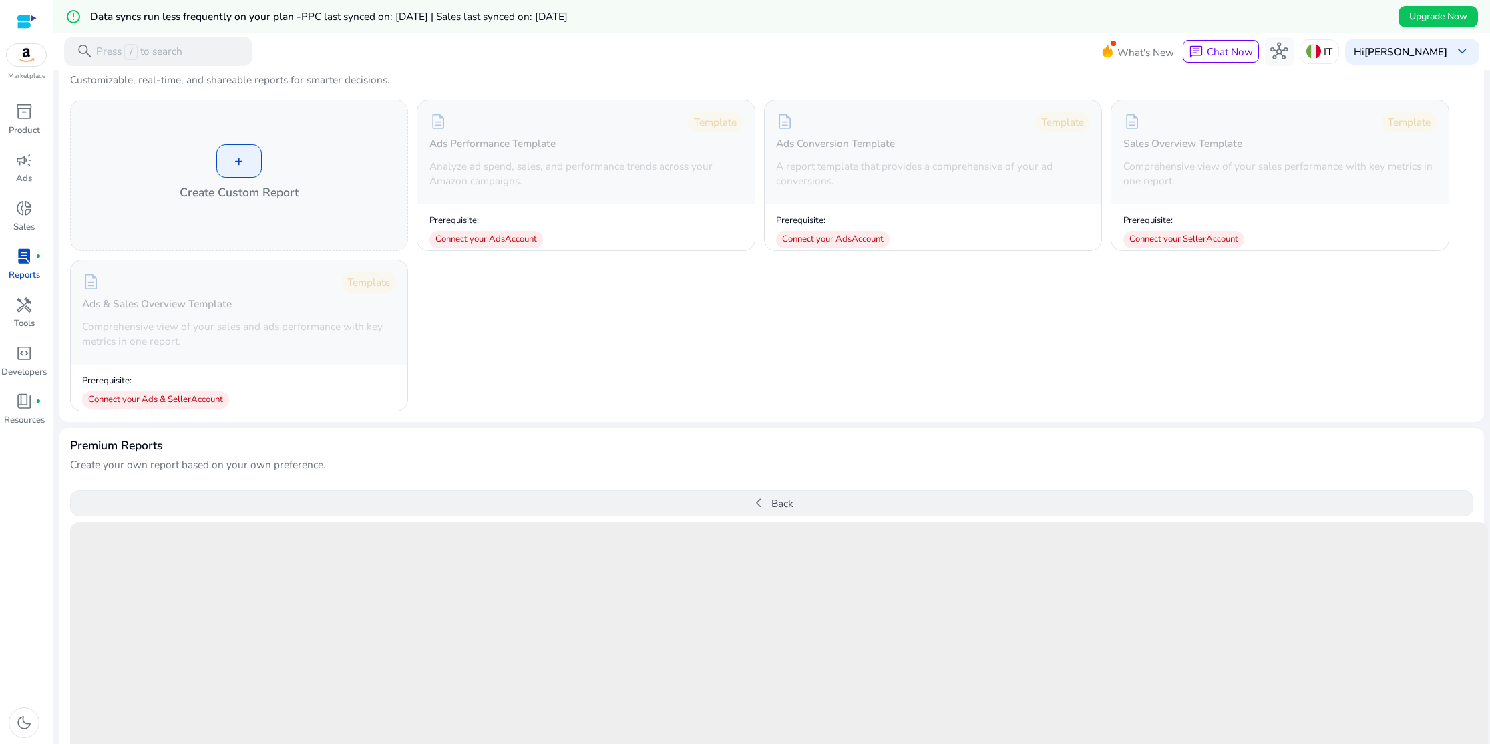
click at [766, 504] on button "chevron_left Back" at bounding box center [772, 503] width 1404 height 27
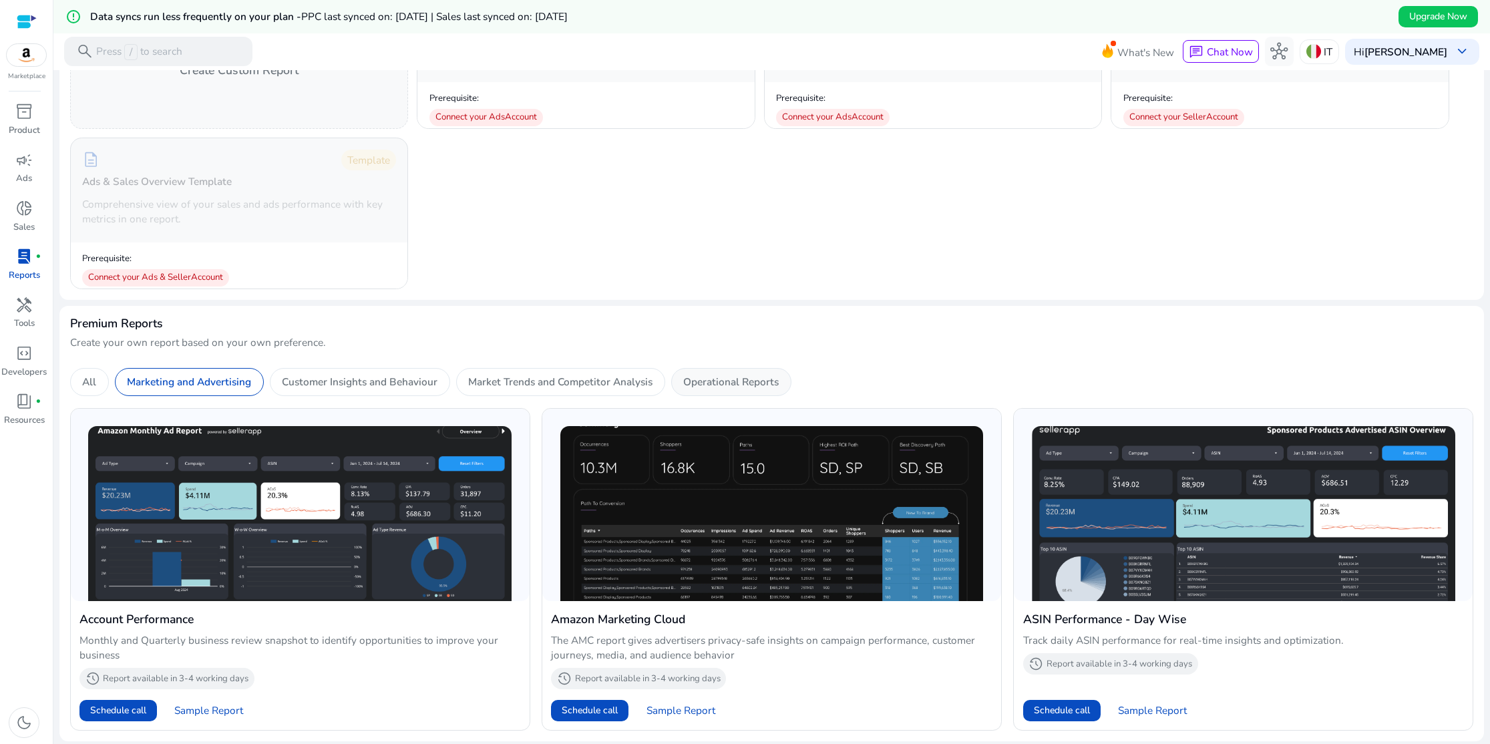
scroll to position [195, 0]
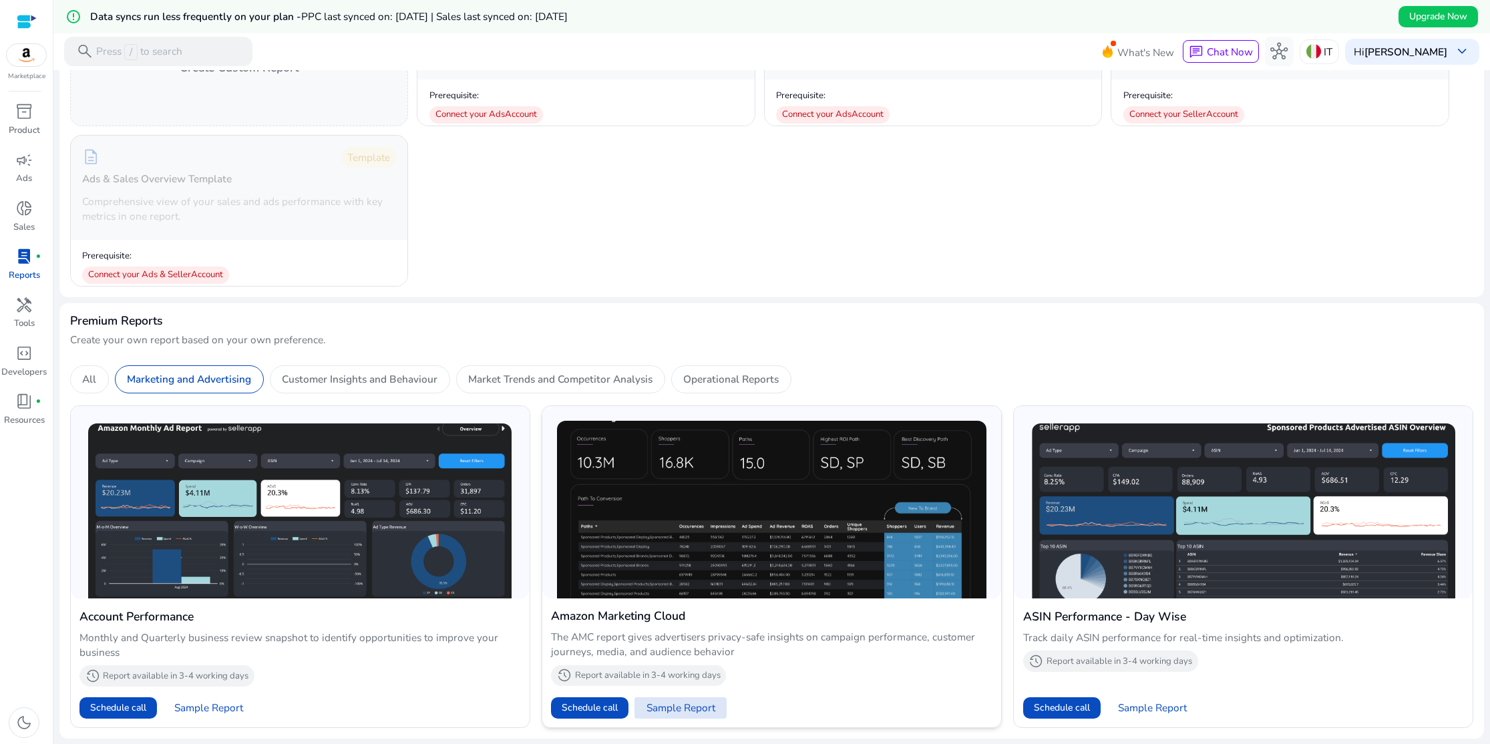
click at [683, 709] on span "Sample Report" at bounding box center [681, 708] width 69 height 15
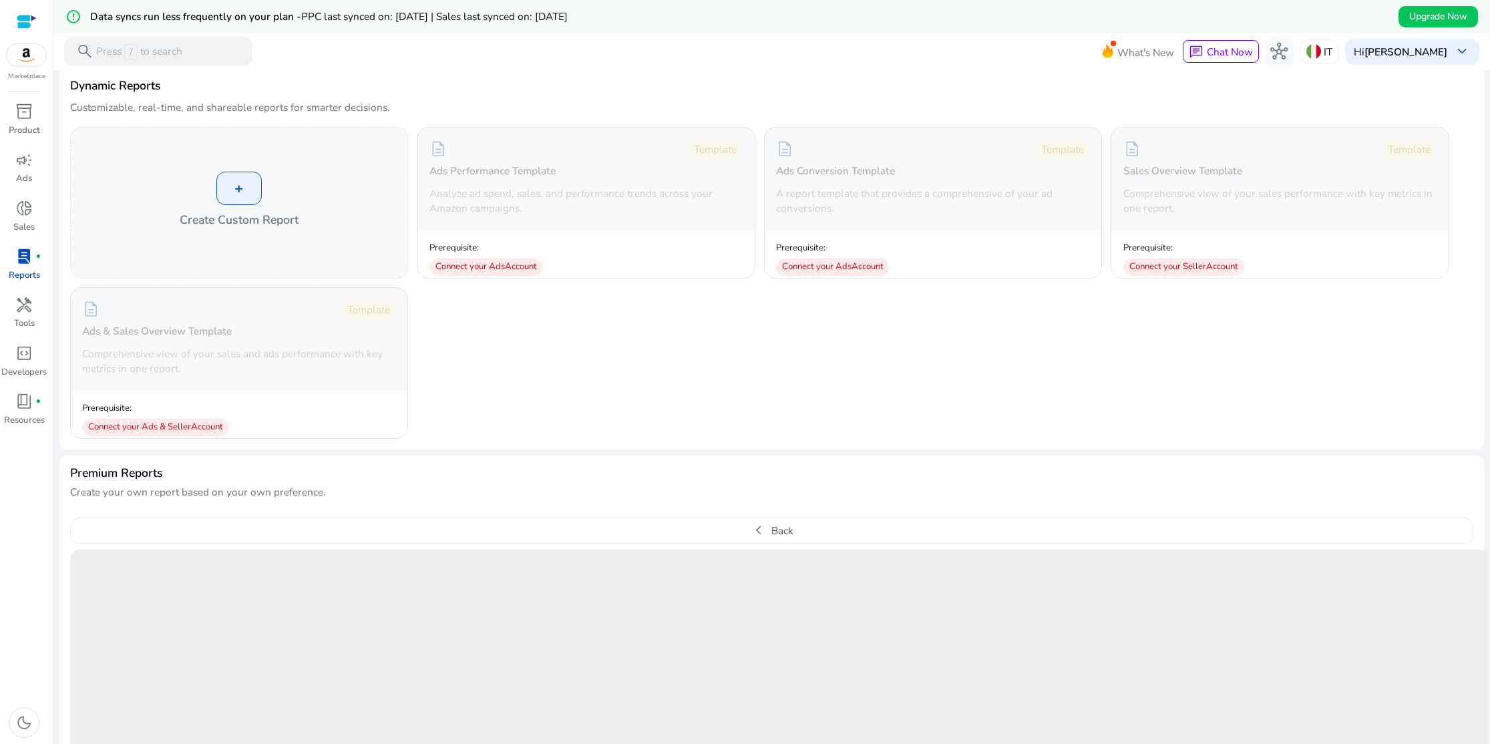
scroll to position [0, 0]
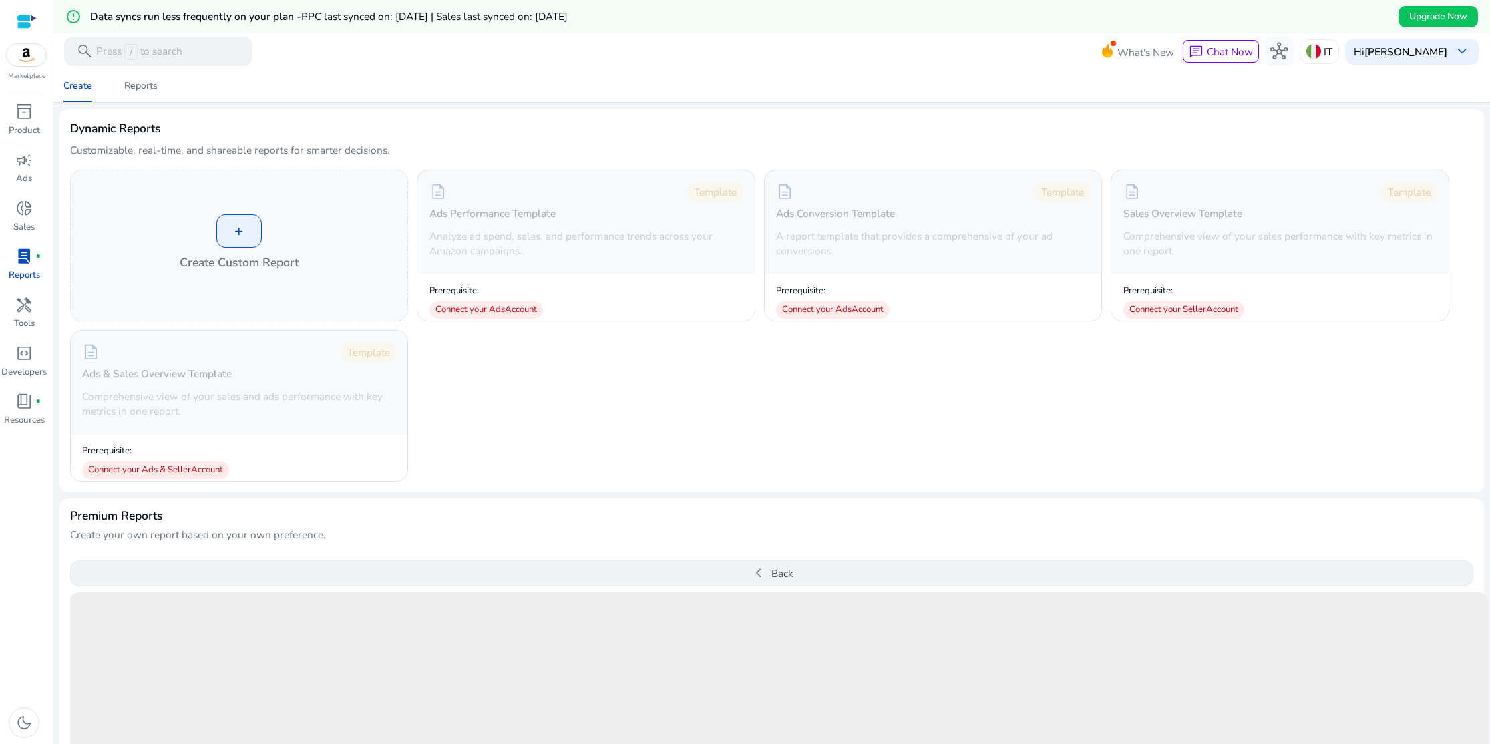
click at [775, 574] on button "chevron_left Back" at bounding box center [772, 574] width 1404 height 27
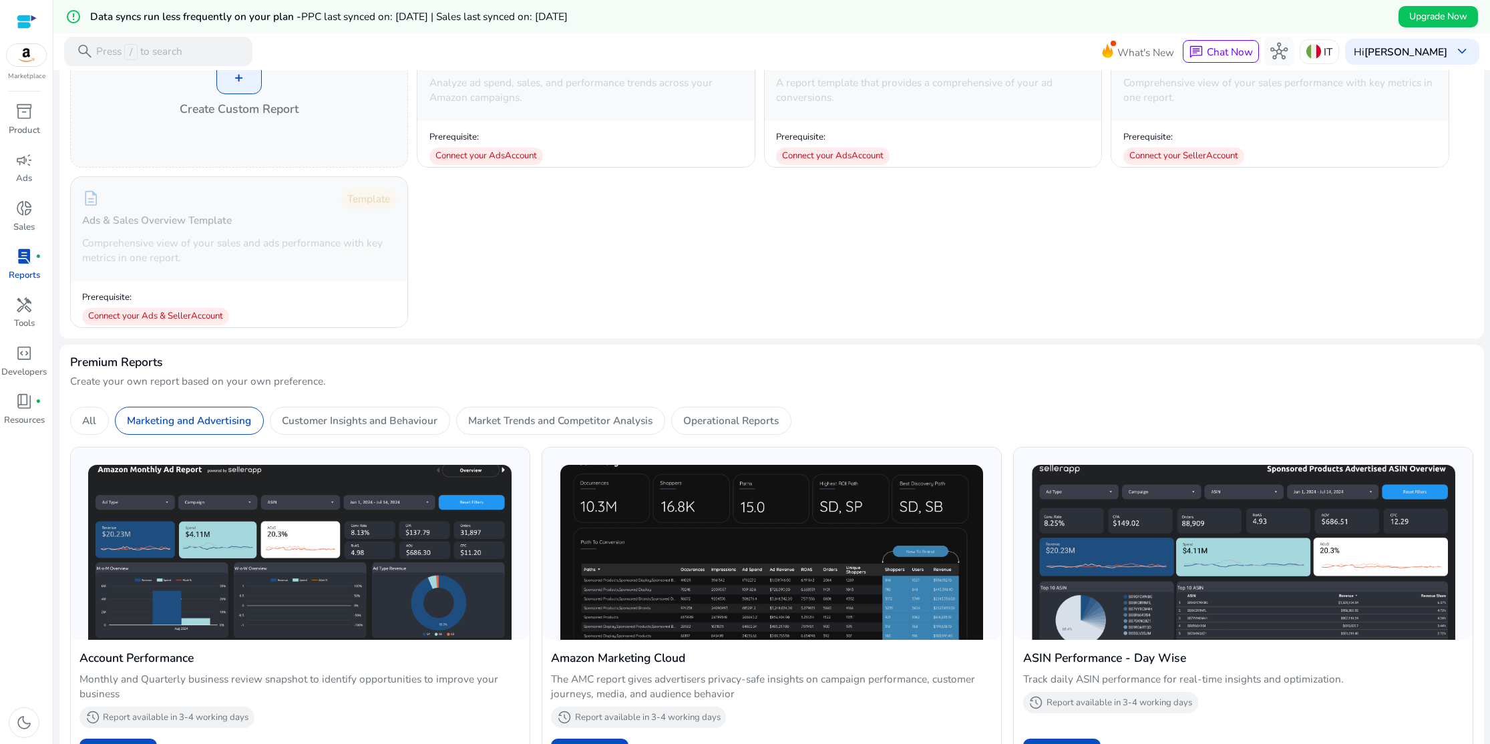
scroll to position [195, 0]
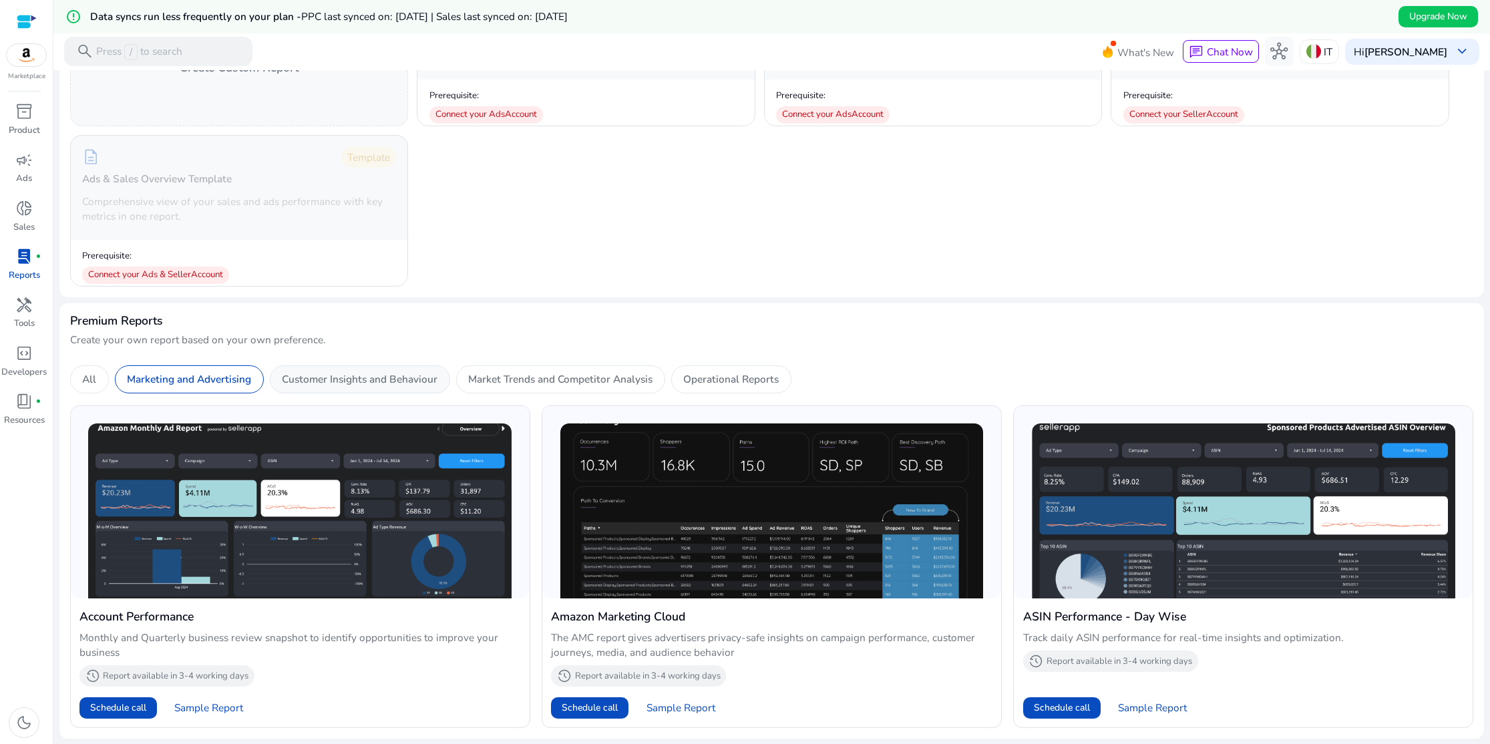
click at [404, 374] on p "Customer Insights and Behaviour" at bounding box center [360, 378] width 156 height 15
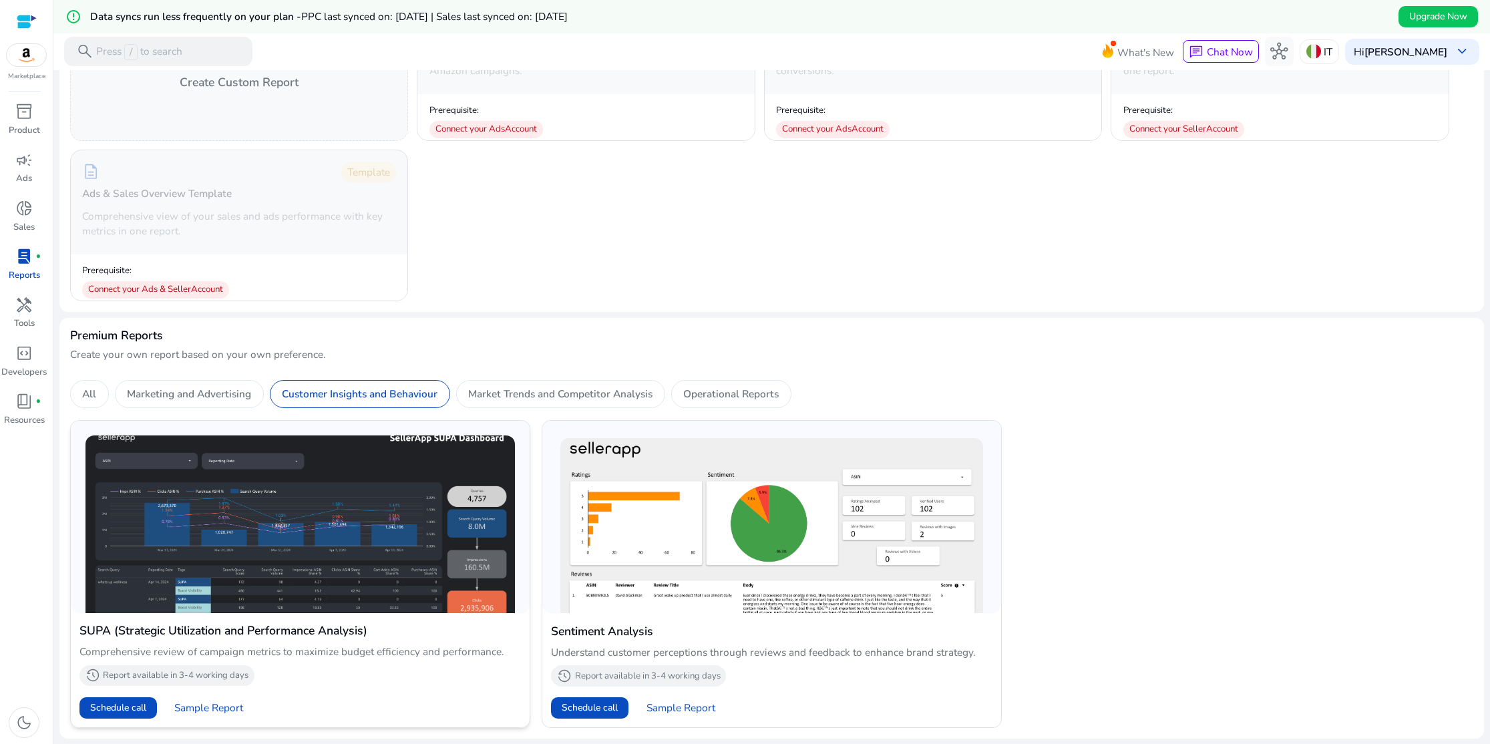
scroll to position [180, 0]
click at [216, 710] on span "Sample Report" at bounding box center [208, 708] width 69 height 15
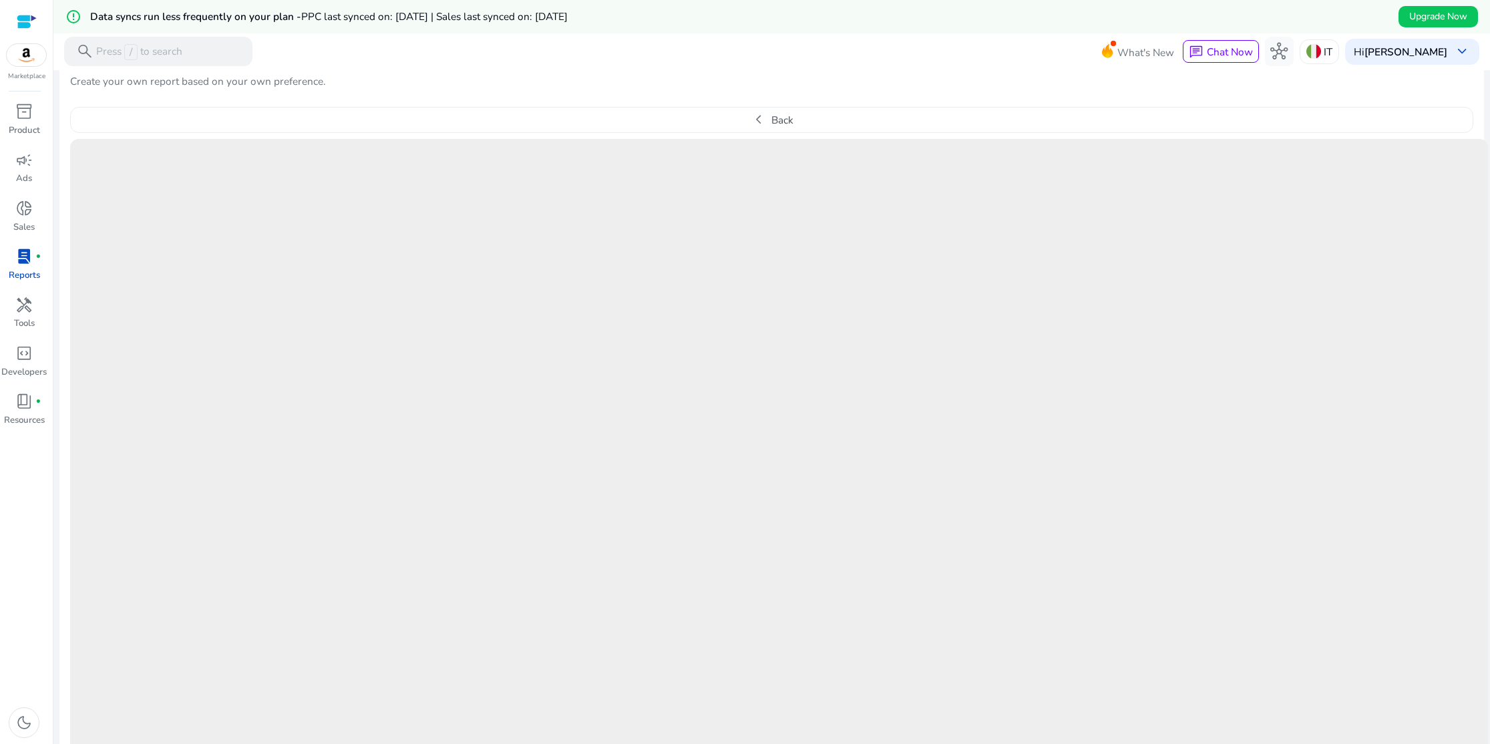
scroll to position [454, 0]
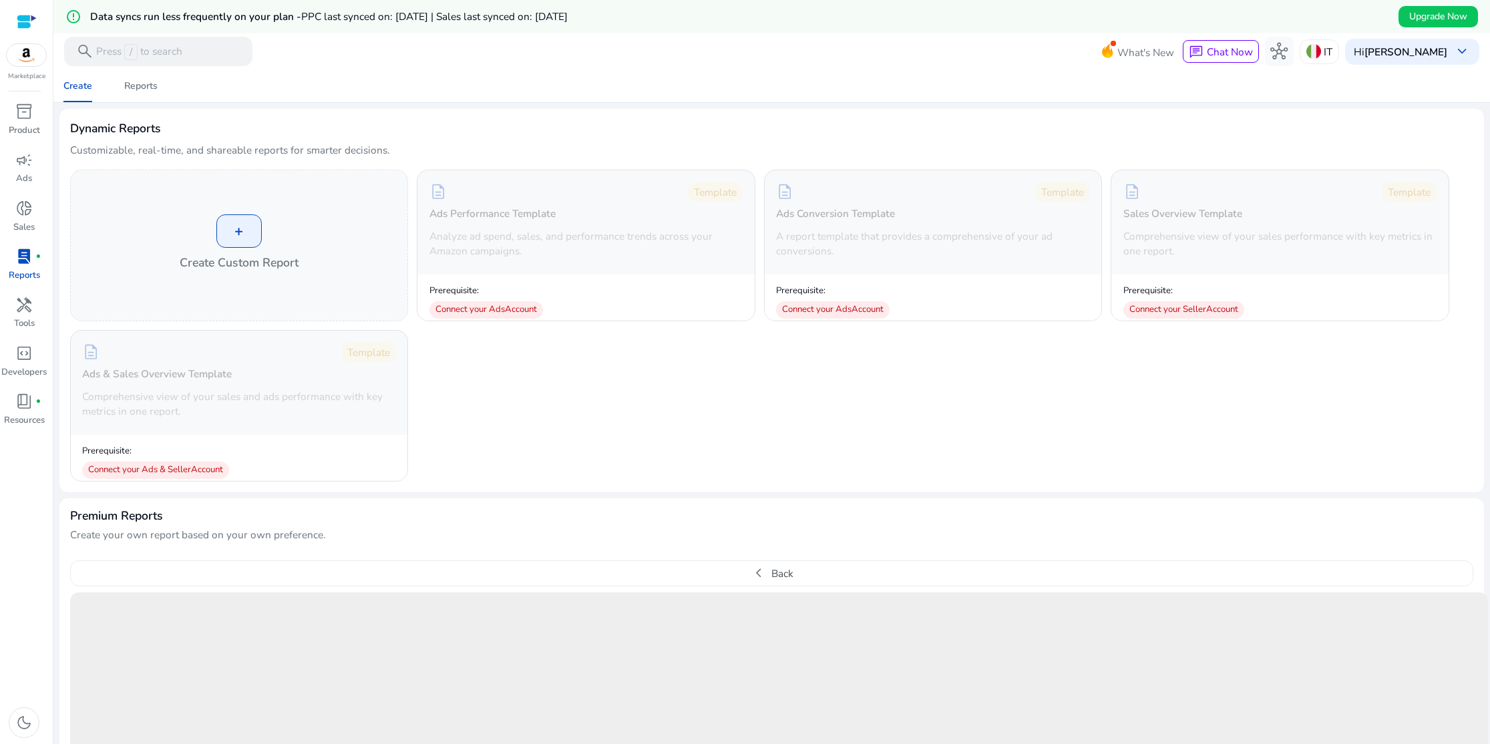
scroll to position [454, 0]
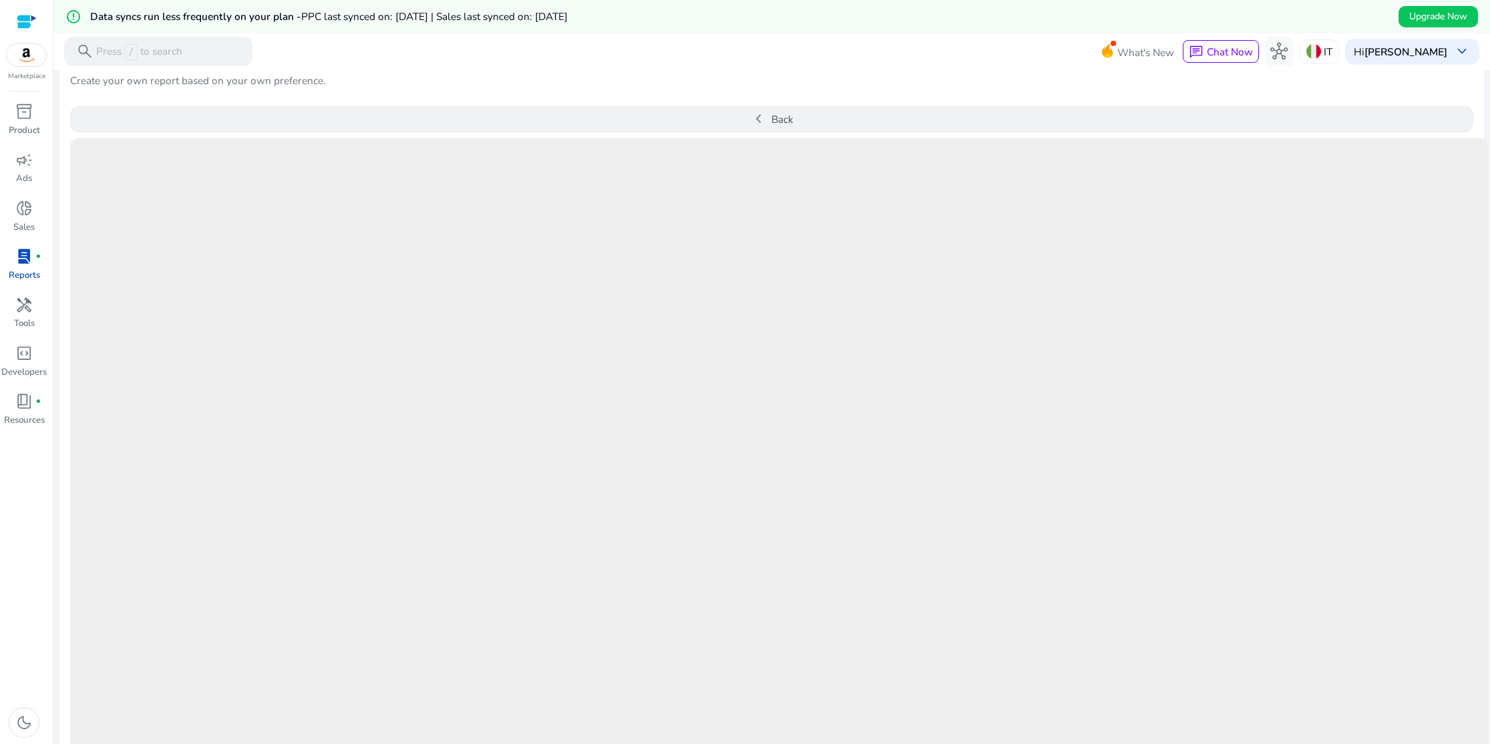
click at [755, 119] on span "chevron_left" at bounding box center [758, 118] width 17 height 17
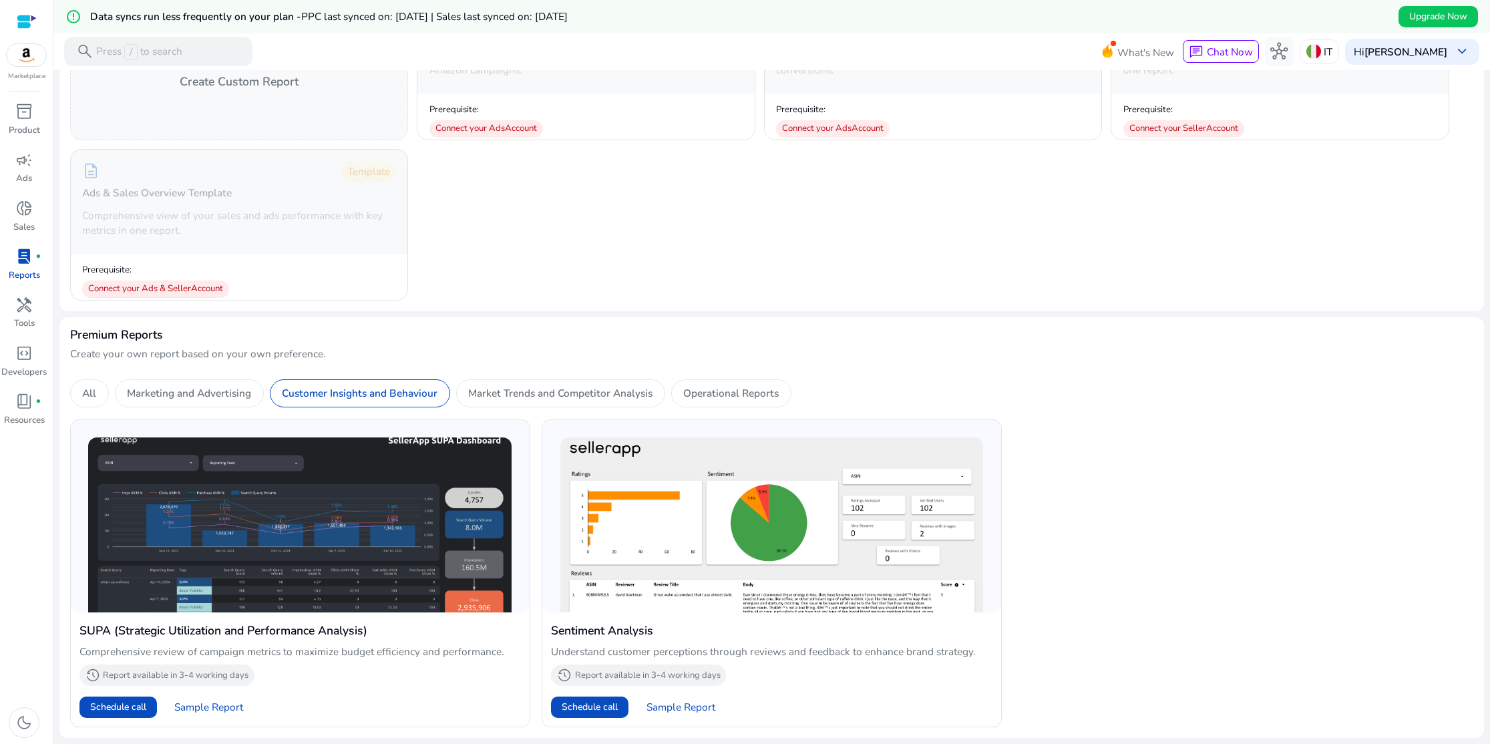
scroll to position [180, 0]
click at [679, 713] on span "Sample Report" at bounding box center [681, 708] width 69 height 15
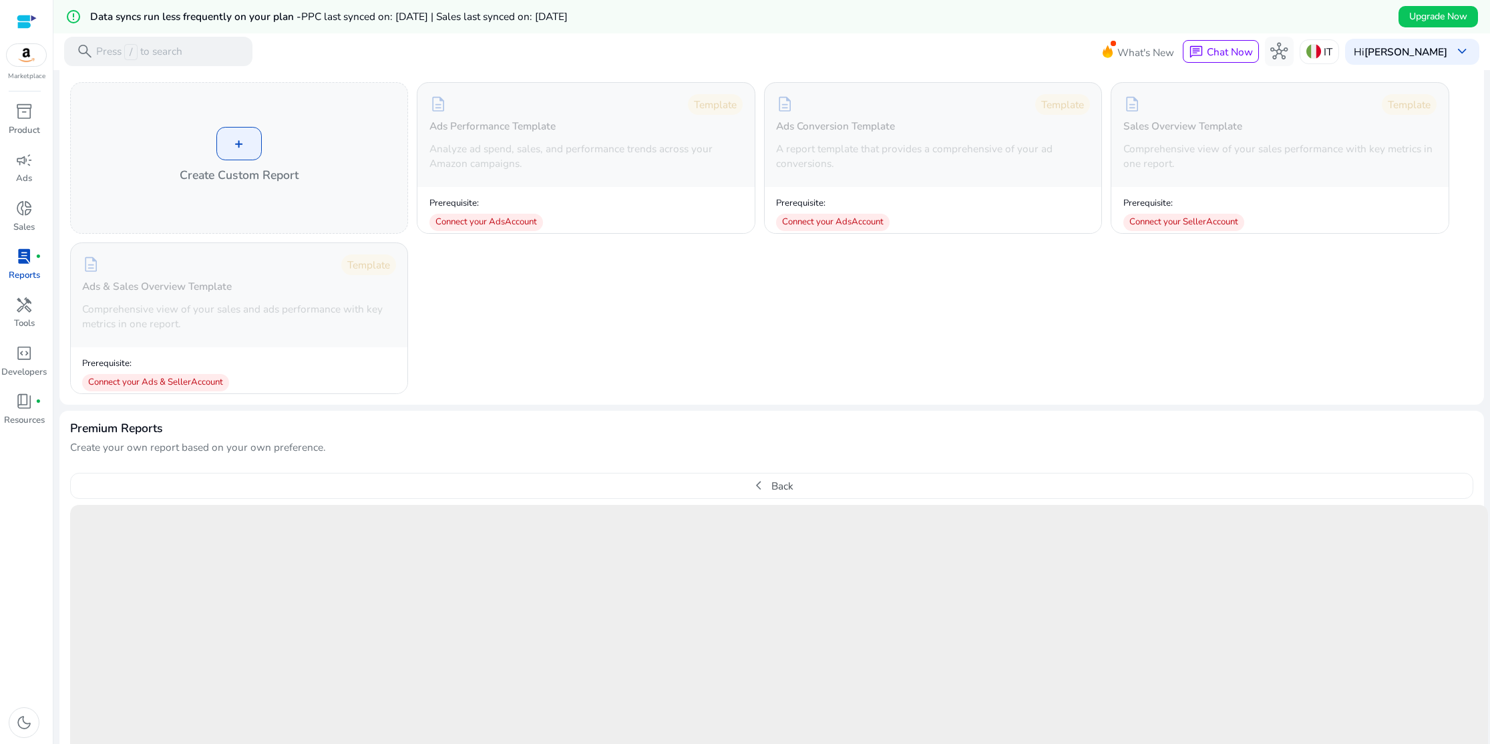
scroll to position [0, 0]
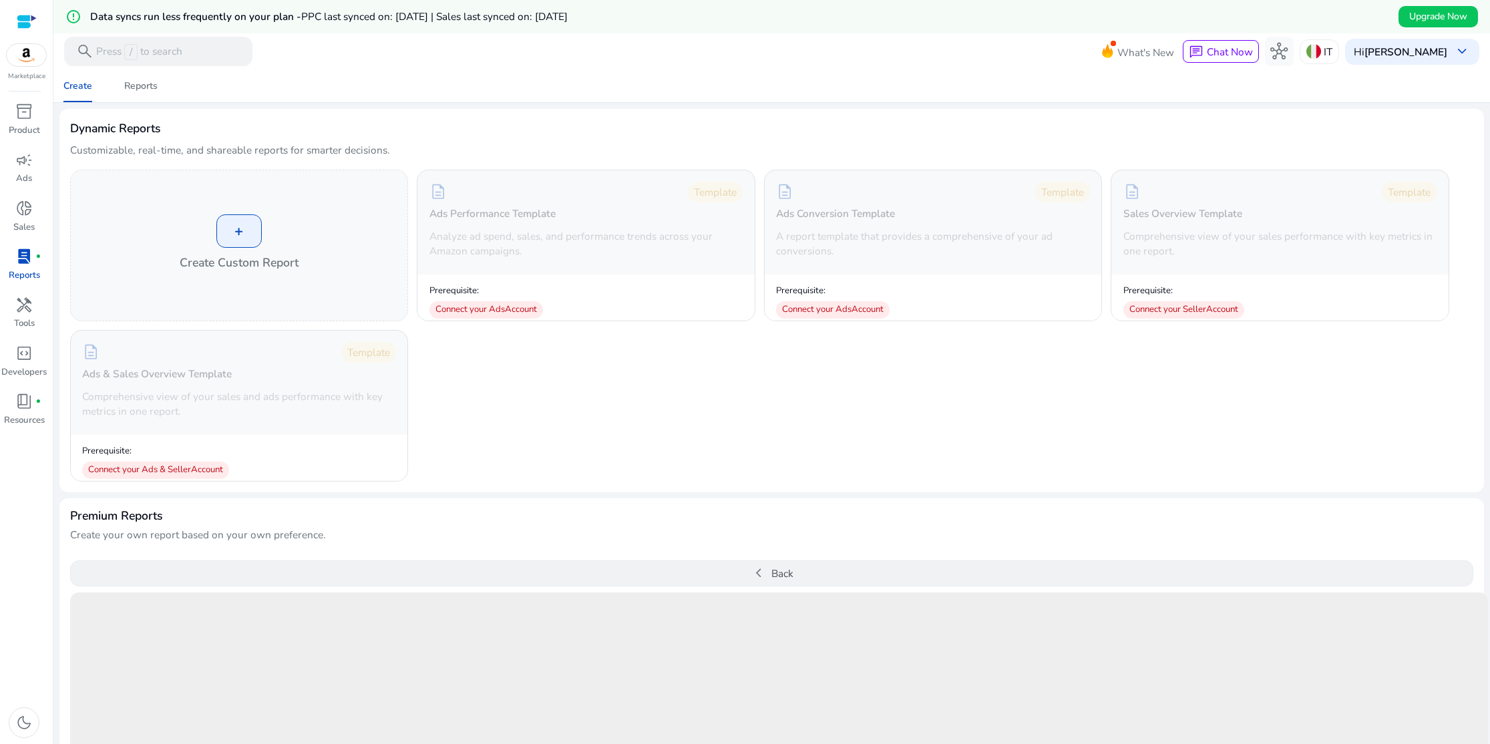
click at [771, 574] on button "chevron_left Back" at bounding box center [772, 574] width 1404 height 27
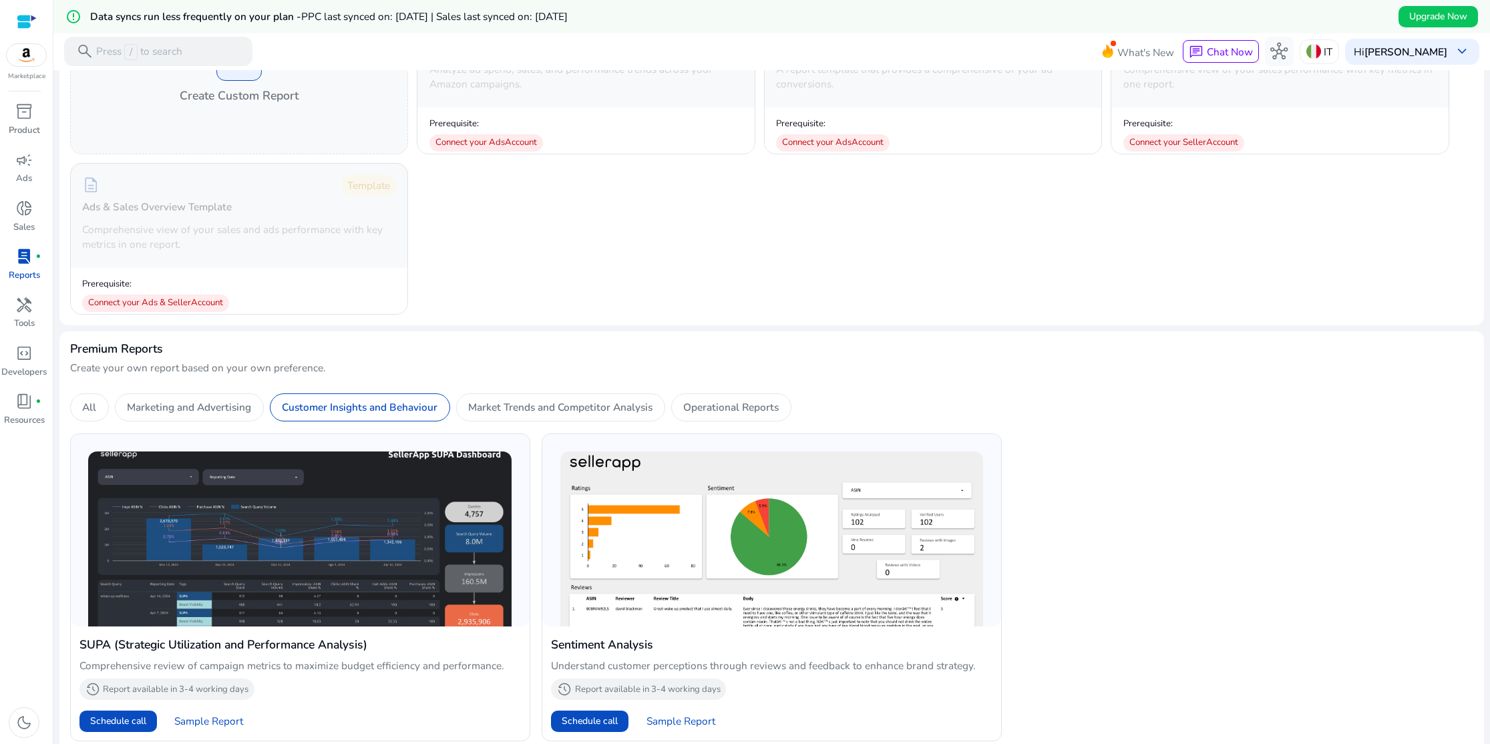
scroll to position [180, 0]
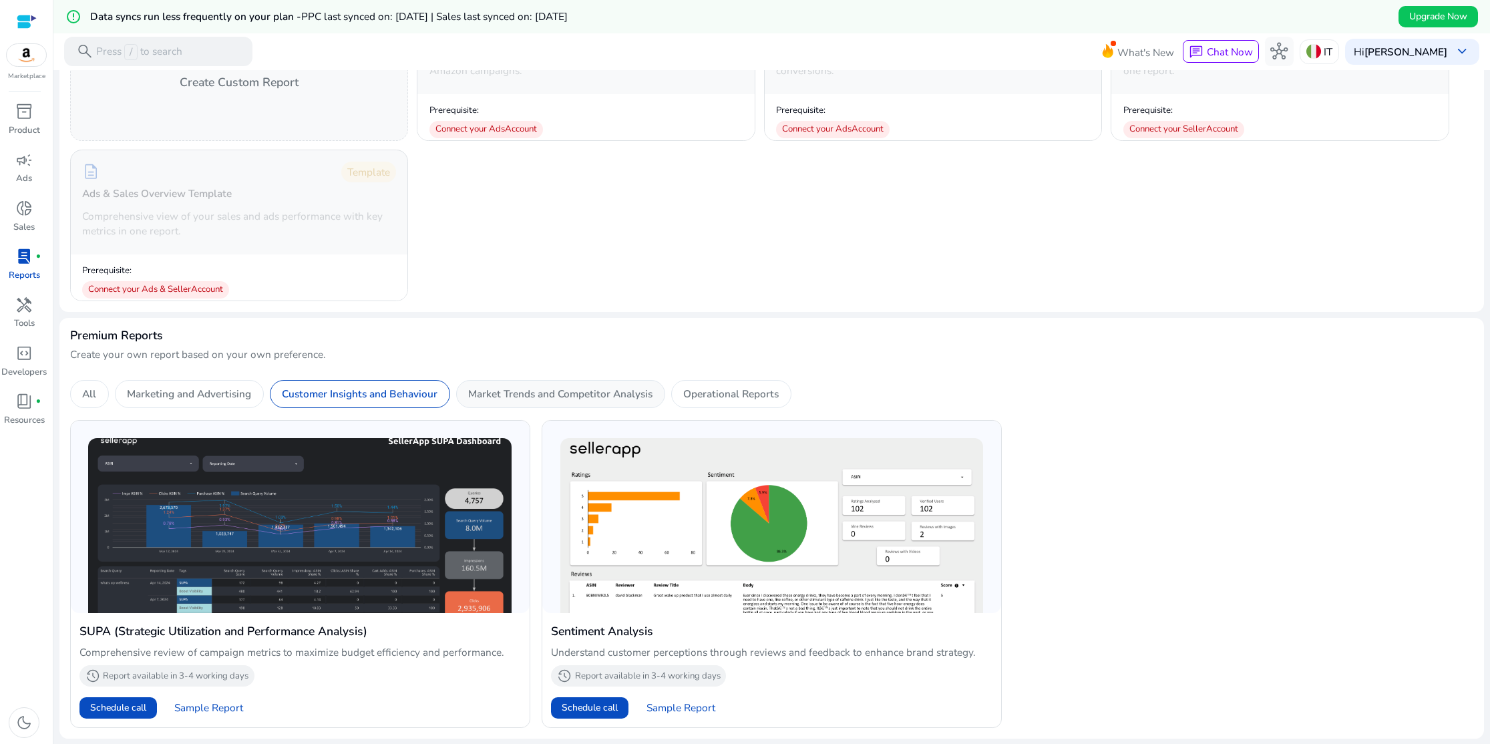
click at [545, 393] on p "Market Trends and Competitor Analysis" at bounding box center [560, 393] width 184 height 15
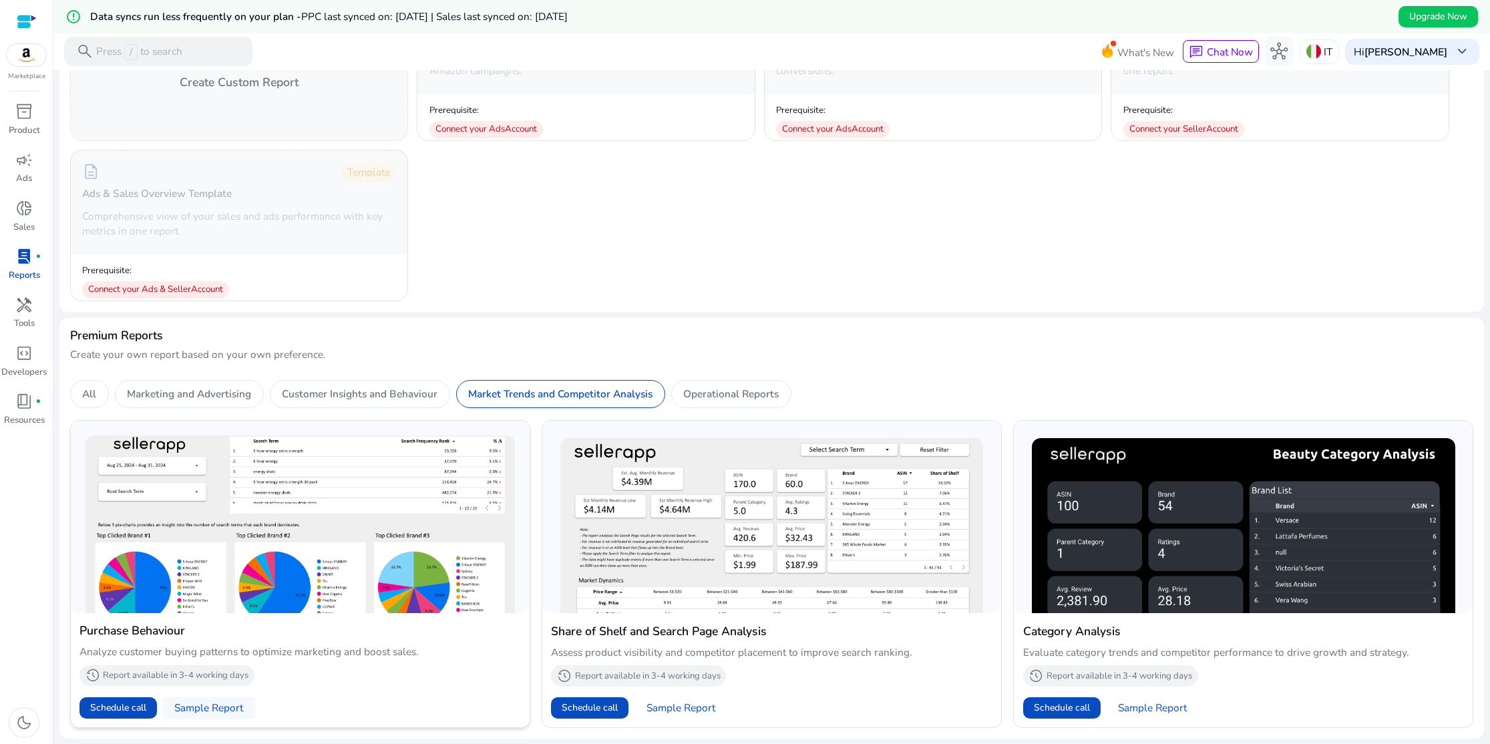
click at [219, 710] on span "Sample Report" at bounding box center [208, 708] width 69 height 15
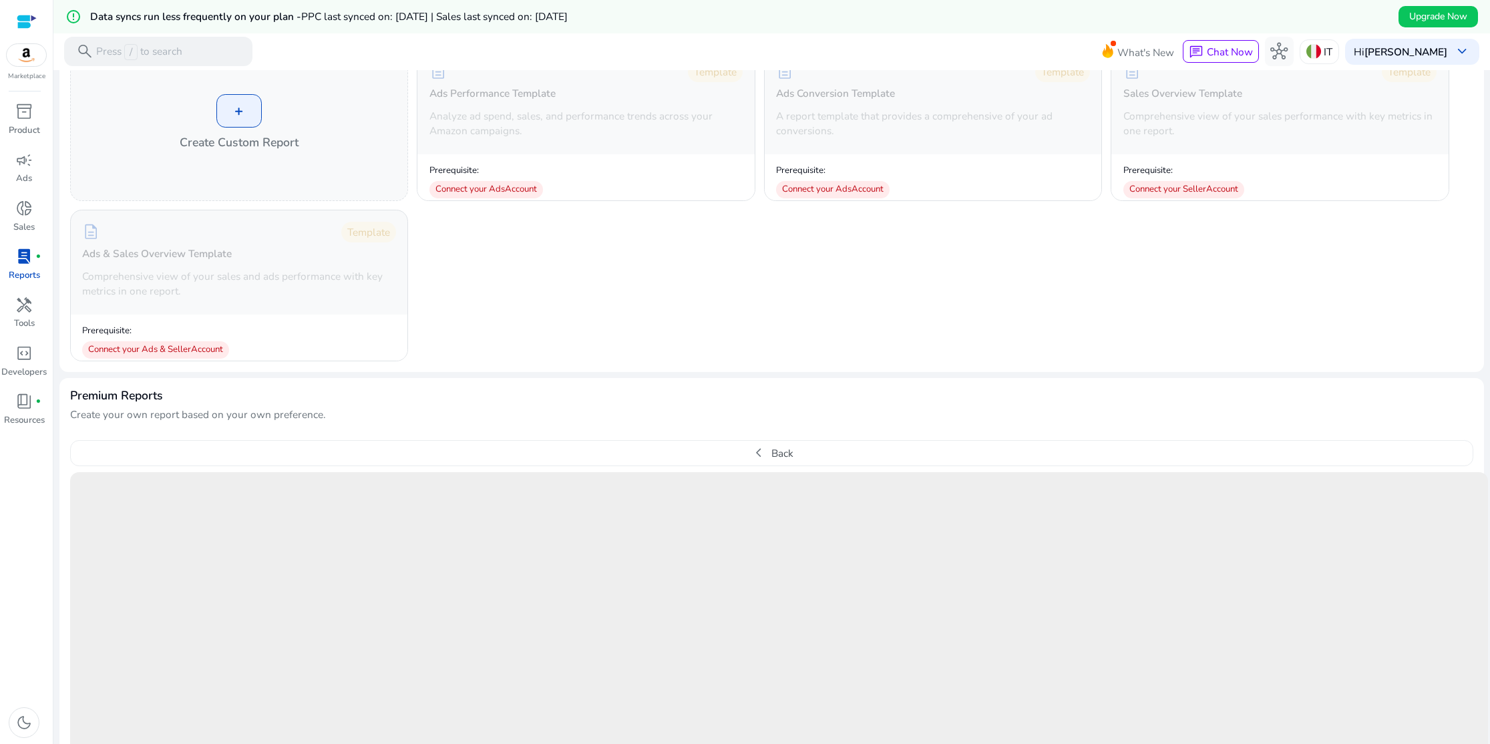
scroll to position [103, 0]
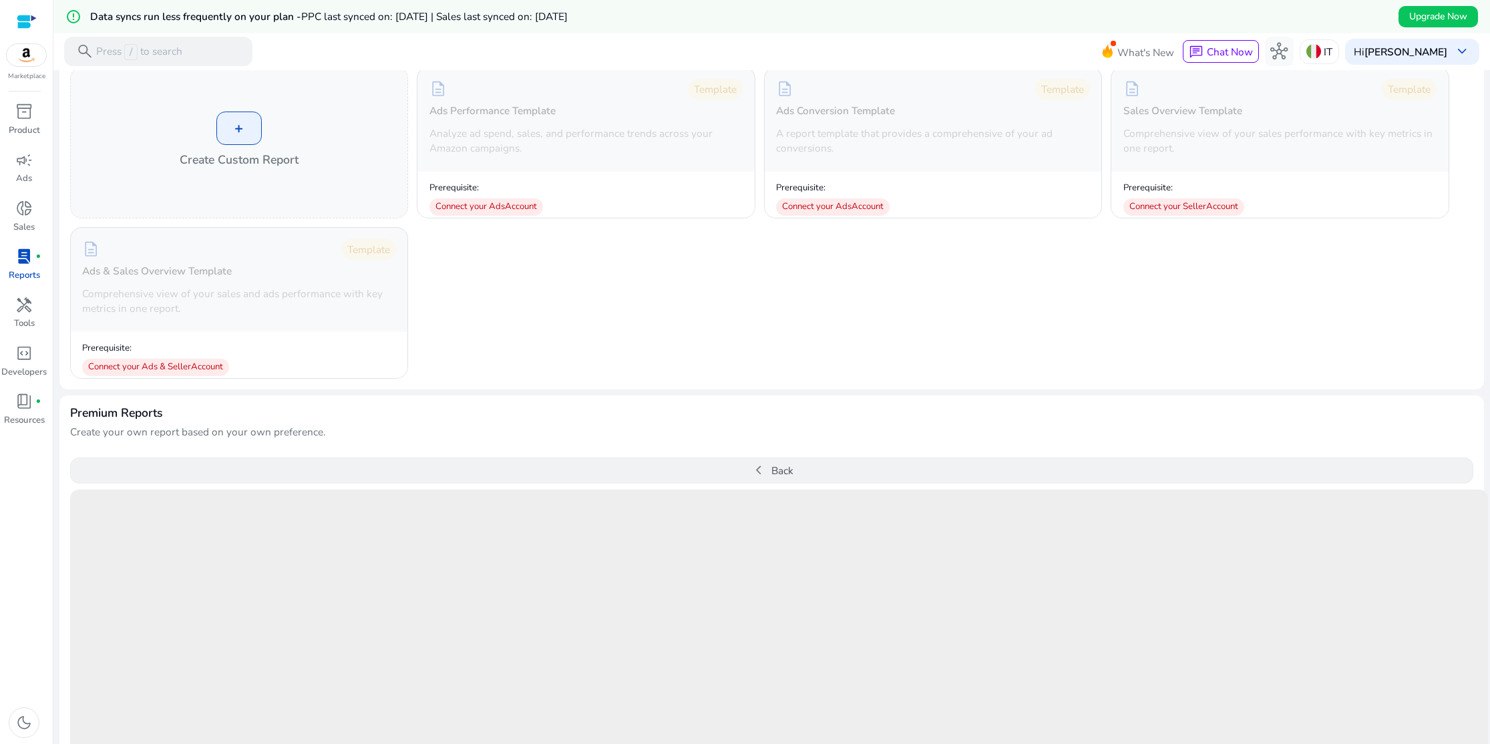
click at [770, 471] on button "chevron_left Back" at bounding box center [772, 471] width 1404 height 27
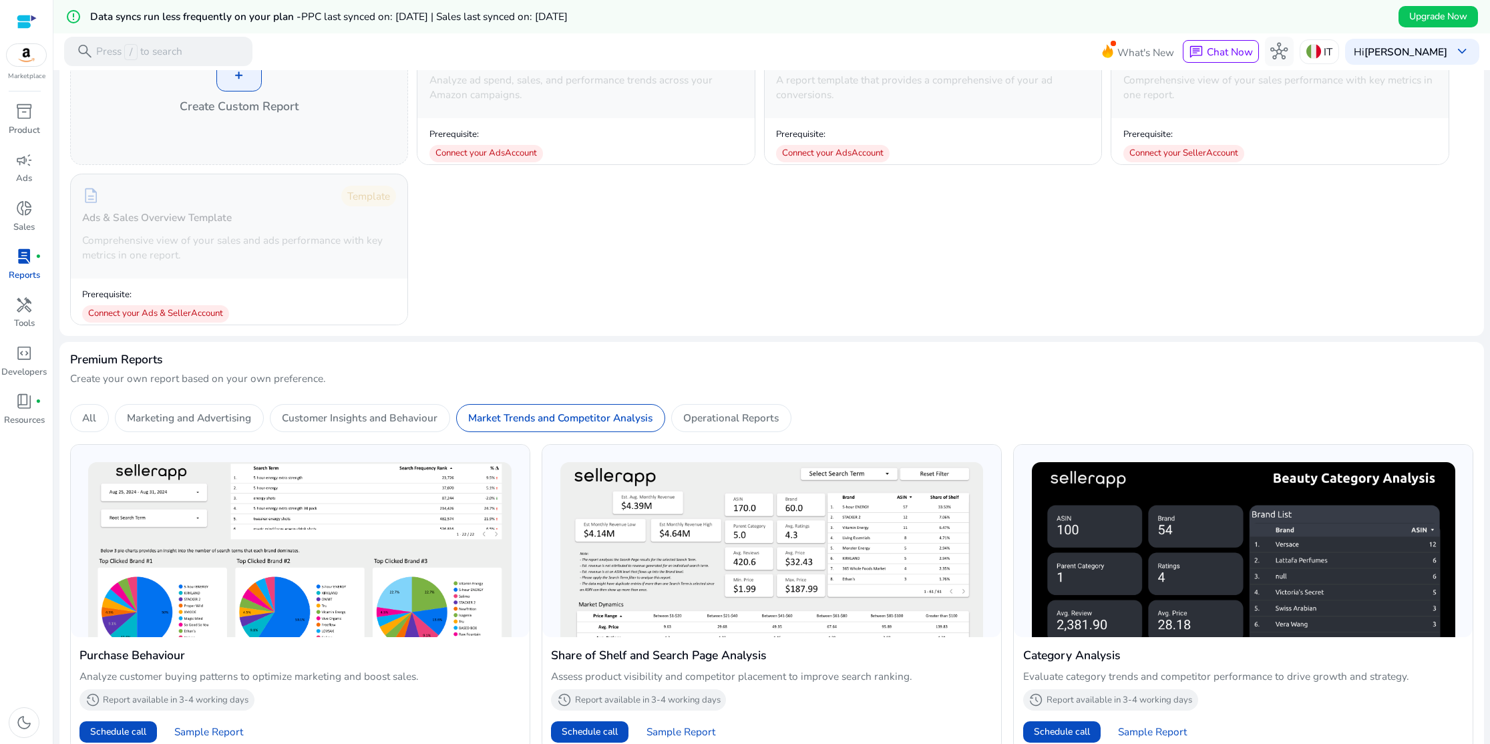
scroll to position [180, 0]
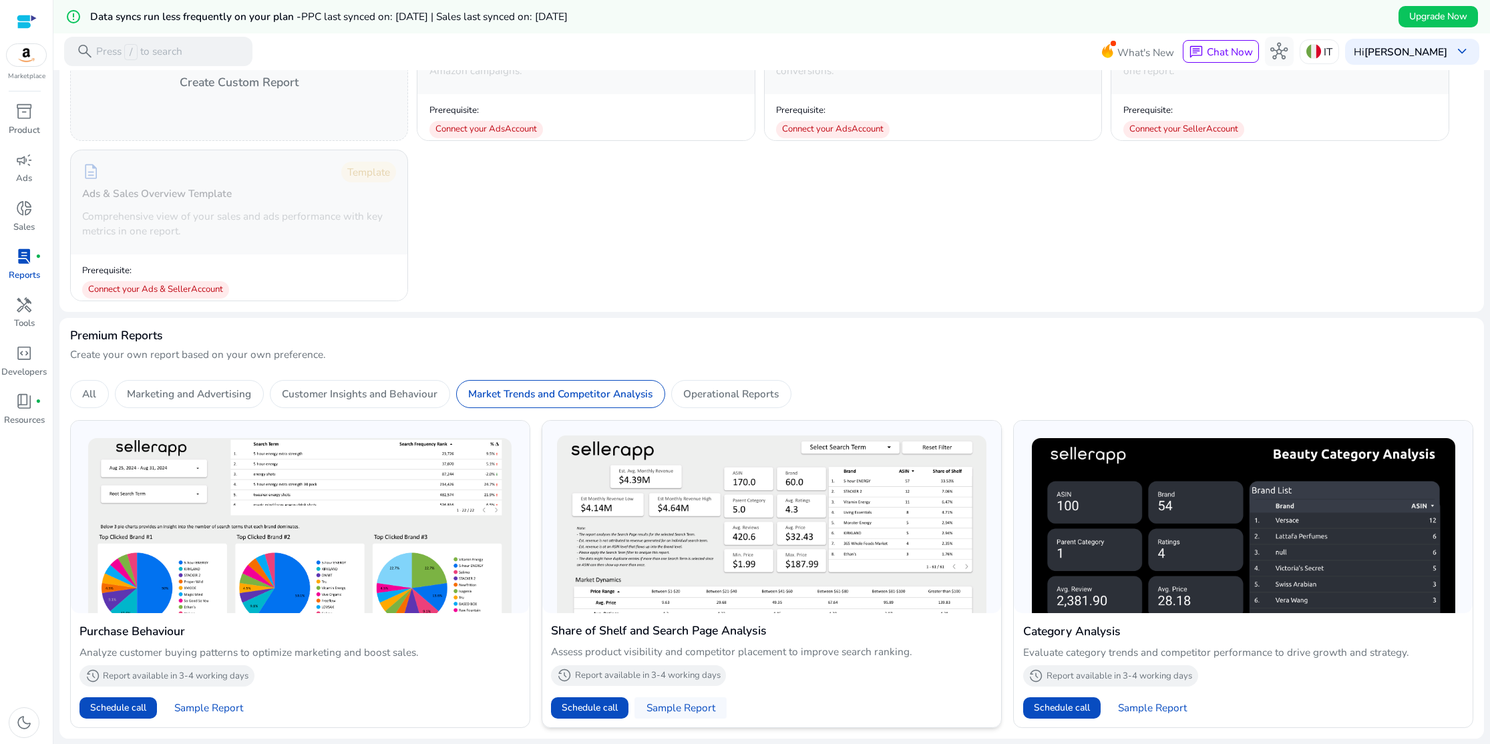
click at [683, 711] on span "Sample Report" at bounding box center [681, 708] width 69 height 15
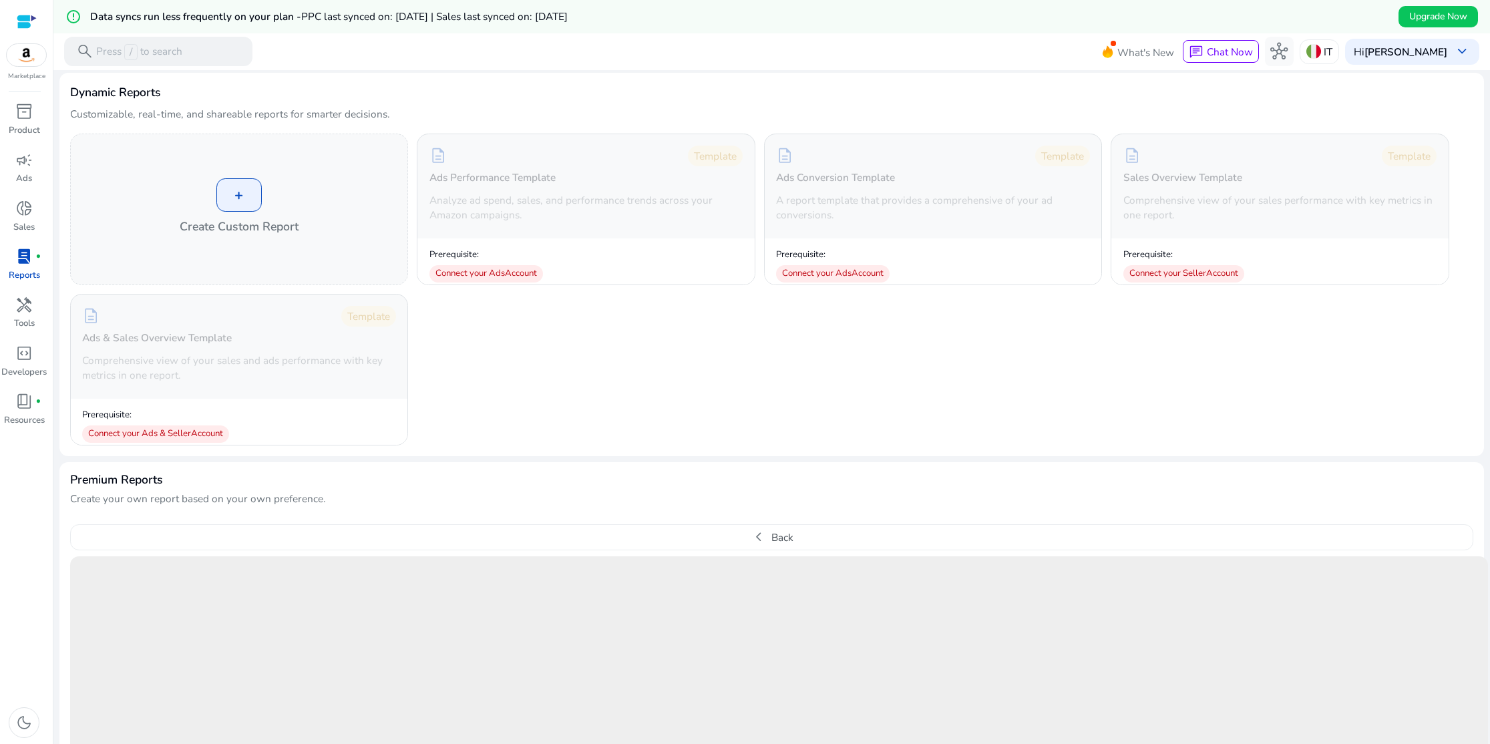
scroll to position [0, 0]
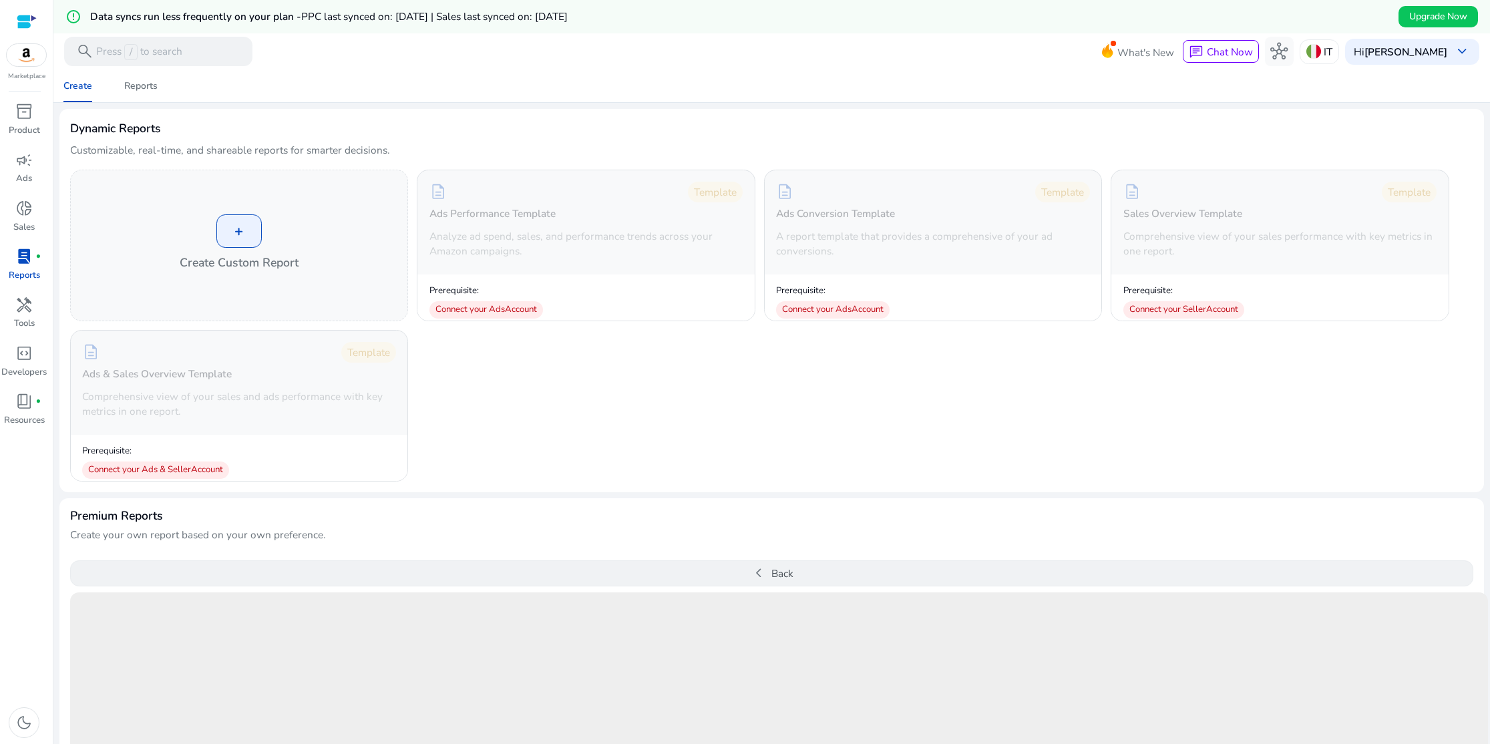
click at [774, 574] on button "chevron_left Back" at bounding box center [772, 574] width 1404 height 27
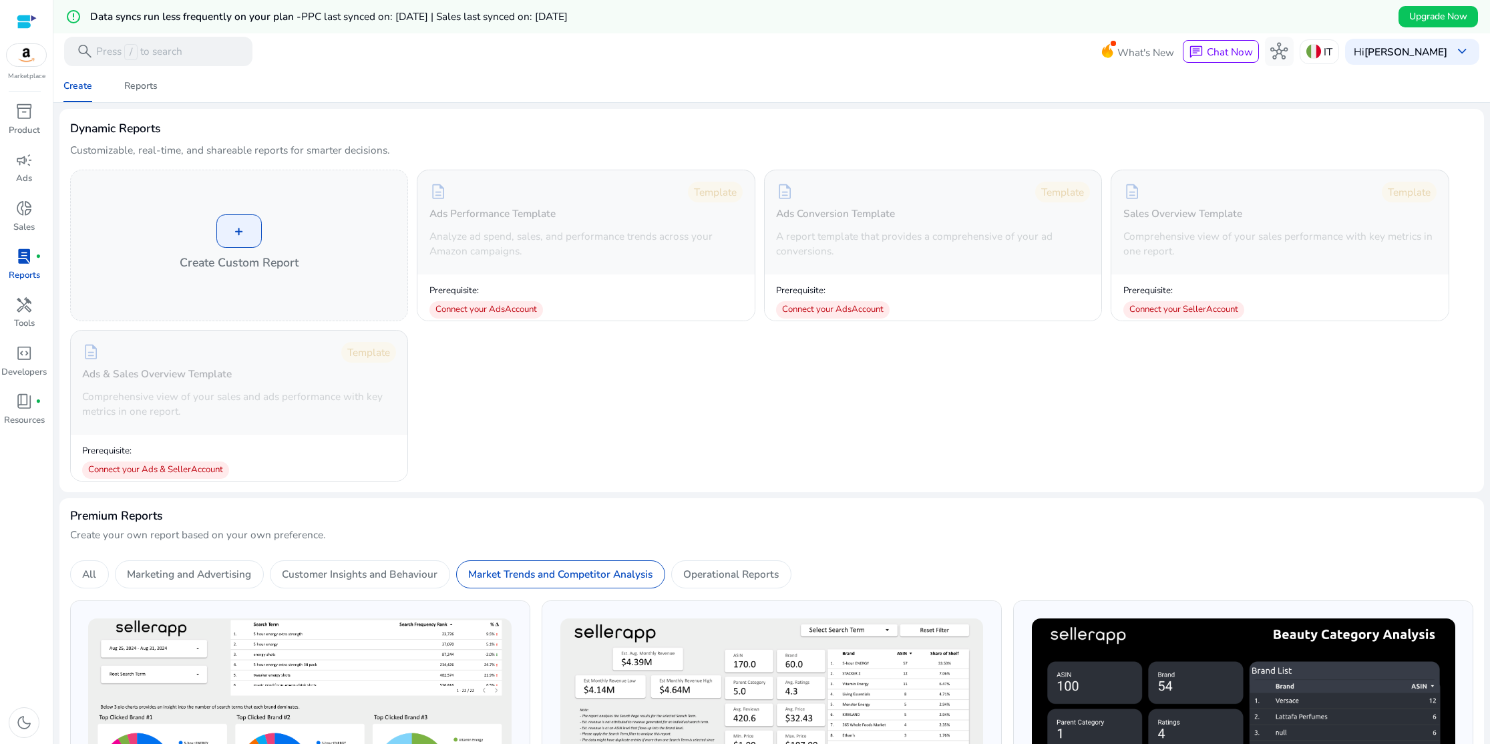
scroll to position [180, 0]
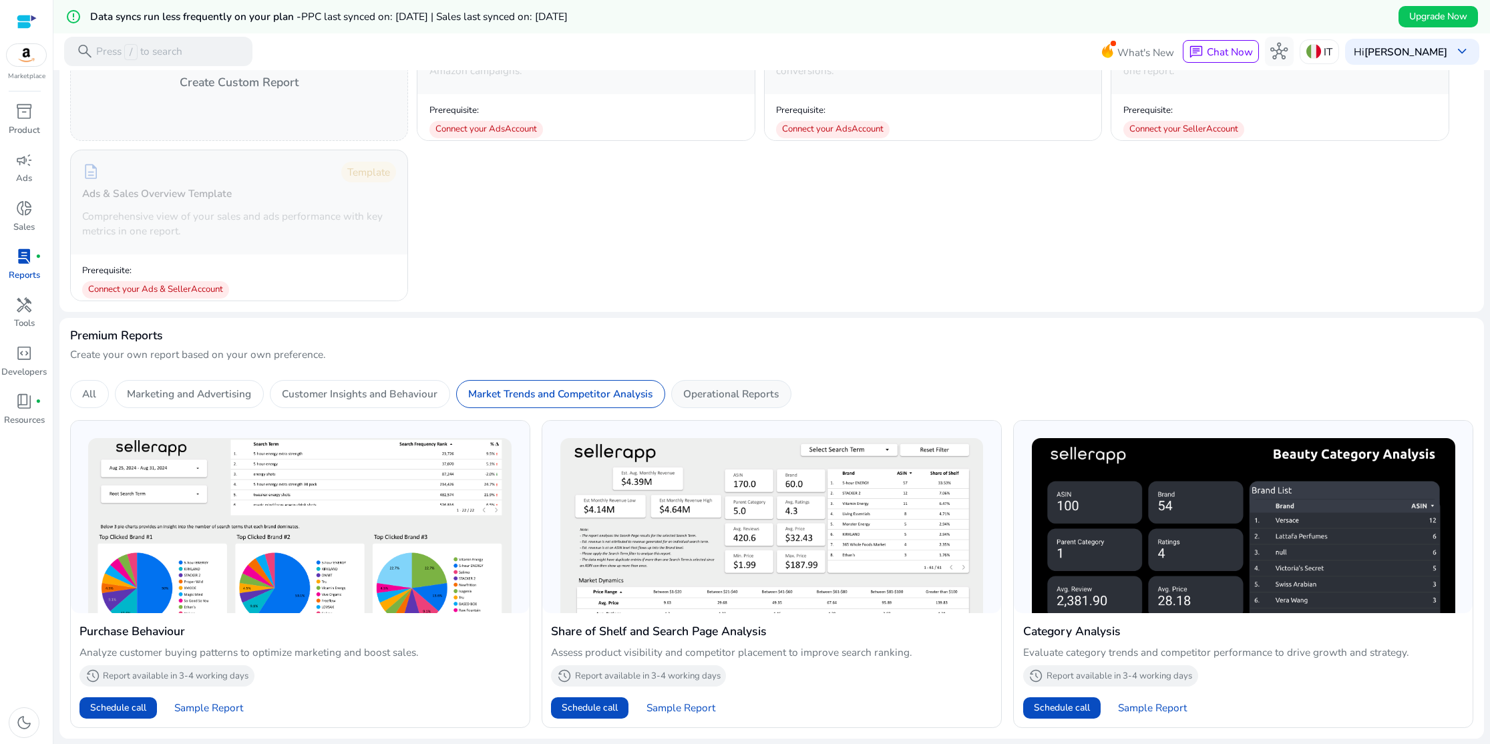
click at [731, 397] on p "Operational Reports" at bounding box center [731, 393] width 96 height 15
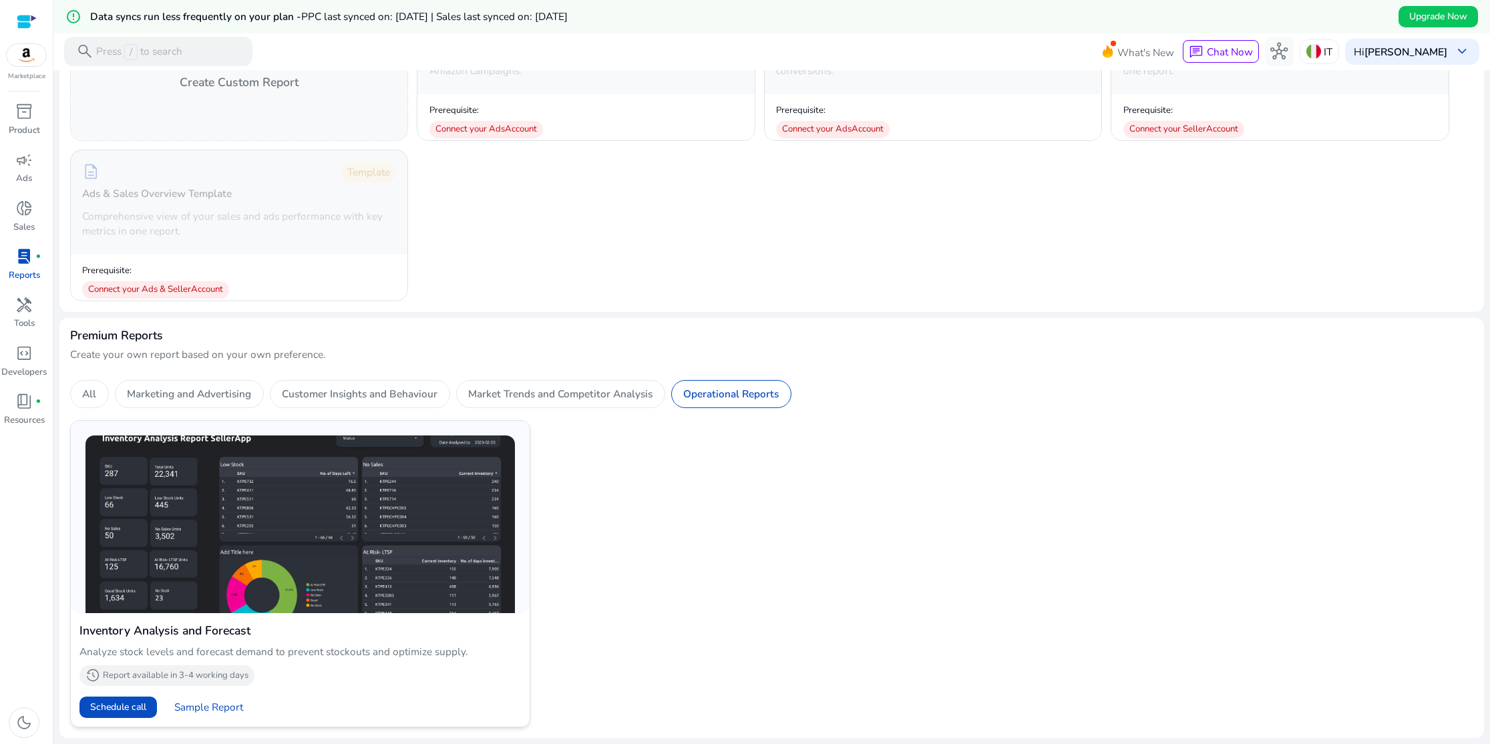
scroll to position [180, 0]
click at [230, 707] on span "Sample Report" at bounding box center [208, 708] width 69 height 15
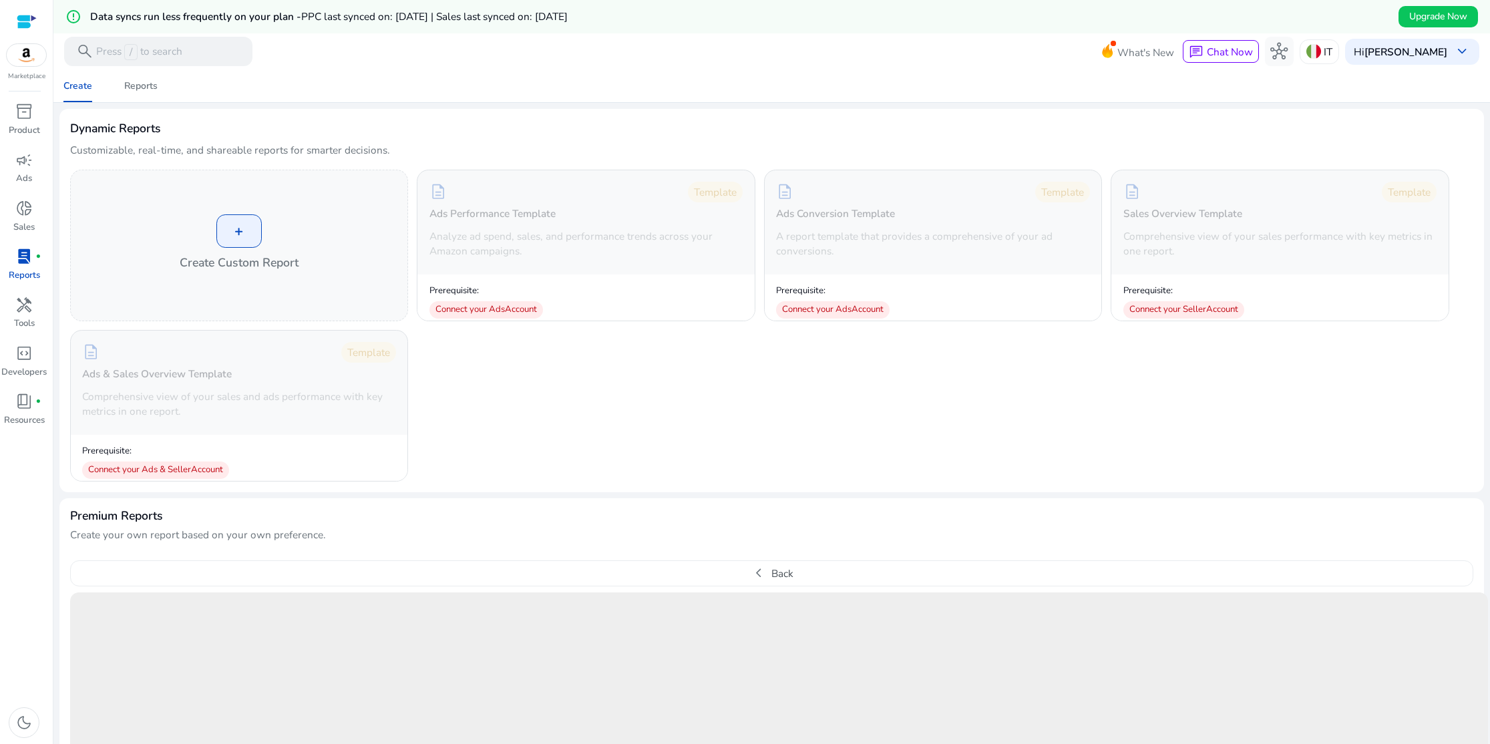
scroll to position [0, 0]
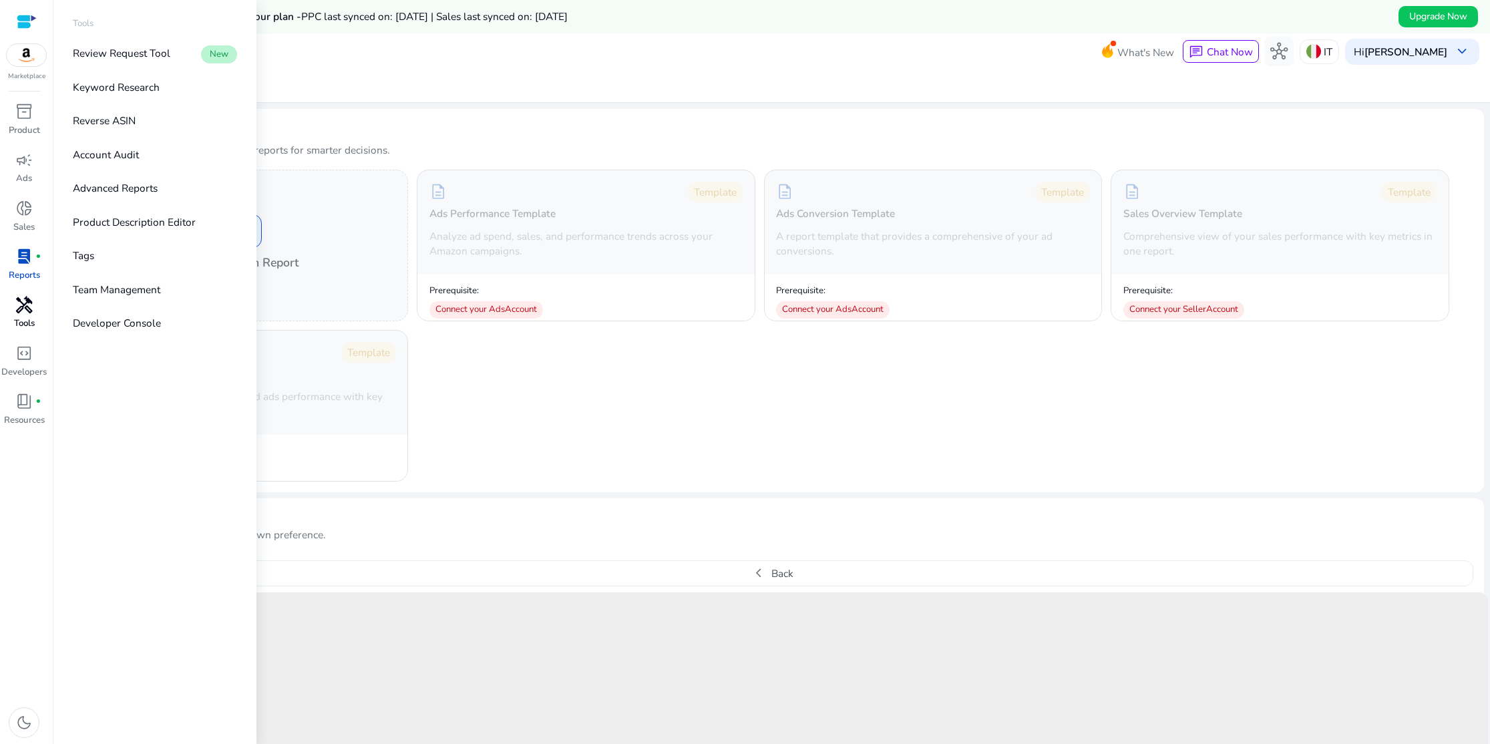
click at [24, 309] on span "handyman" at bounding box center [23, 305] width 17 height 17
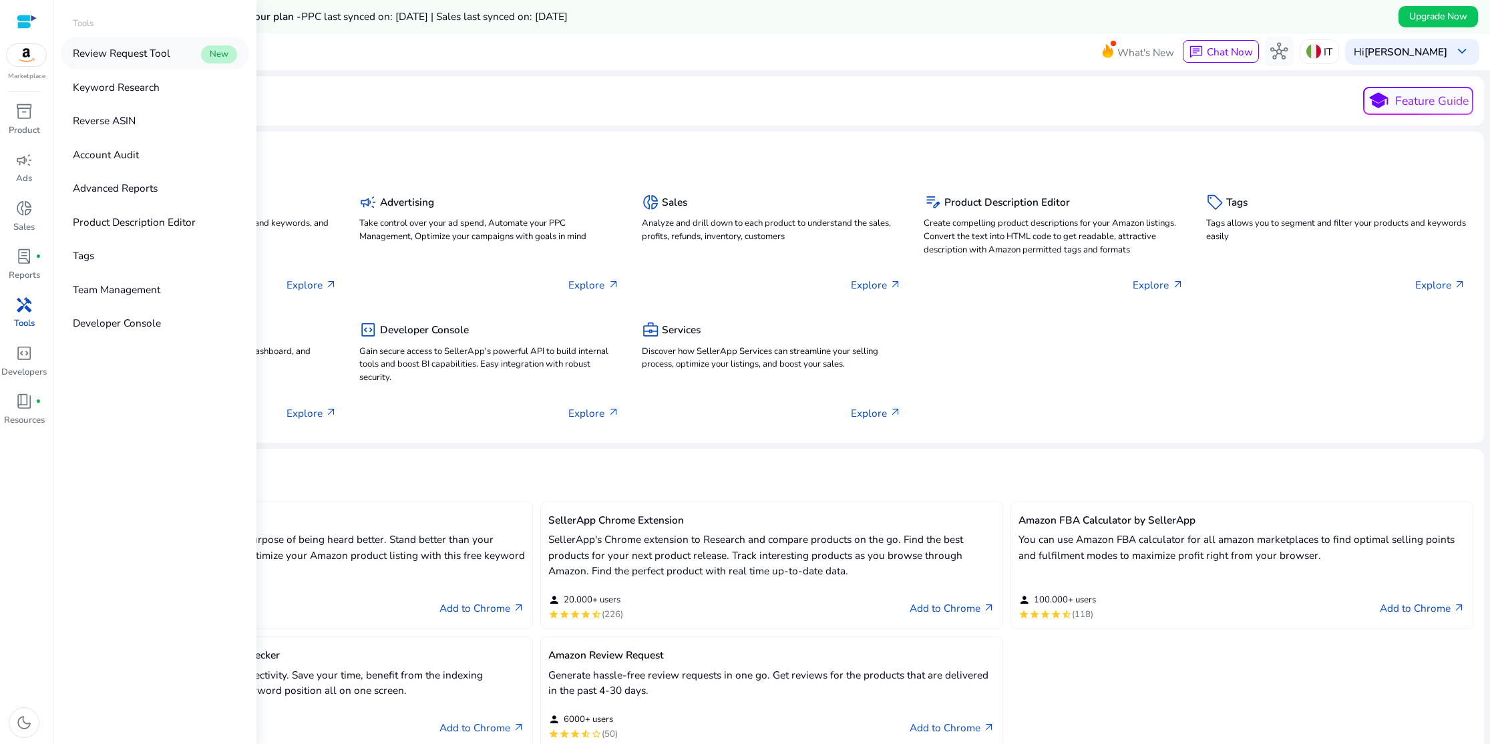
click at [159, 56] on p "Review Request Tool" at bounding box center [122, 52] width 98 height 15
click at [128, 196] on link "Advanced Reports" at bounding box center [155, 188] width 188 height 33
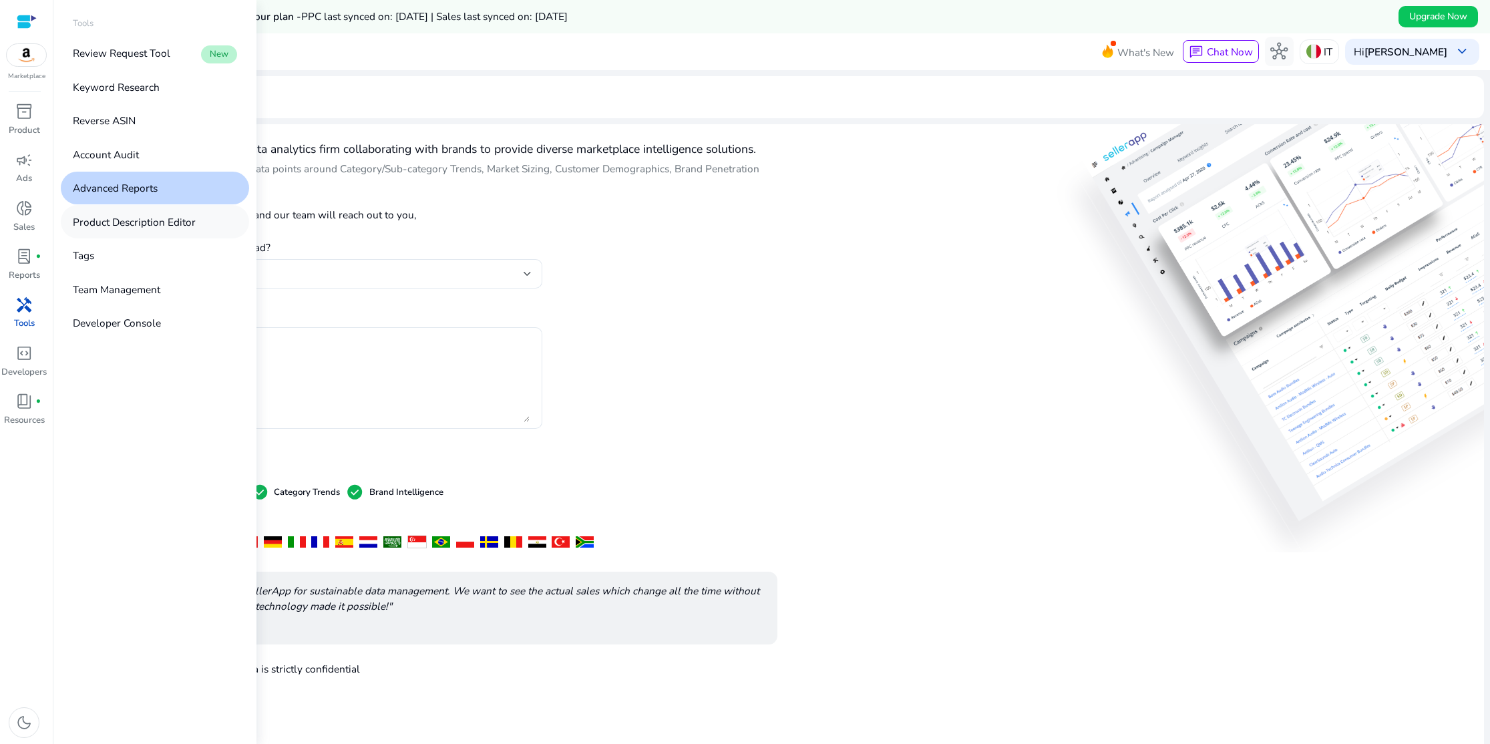
click at [122, 221] on p "Product Description Editor" at bounding box center [134, 221] width 123 height 15
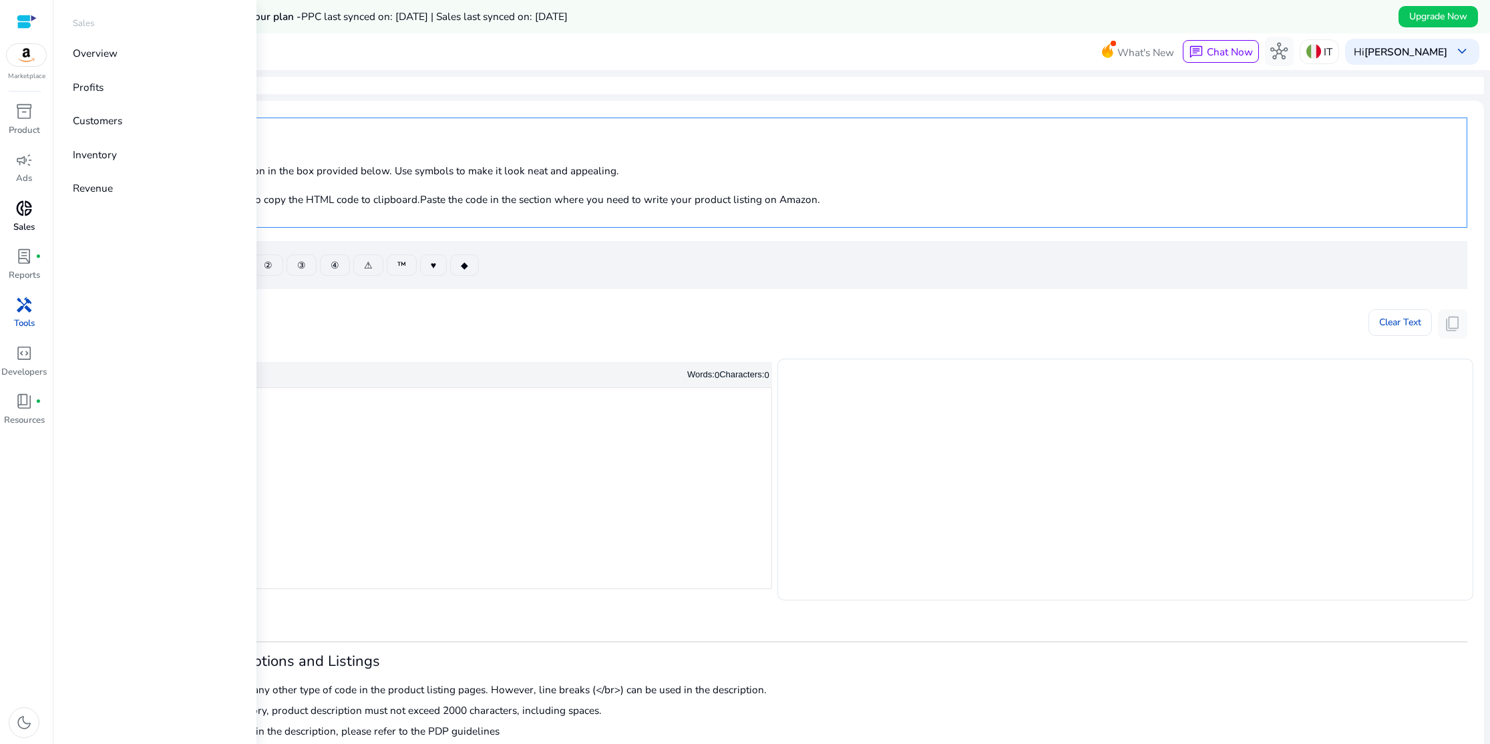
click at [24, 213] on span "donut_small" at bounding box center [23, 208] width 17 height 17
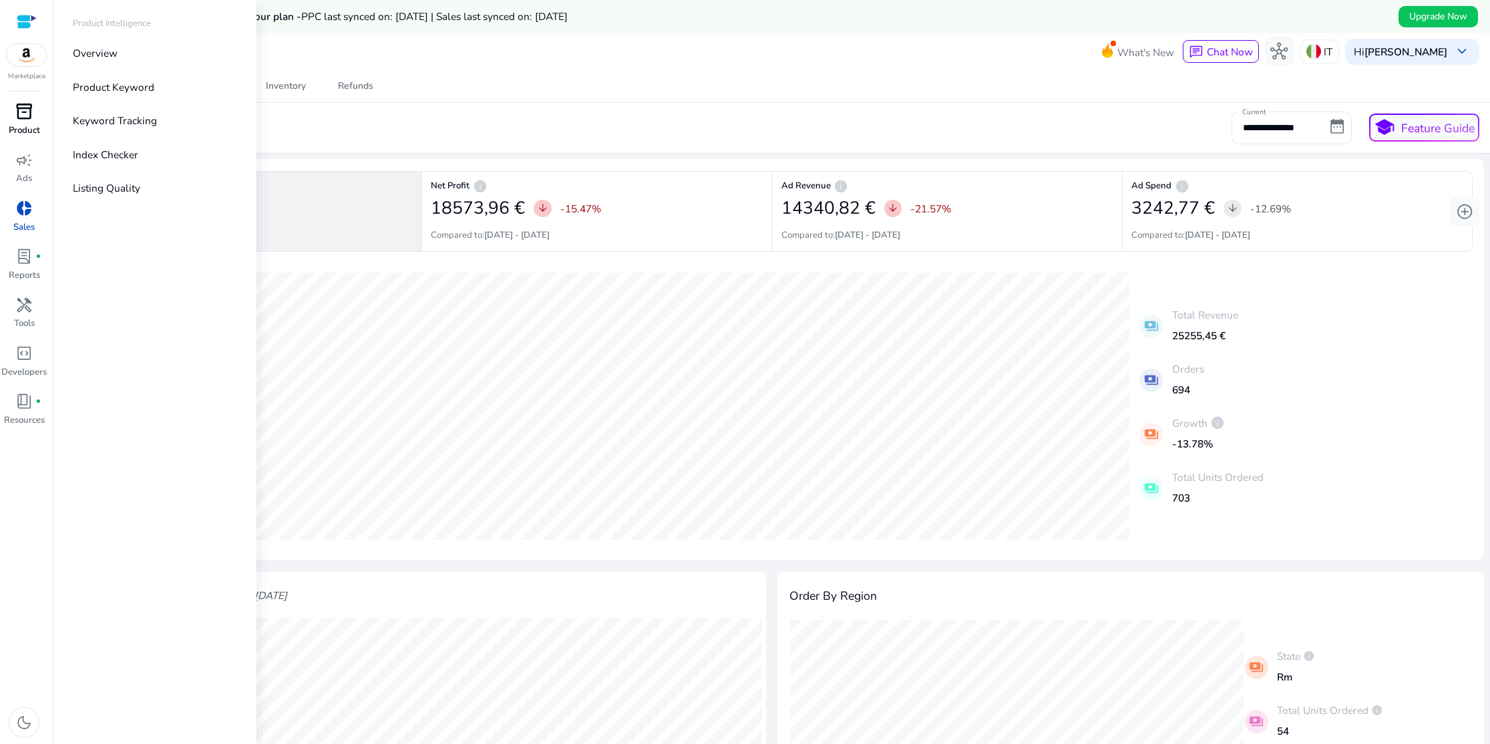
click at [23, 122] on div "inventory_2" at bounding box center [23, 111] width 41 height 23
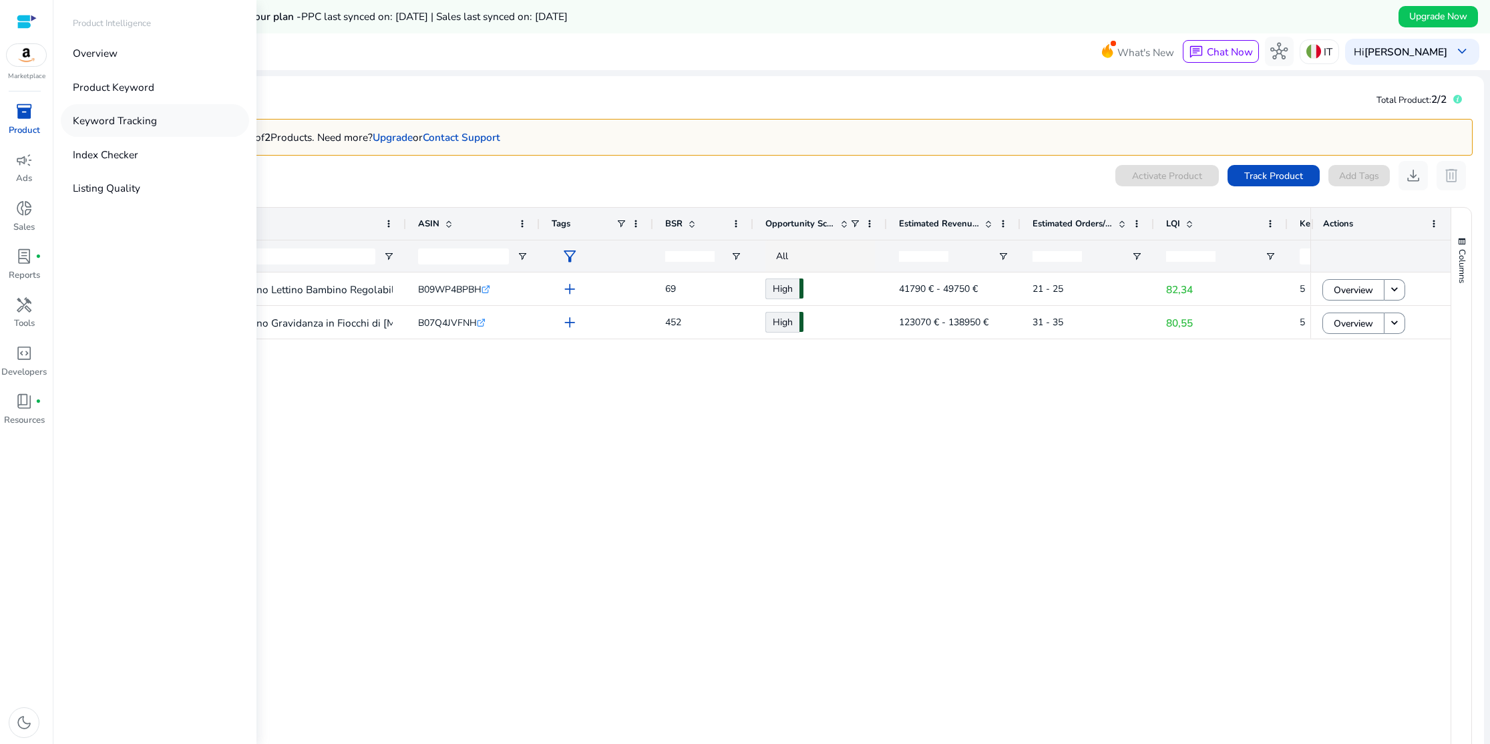
click at [97, 124] on p "Keyword Tracking" at bounding box center [115, 120] width 84 height 15
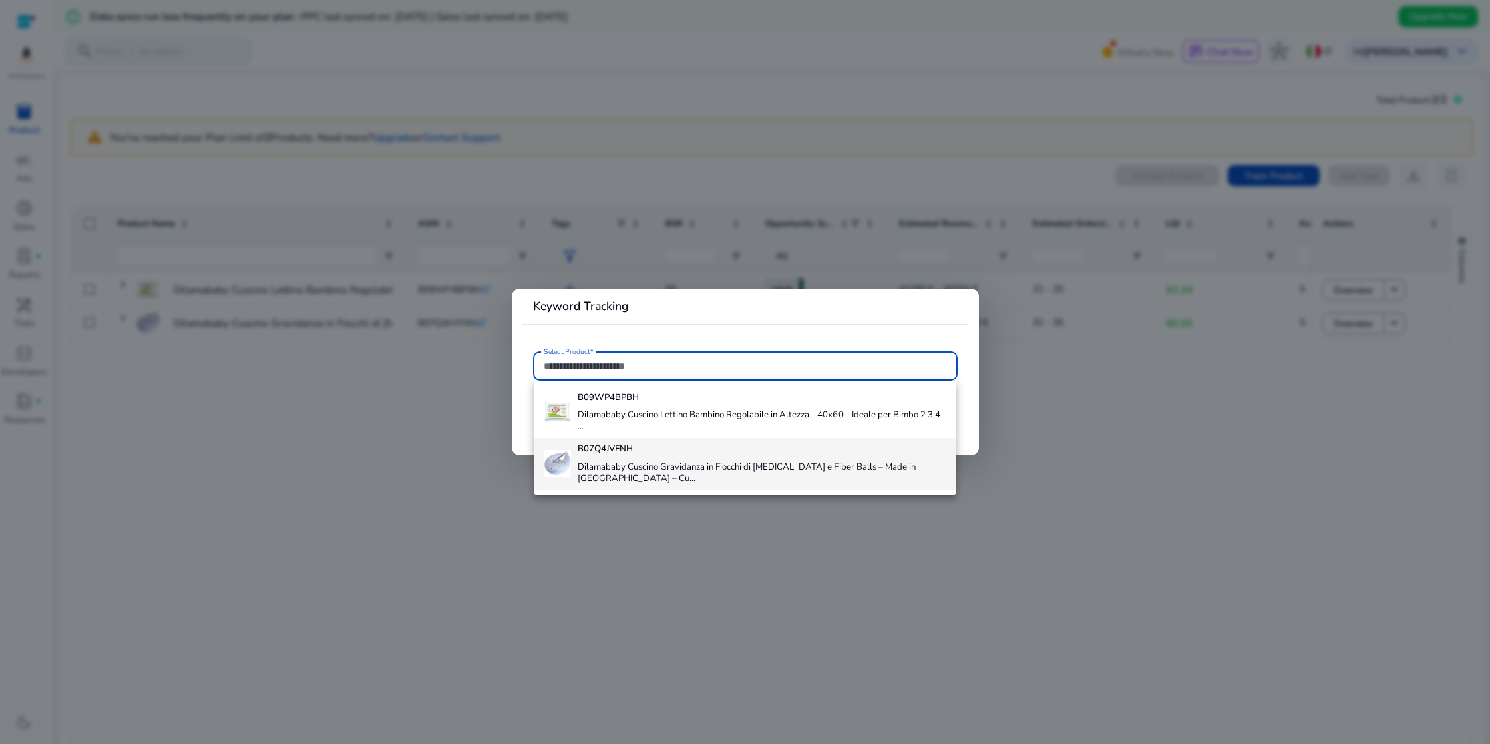
click at [592, 452] on b "B07Q4JVFNH" at bounding box center [605, 449] width 55 height 12
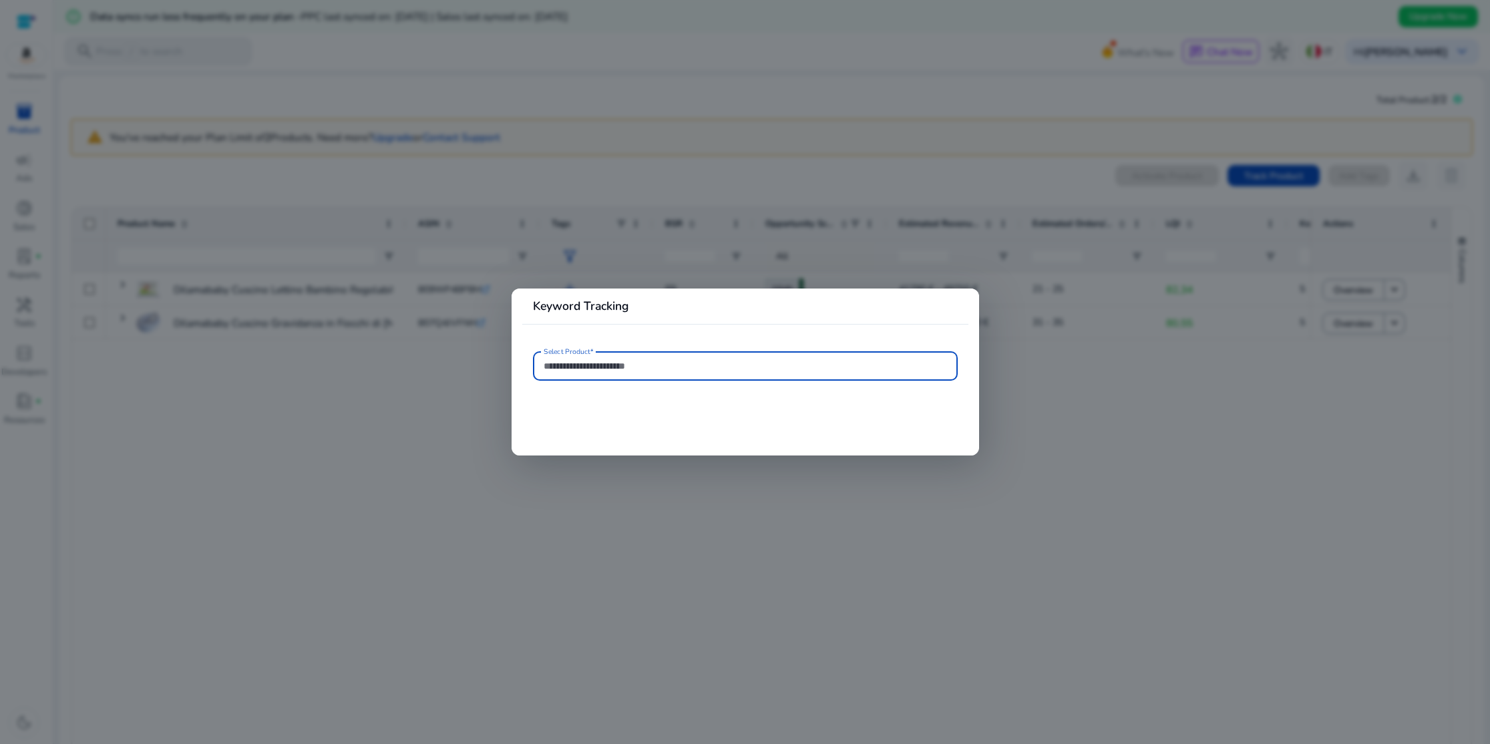
type input "**********"
